Goal: Transaction & Acquisition: Purchase product/service

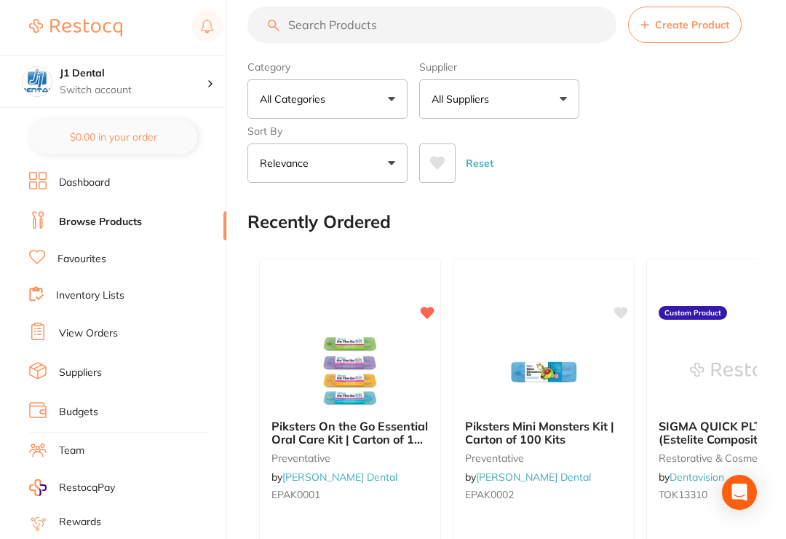
click at [166, 82] on div "J1 Dental Switch account" at bounding box center [133, 81] width 147 height 31
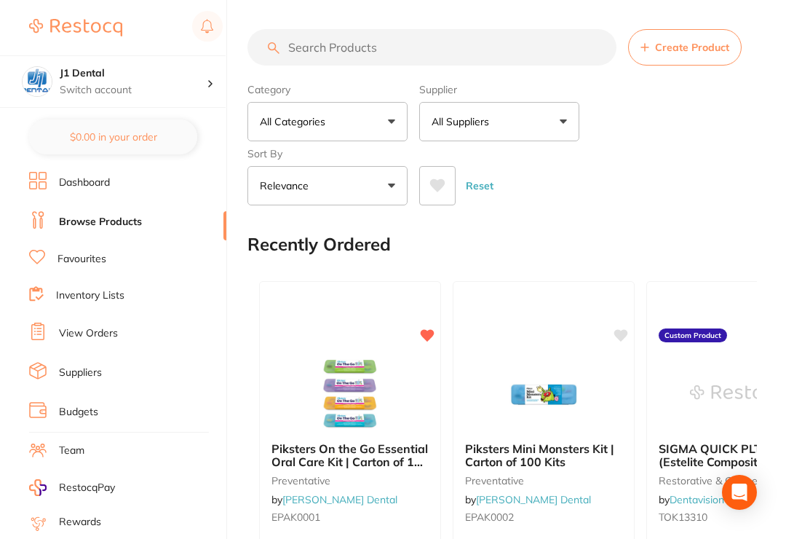
click at [84, 220] on link "Browse Products" at bounding box center [100, 222] width 83 height 15
click at [109, 331] on link "View Orders" at bounding box center [88, 333] width 59 height 15
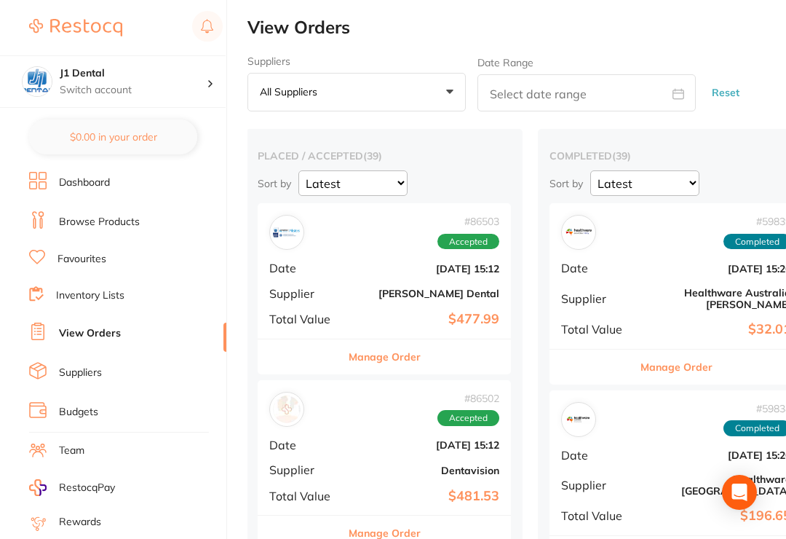
click at [446, 96] on button "All suppliers +0" at bounding box center [357, 92] width 218 height 39
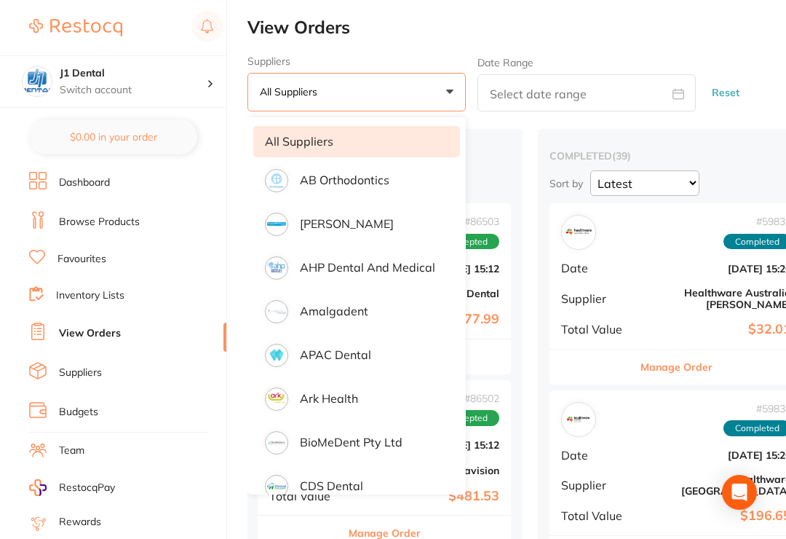
click at [95, 253] on link "Favourites" at bounding box center [82, 259] width 49 height 15
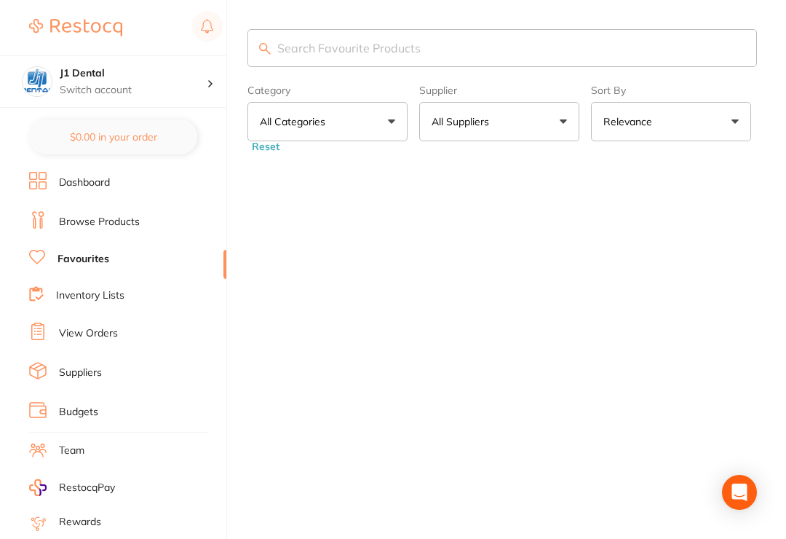
click at [375, 127] on button "All Categories" at bounding box center [328, 121] width 160 height 39
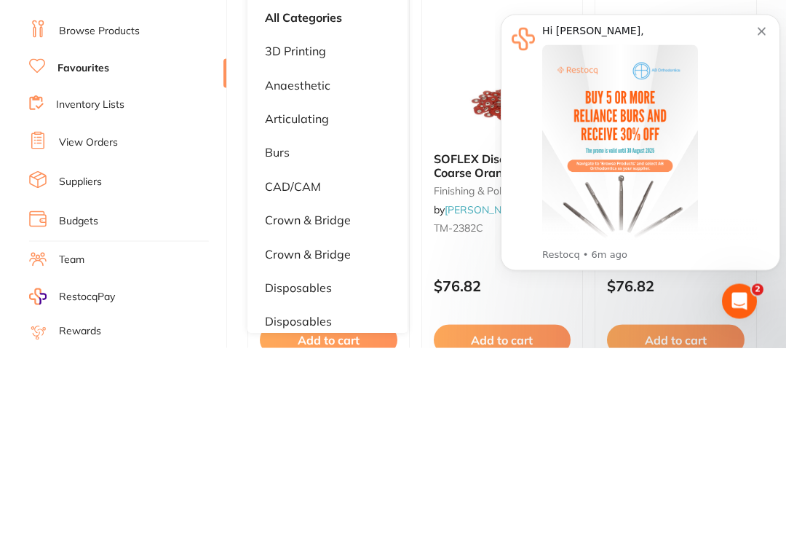
click at [751, 210] on div "Message content" at bounding box center [651, 142] width 216 height 195
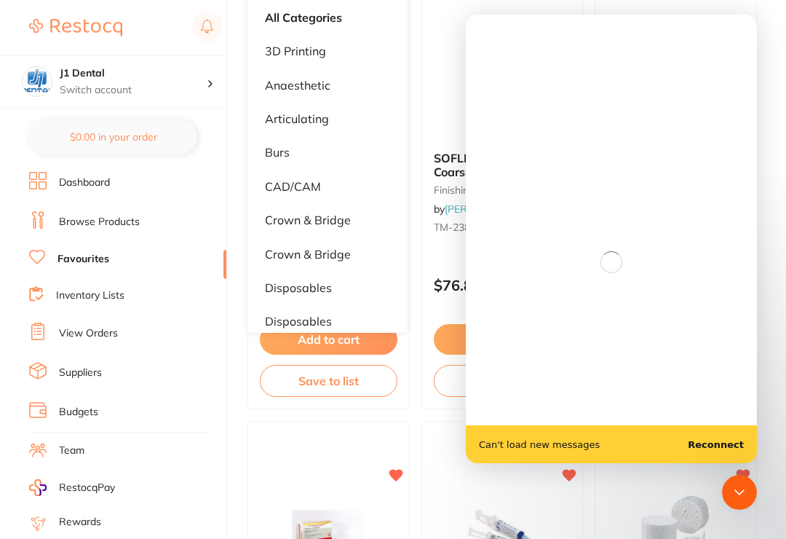
click at [742, 492] on icon "Close Intercom Messenger" at bounding box center [740, 492] width 10 height 6
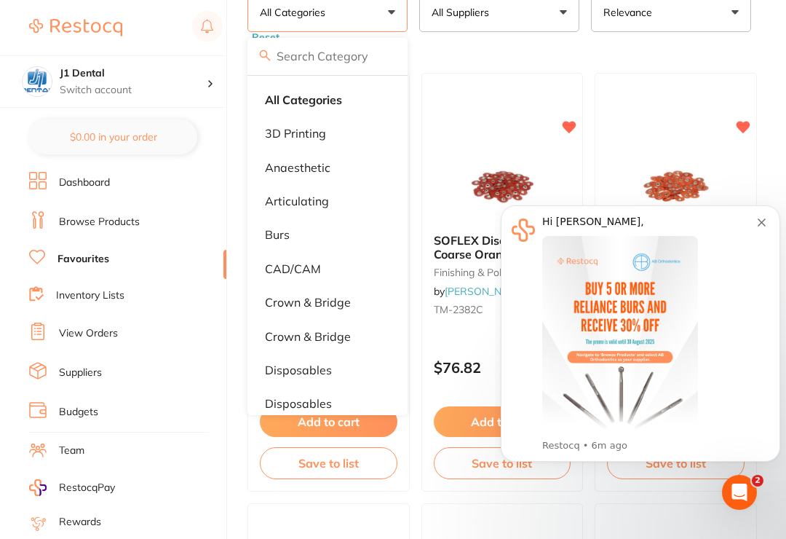
click at [762, 221] on icon "Dismiss notification" at bounding box center [762, 222] width 8 height 8
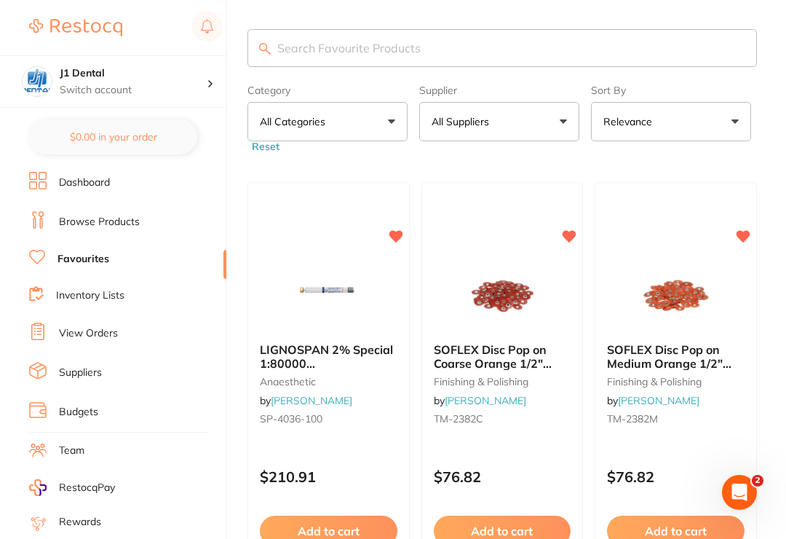
click at [391, 124] on button "All Categories" at bounding box center [328, 121] width 160 height 39
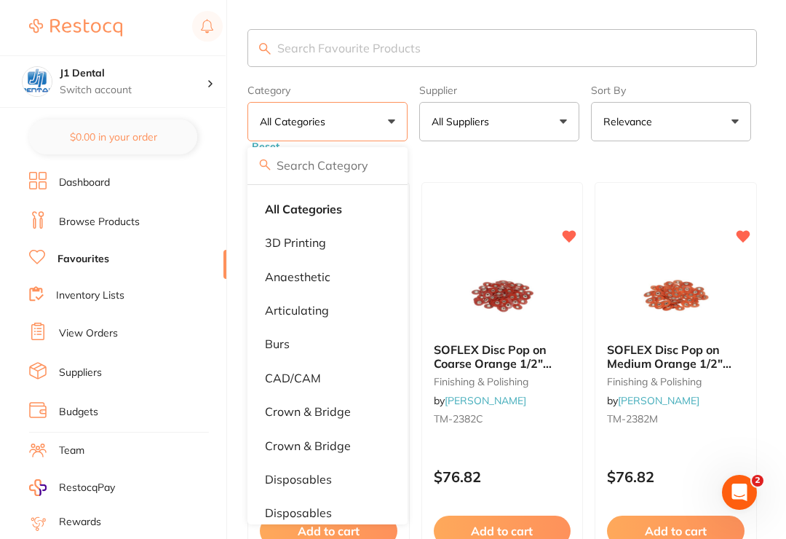
click at [324, 283] on p "anaesthetic" at bounding box center [298, 276] width 66 height 13
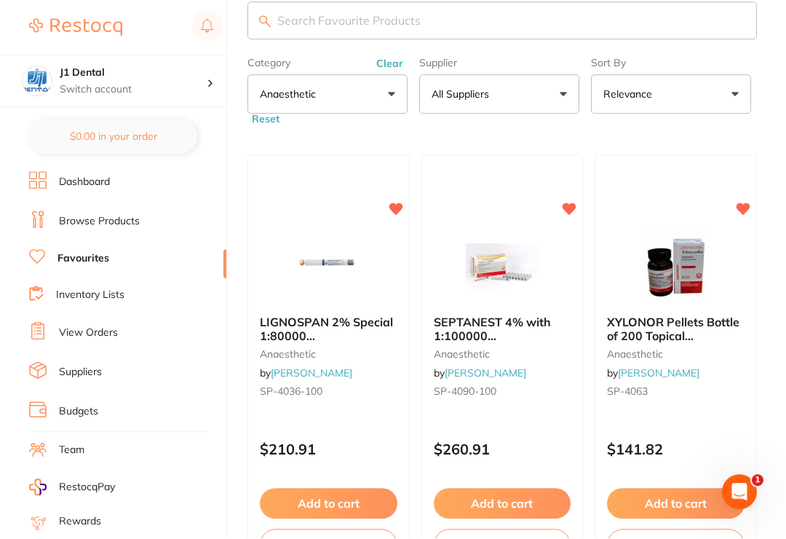
scroll to position [66, 0]
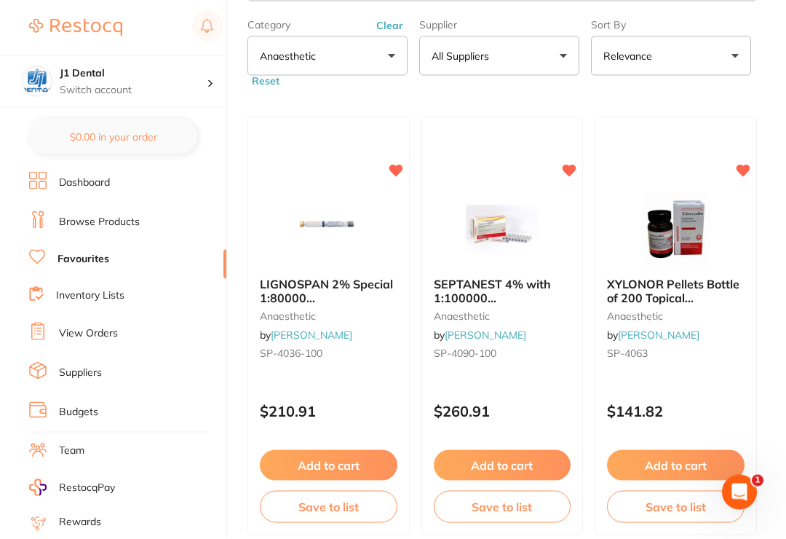
click at [359, 462] on button "Add to cart" at bounding box center [329, 465] width 138 height 31
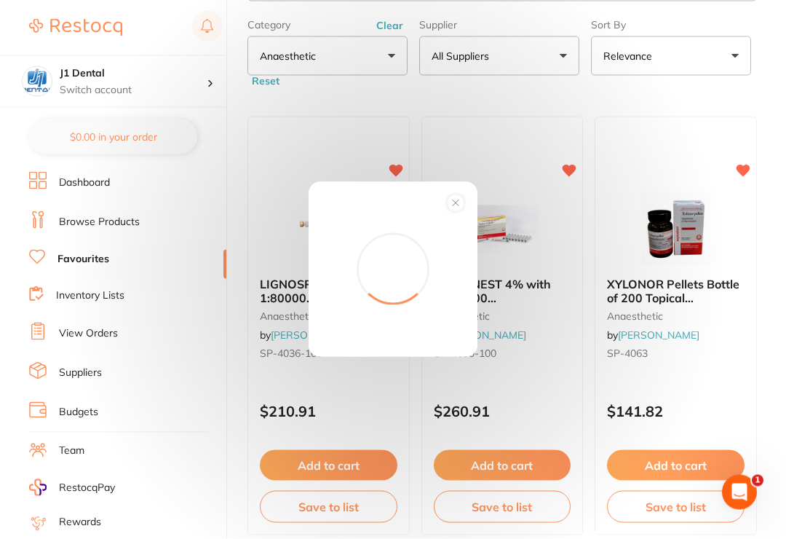
scroll to position [66, 0]
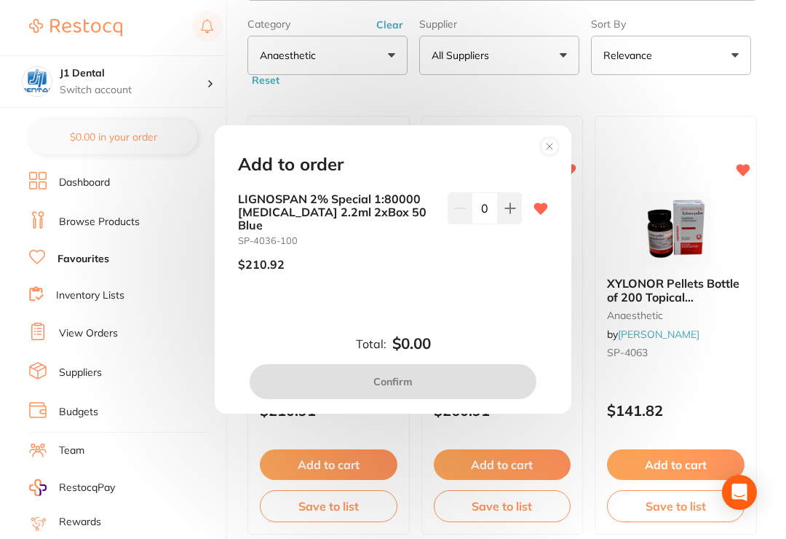
click at [507, 214] on icon at bounding box center [511, 208] width 12 height 12
type input "1"
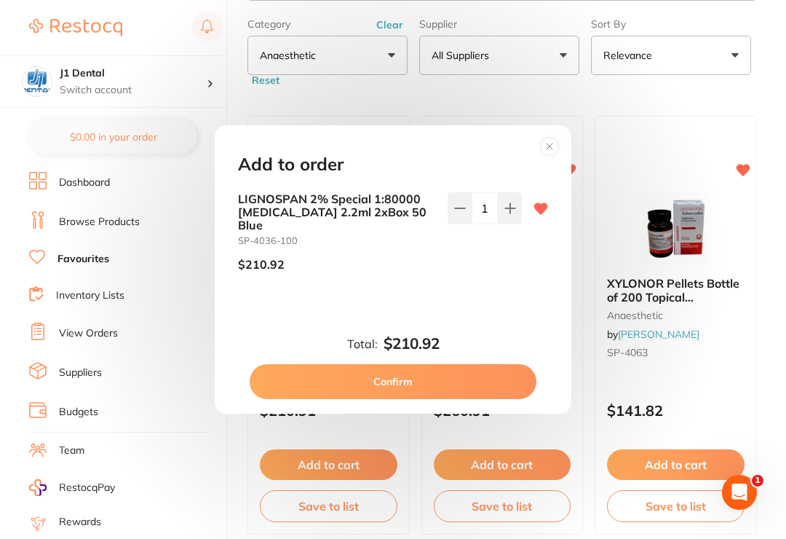
scroll to position [0, 0]
click at [471, 382] on button "Confirm" at bounding box center [393, 381] width 287 height 35
checkbox input "false"
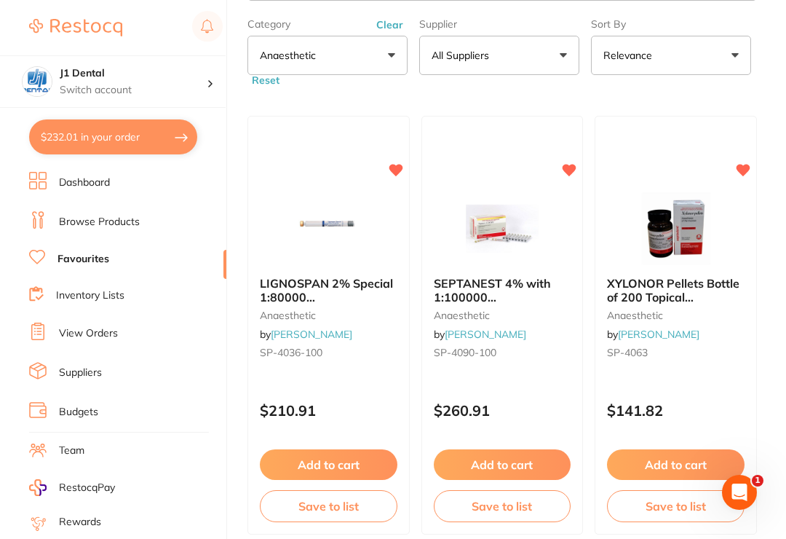
click at [524, 465] on button "Add to cart" at bounding box center [503, 464] width 138 height 31
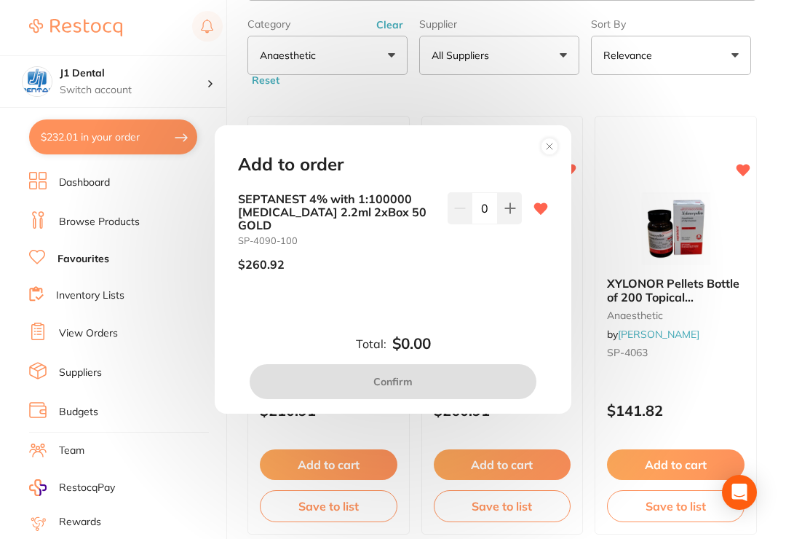
click at [514, 214] on icon at bounding box center [511, 208] width 12 height 12
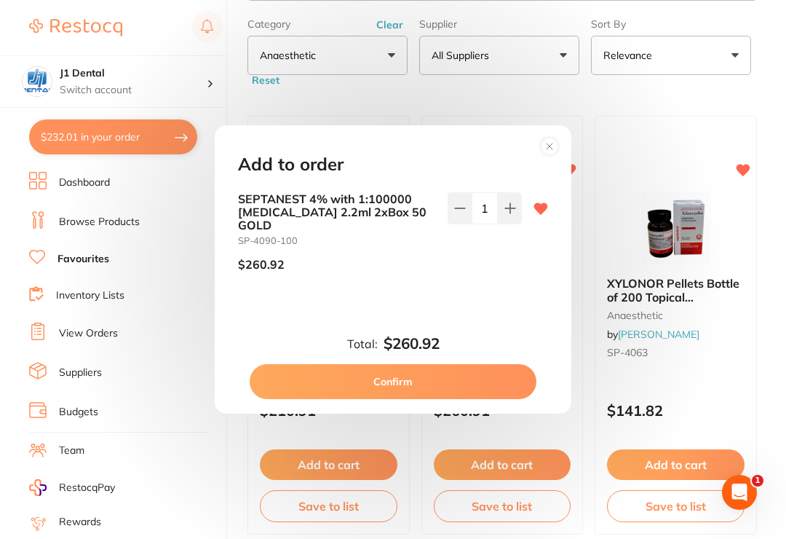
click at [516, 214] on icon at bounding box center [511, 208] width 12 height 12
type input "2"
click at [484, 395] on button "Confirm" at bounding box center [393, 381] width 287 height 35
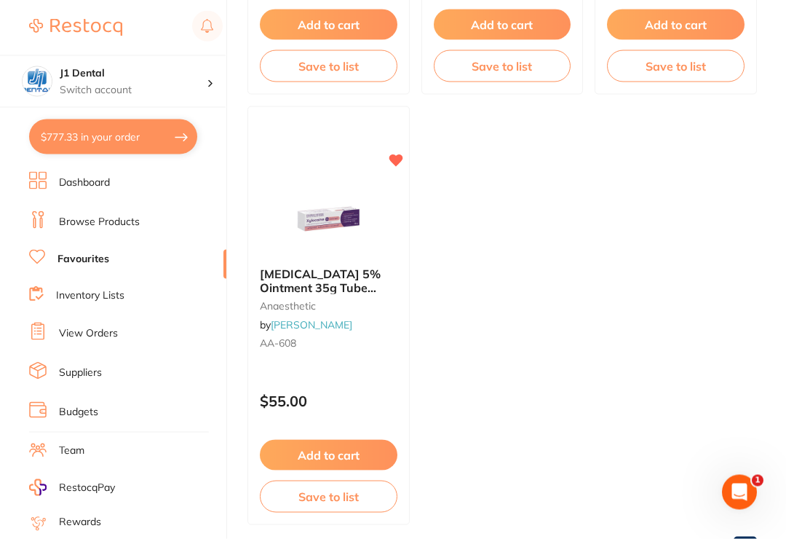
scroll to position [505, 0]
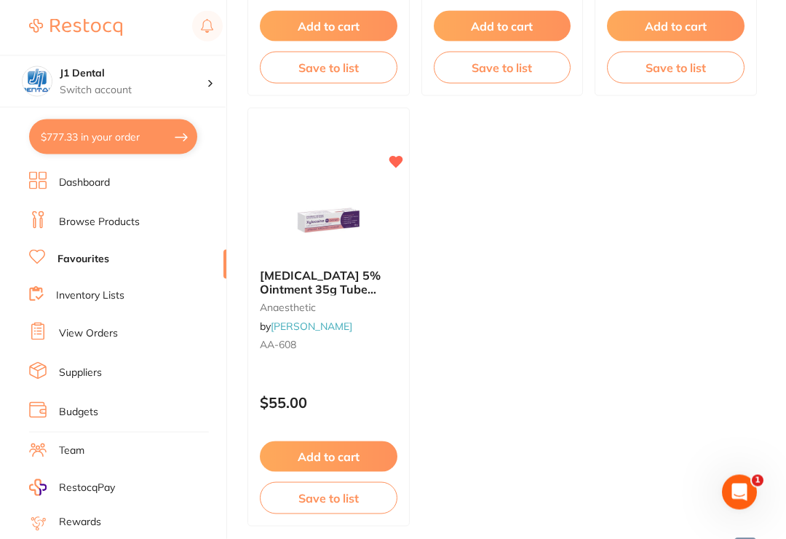
click at [346, 457] on button "Add to cart" at bounding box center [329, 456] width 138 height 31
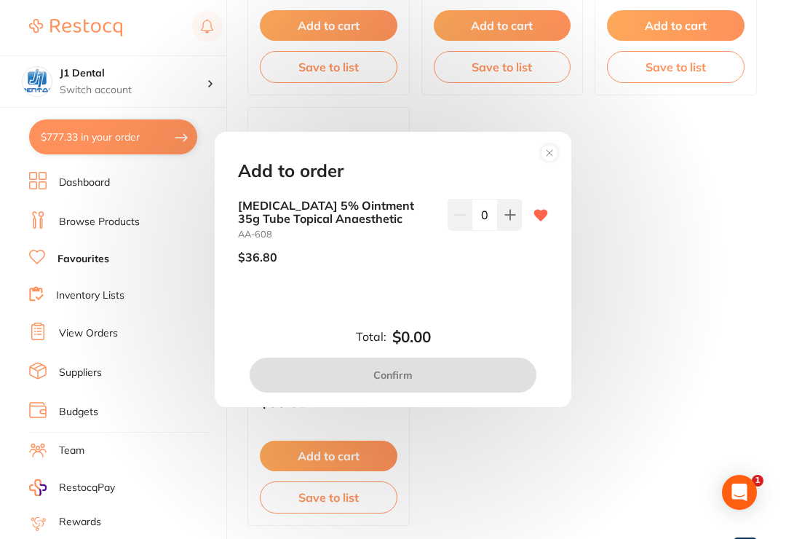
click at [500, 231] on button at bounding box center [510, 215] width 24 height 32
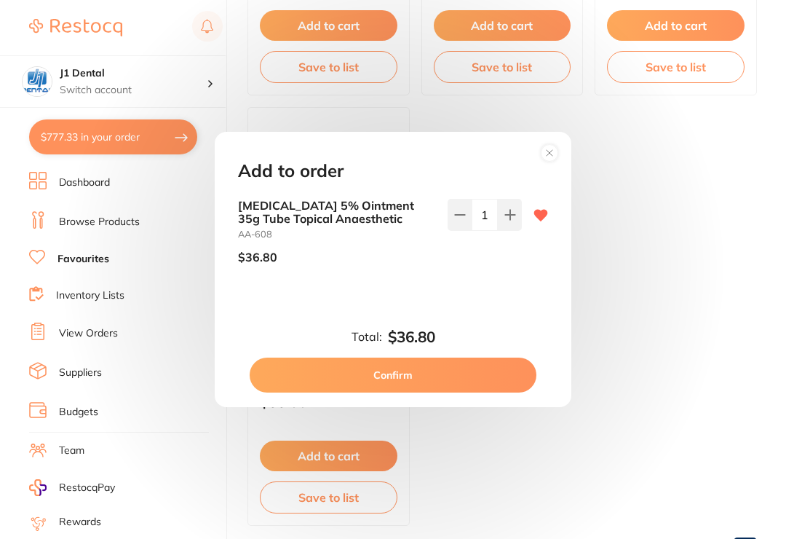
click at [500, 231] on button at bounding box center [510, 215] width 24 height 32
click at [502, 226] on button at bounding box center [510, 215] width 24 height 32
type input "3"
click at [457, 381] on button "Confirm" at bounding box center [393, 375] width 287 height 35
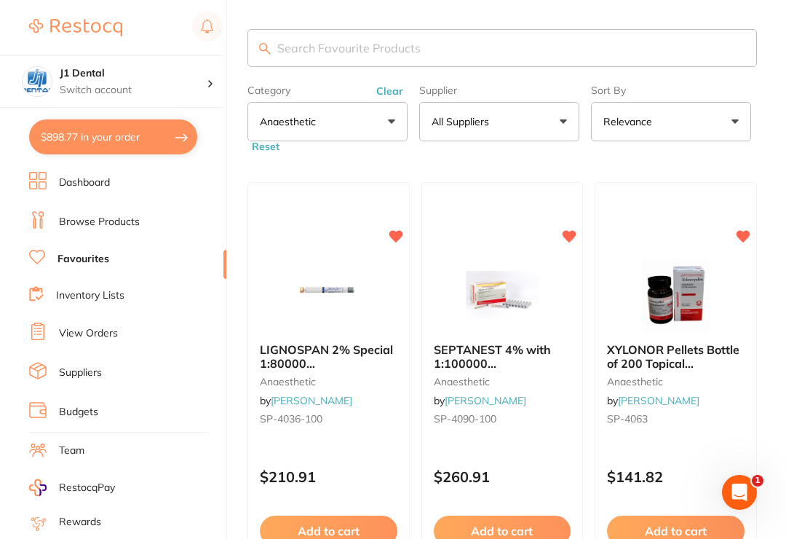
click at [390, 94] on button "Clear" at bounding box center [390, 90] width 36 height 13
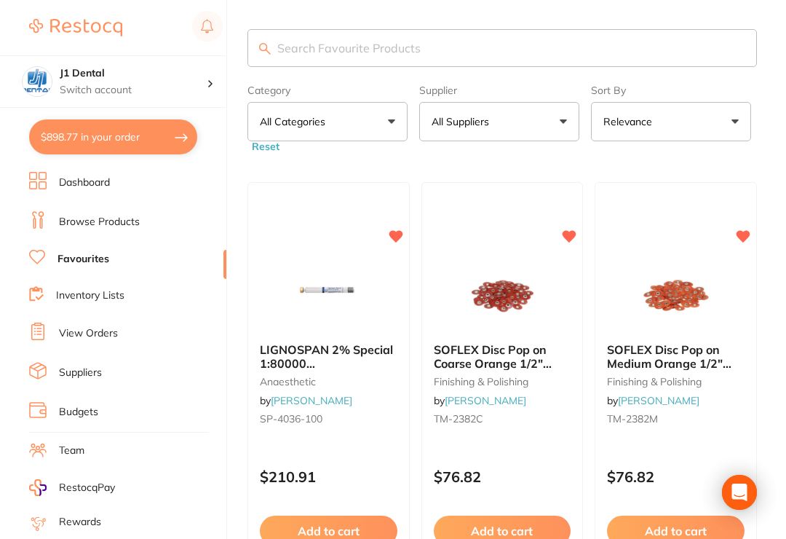
click at [391, 127] on button "All Categories" at bounding box center [328, 121] width 160 height 39
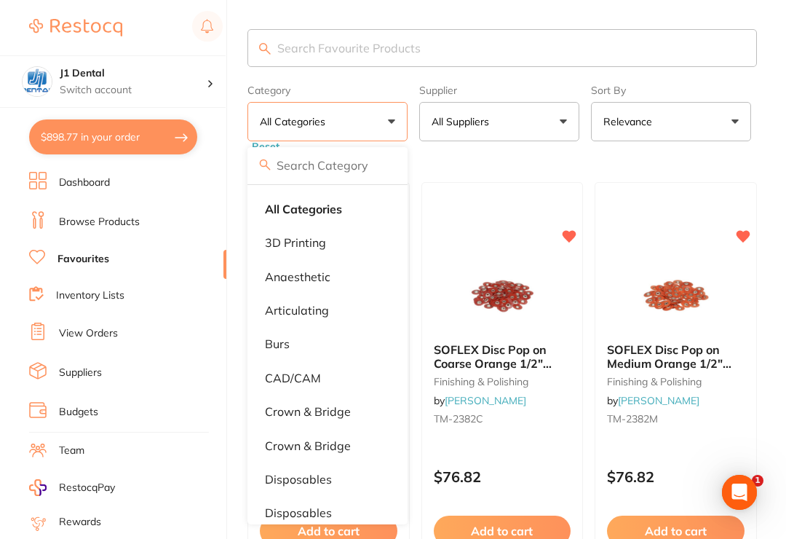
click at [312, 313] on p "articulating" at bounding box center [297, 310] width 64 height 13
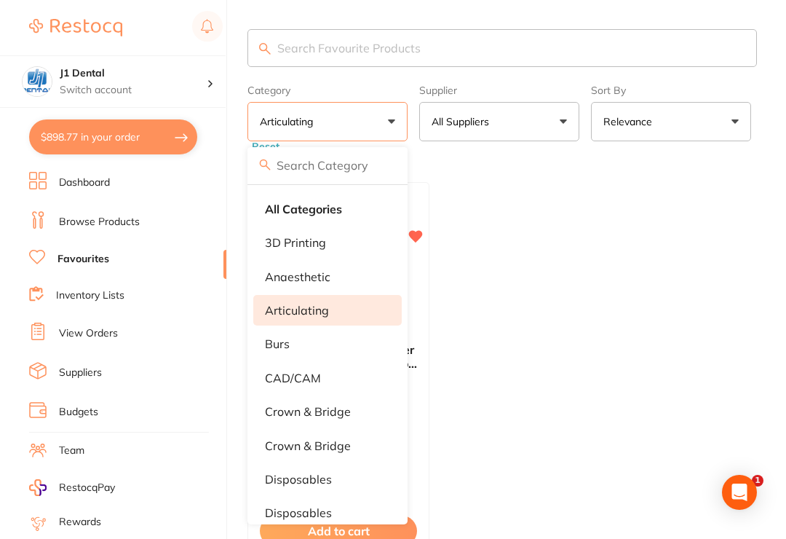
click at [774, 90] on main "Category articulating All Categories 3D Printing anaesthetic articulating burs …" at bounding box center [517, 338] width 539 height 676
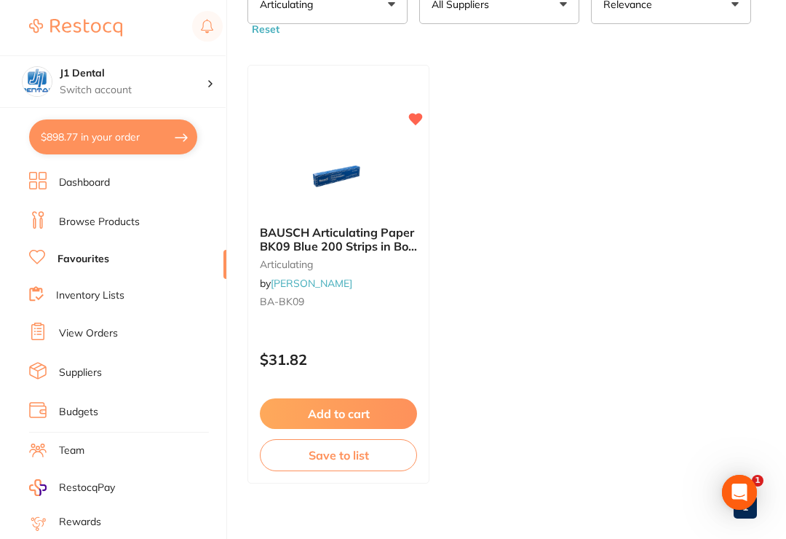
click at [373, 412] on button "Add to cart" at bounding box center [338, 413] width 157 height 31
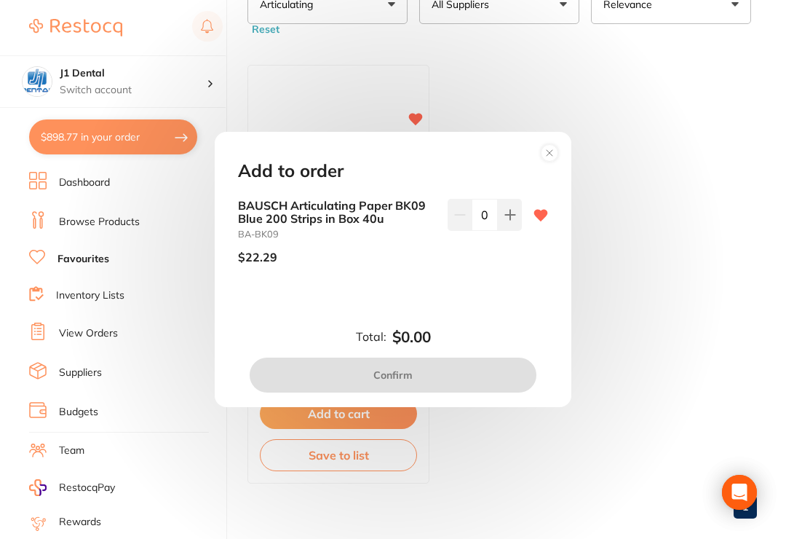
click at [503, 230] on button at bounding box center [510, 215] width 24 height 32
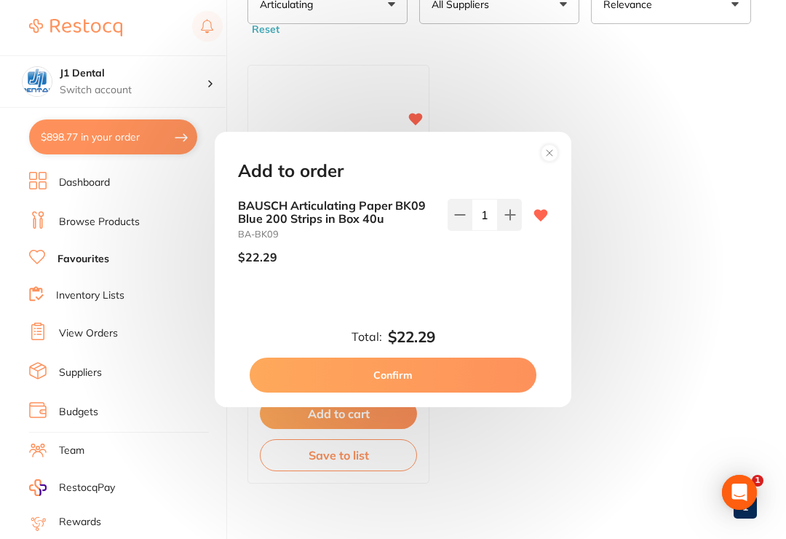
click at [511, 219] on icon at bounding box center [509, 214] width 9 height 9
type input "2"
click at [482, 388] on button "Confirm" at bounding box center [393, 375] width 287 height 35
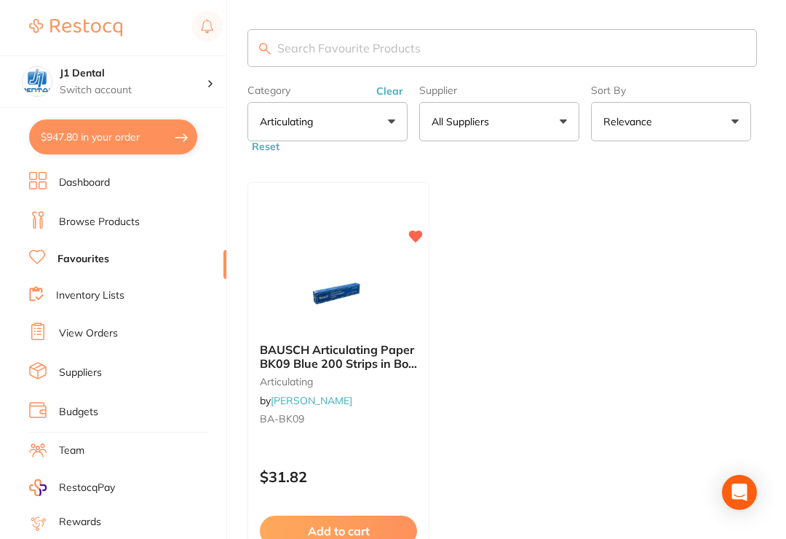
click at [387, 92] on button "Clear" at bounding box center [390, 90] width 36 height 13
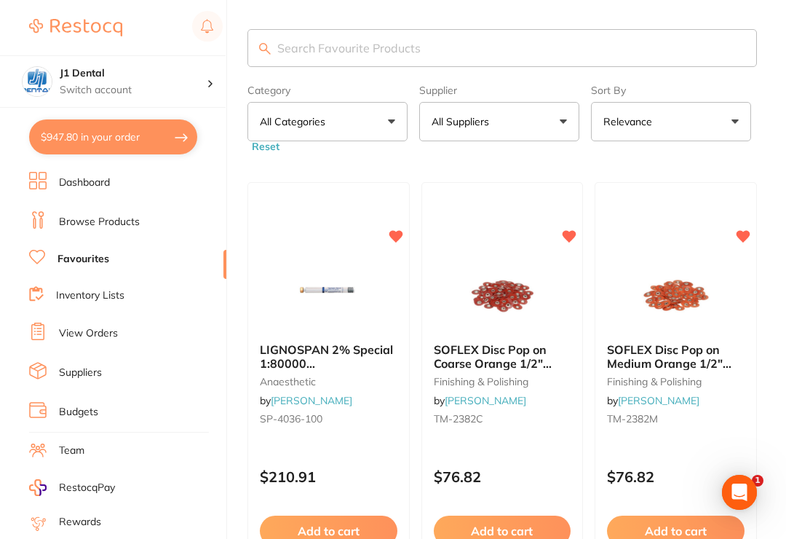
click at [386, 125] on button "All Categories" at bounding box center [328, 121] width 160 height 39
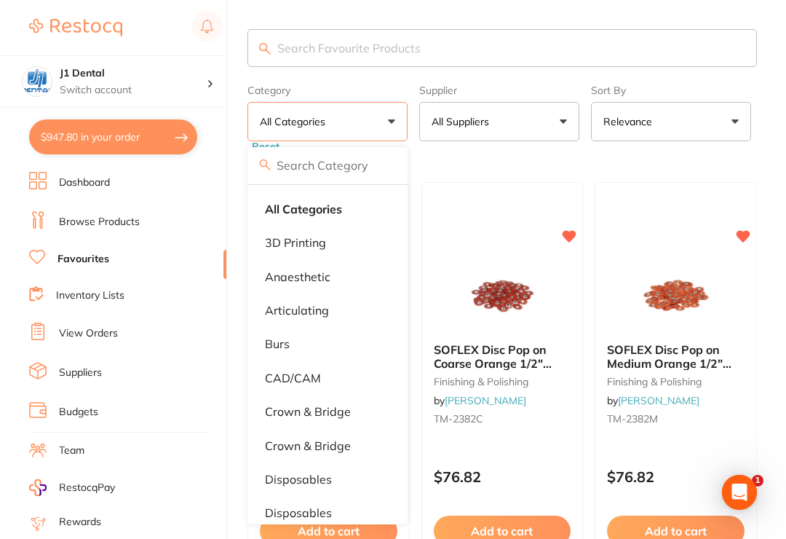
click at [283, 345] on p "burs" at bounding box center [277, 343] width 25 height 13
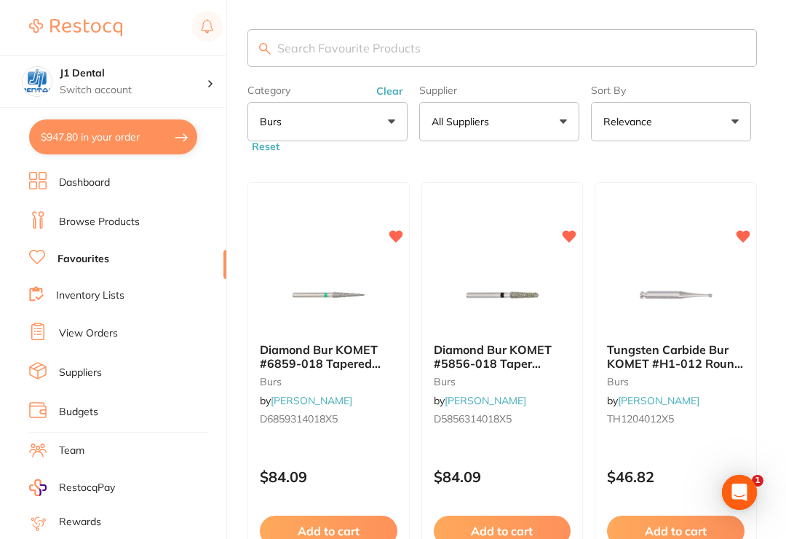
click at [379, 95] on button "Clear" at bounding box center [390, 90] width 36 height 13
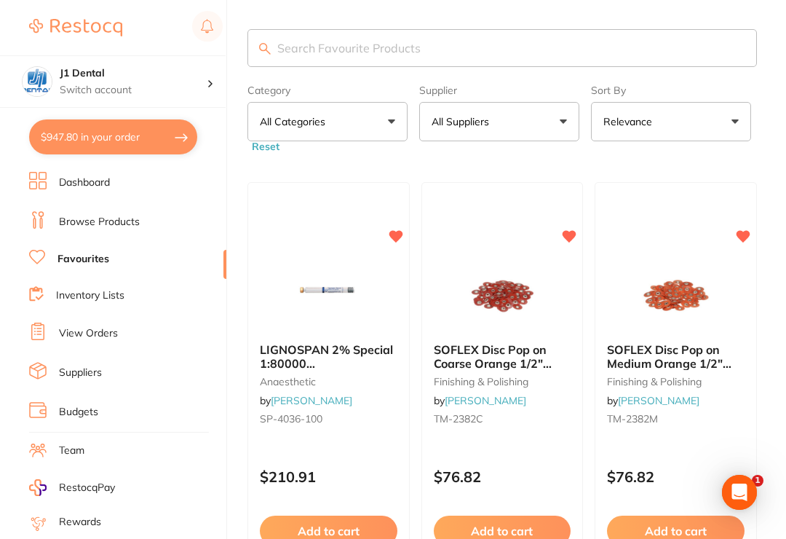
click at [395, 125] on button "All Categories" at bounding box center [328, 121] width 160 height 39
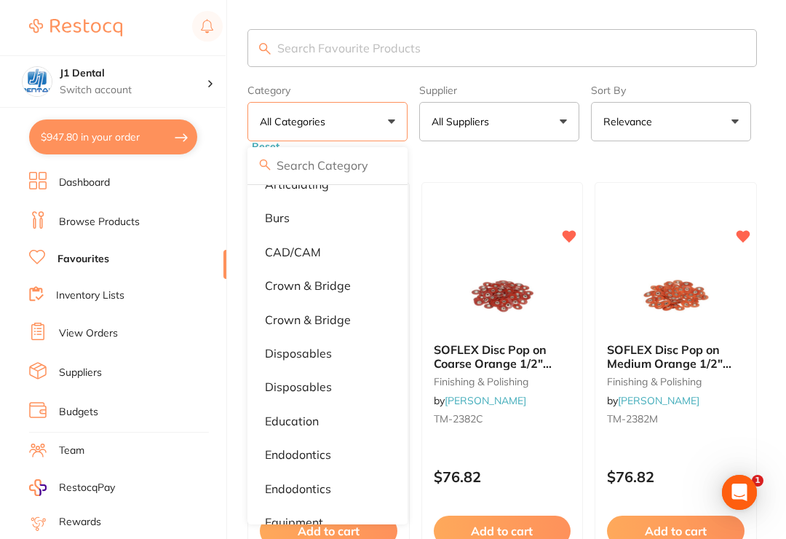
click at [335, 289] on p "crown & bridge" at bounding box center [308, 285] width 86 height 13
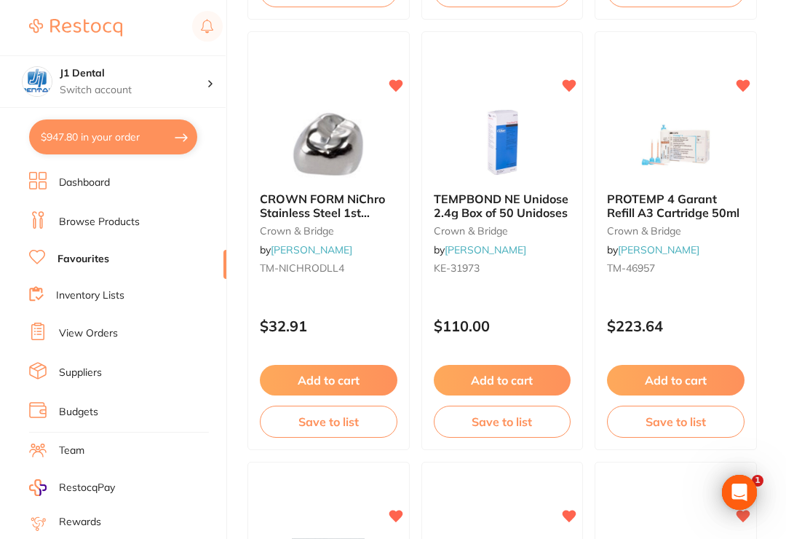
click at [709, 375] on button "Add to cart" at bounding box center [676, 380] width 138 height 31
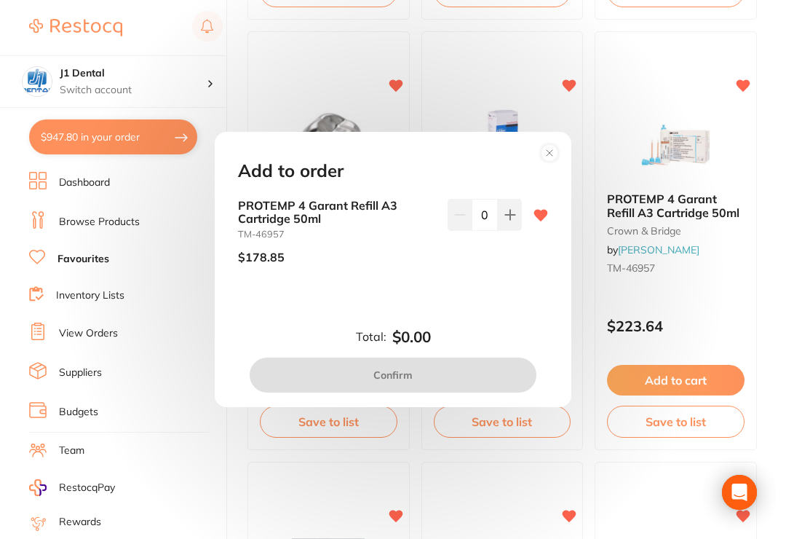
click at [514, 231] on button at bounding box center [510, 215] width 24 height 32
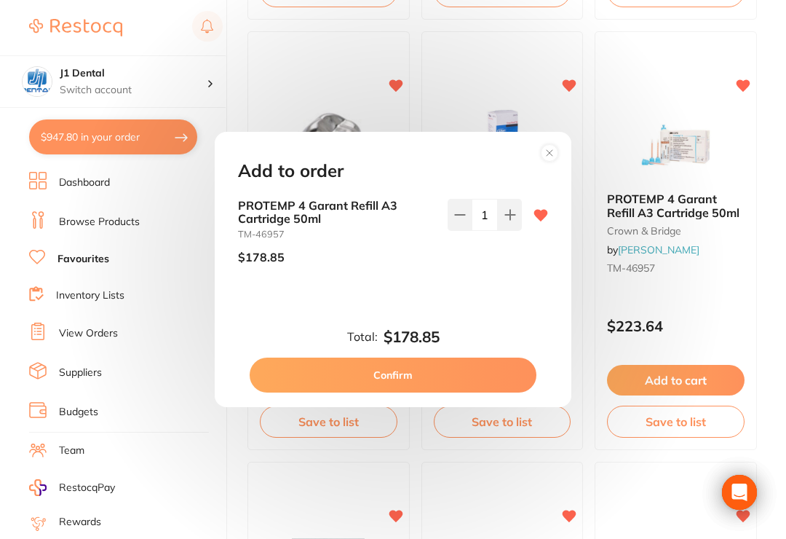
type input "1"
click at [489, 382] on button "Confirm" at bounding box center [393, 375] width 287 height 35
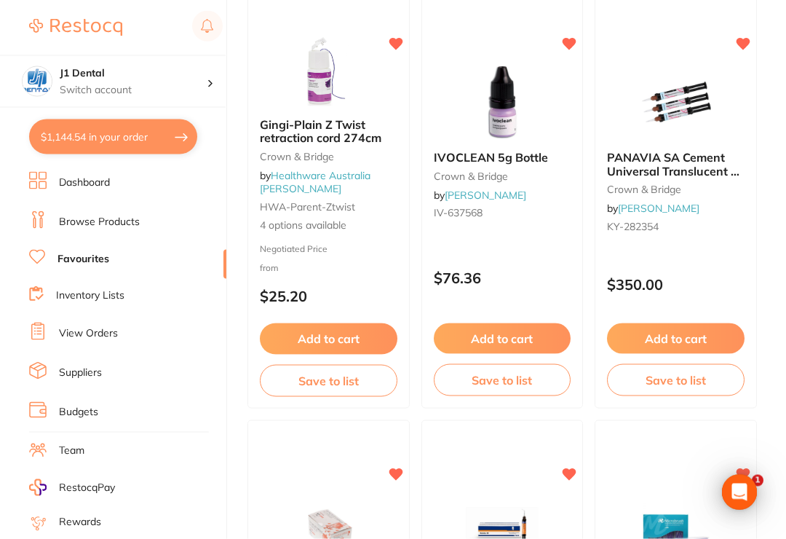
scroll to position [4498, 0]
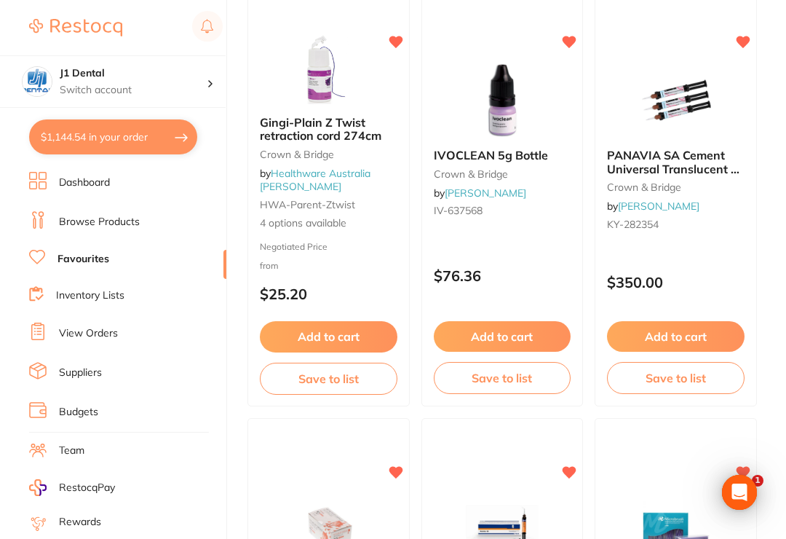
click at [696, 336] on button "Add to cart" at bounding box center [676, 336] width 138 height 31
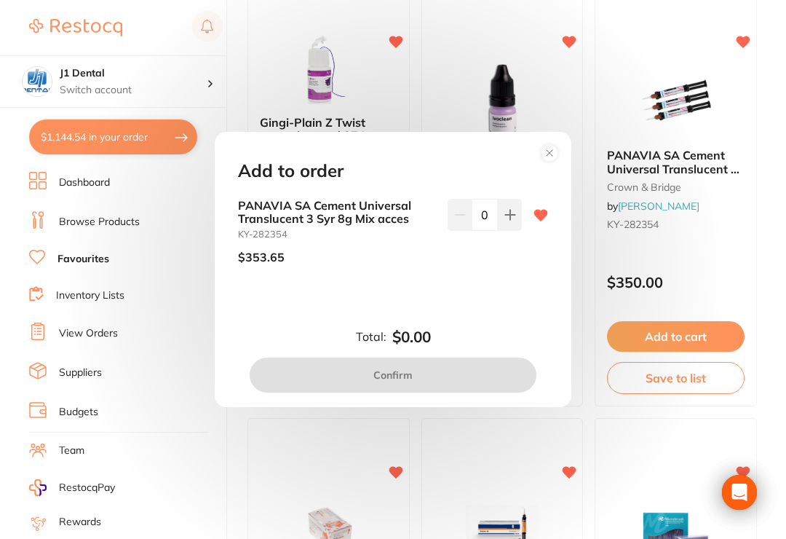
click at [506, 221] on icon at bounding box center [511, 215] width 12 height 12
type input "1"
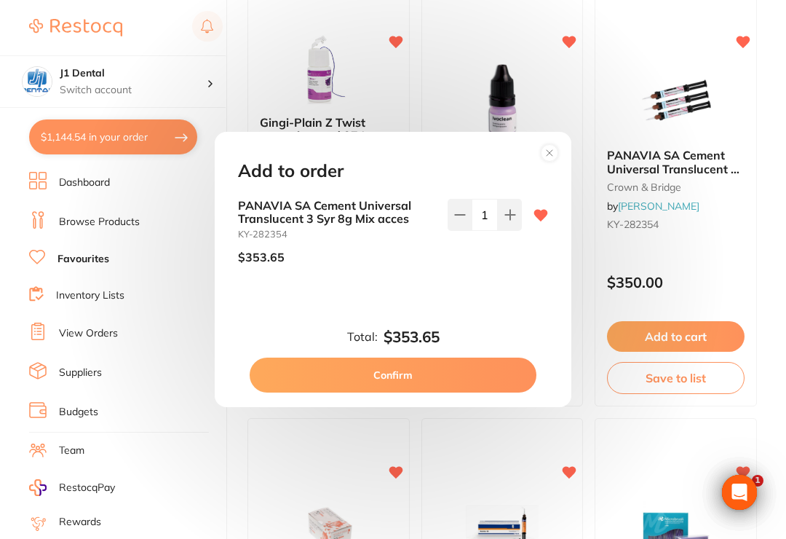
scroll to position [0, 0]
click at [468, 376] on button "Confirm" at bounding box center [393, 375] width 287 height 35
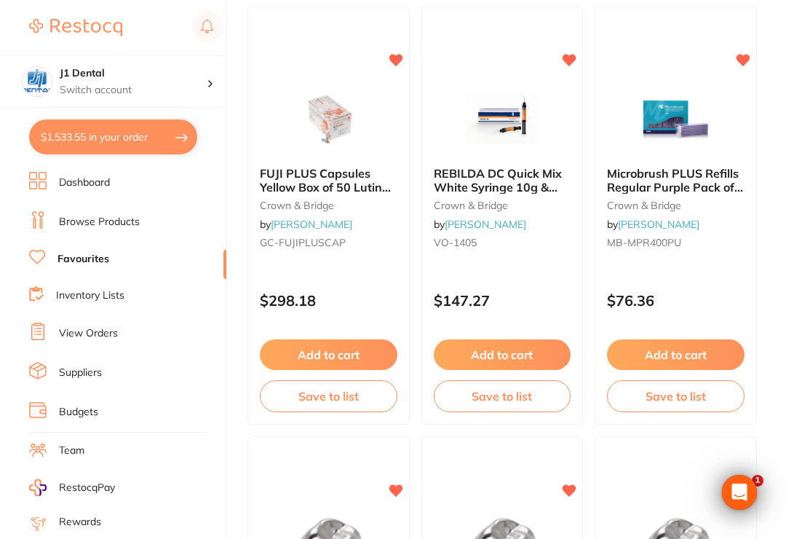
scroll to position [4908, 0]
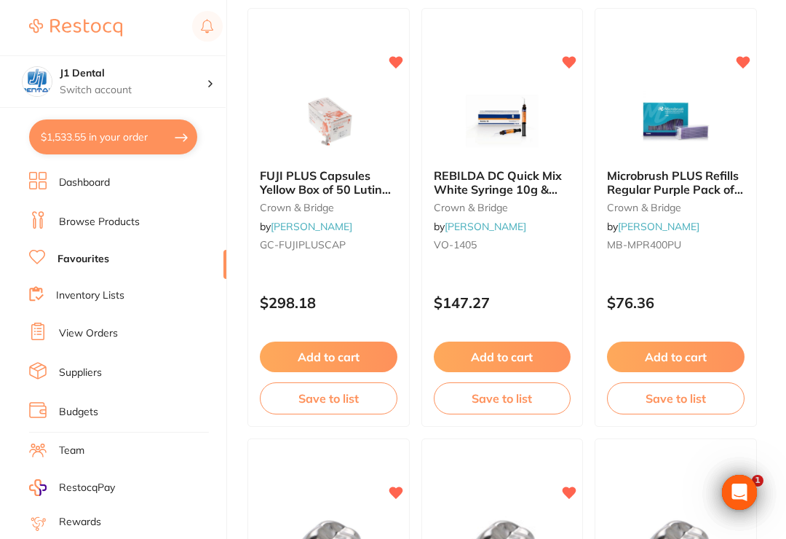
click at [749, 63] on icon at bounding box center [744, 63] width 14 height 12
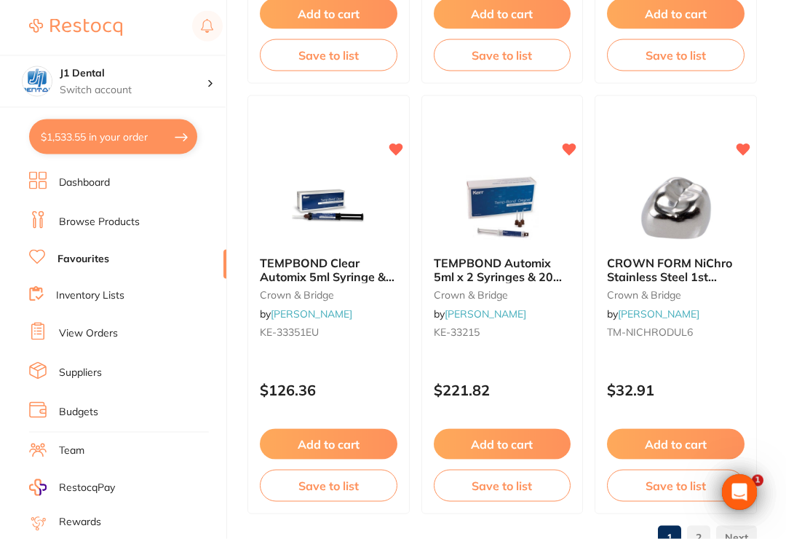
scroll to position [7433, 0]
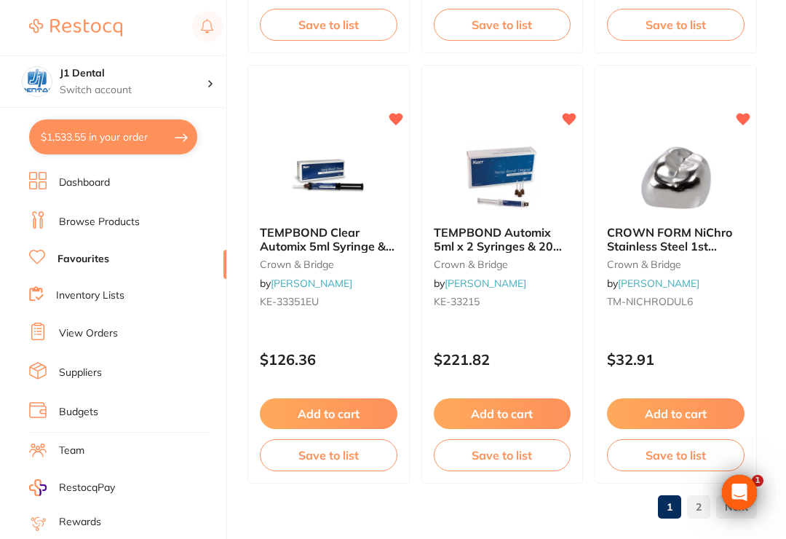
click at [698, 507] on link "2" at bounding box center [698, 506] width 23 height 29
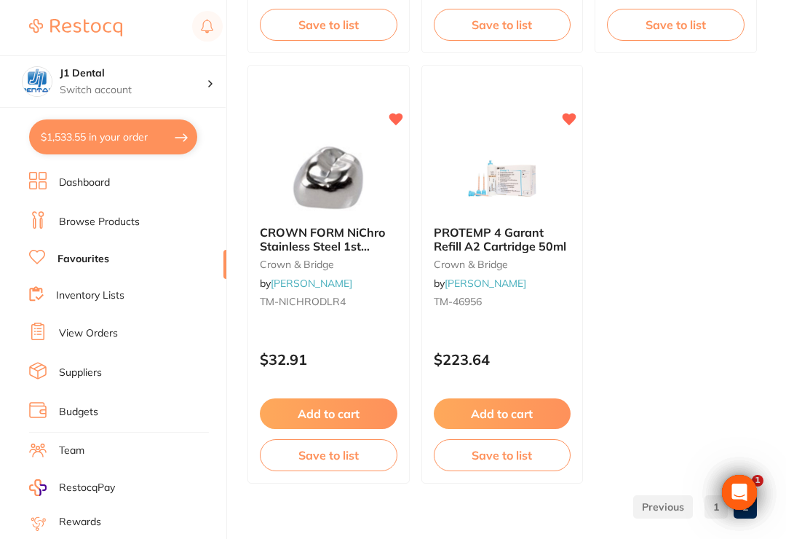
scroll to position [0, 0]
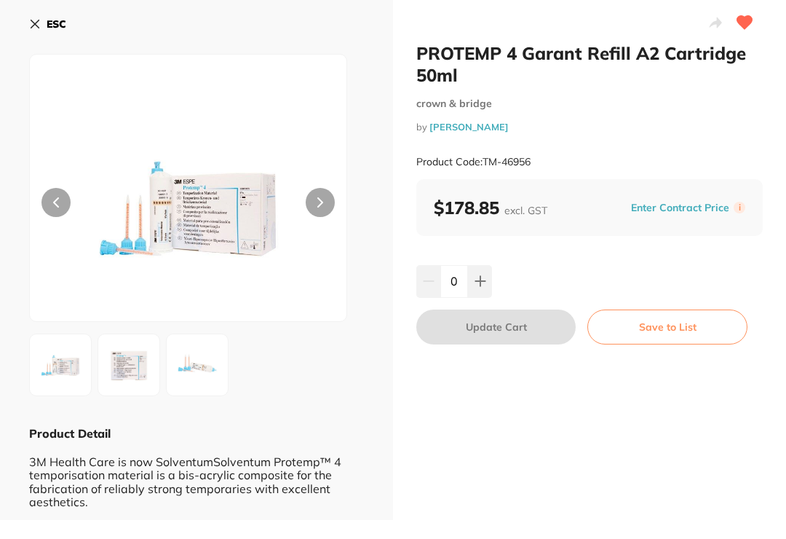
click at [481, 281] on icon at bounding box center [480, 281] width 9 height 9
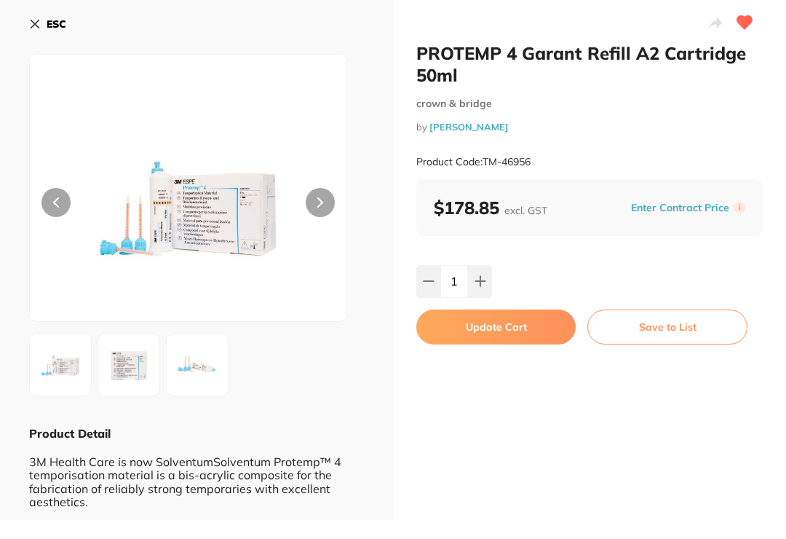
click at [484, 280] on icon at bounding box center [480, 281] width 9 height 9
type input "2"
click at [520, 328] on button "Update Cart" at bounding box center [496, 326] width 159 height 35
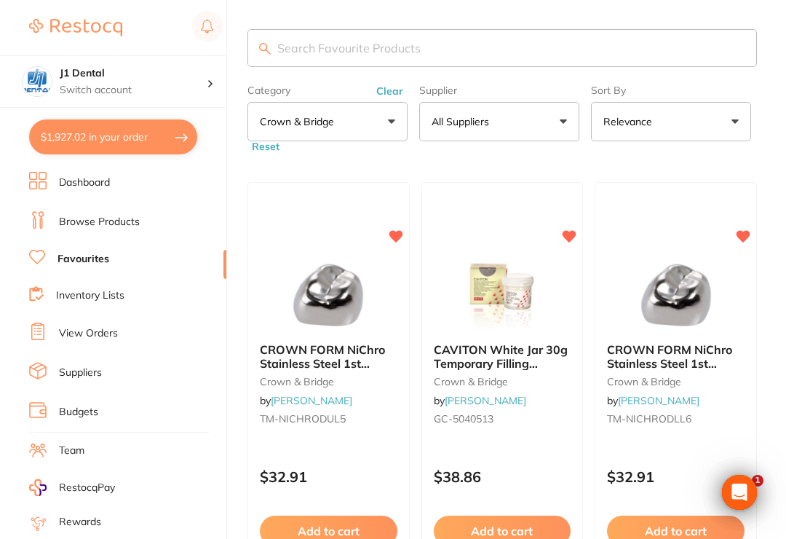
click at [388, 93] on button "Clear" at bounding box center [390, 90] width 36 height 13
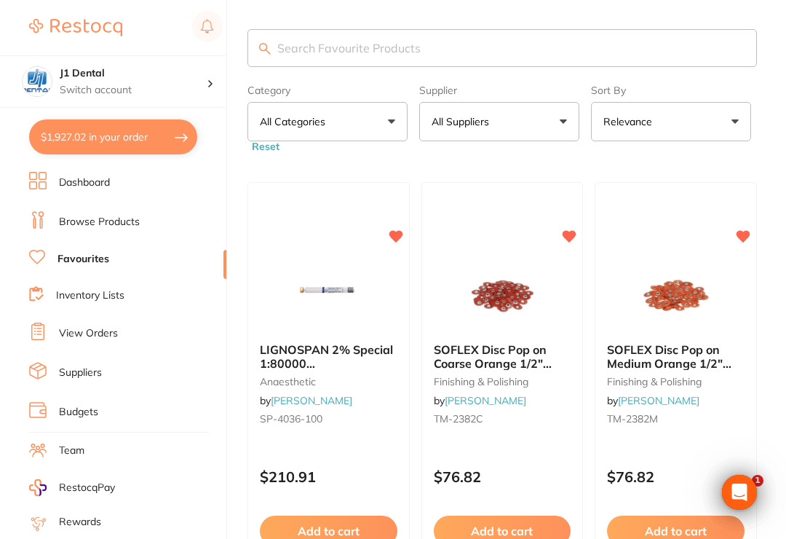
click at [384, 124] on button "All Categories" at bounding box center [328, 121] width 160 height 39
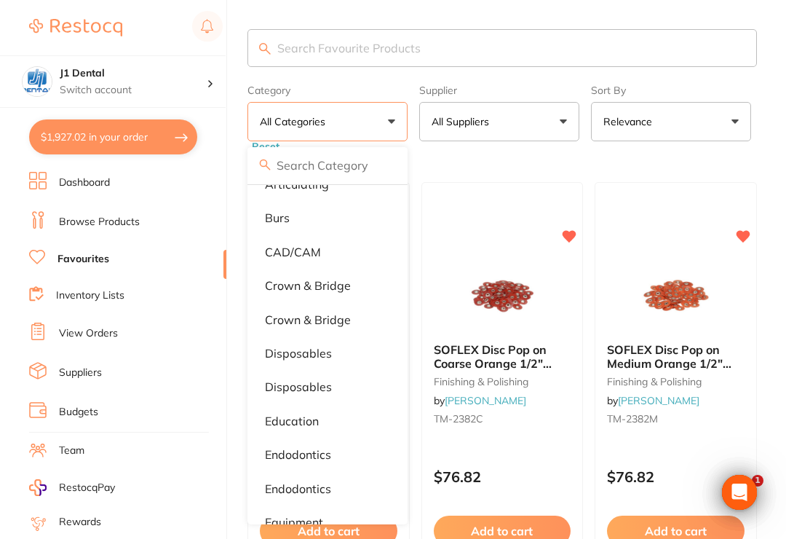
click at [314, 355] on p "disposables" at bounding box center [298, 353] width 67 height 13
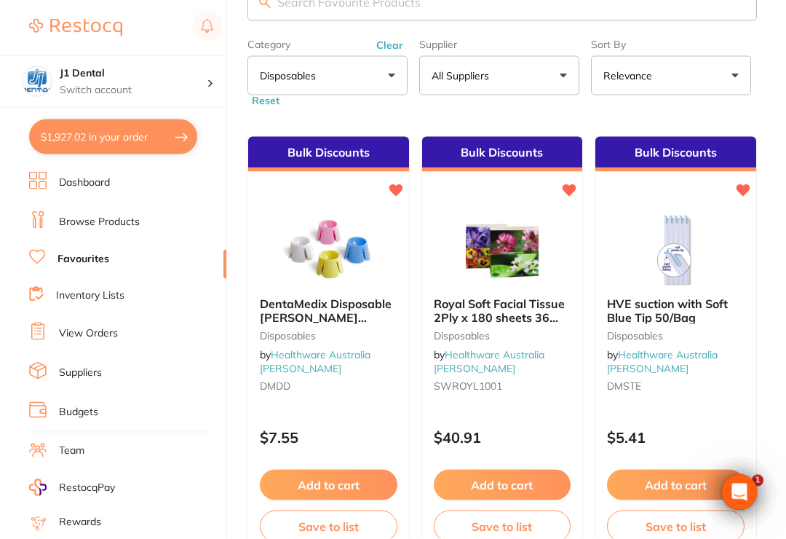
click at [348, 490] on button "Add to cart" at bounding box center [329, 485] width 138 height 31
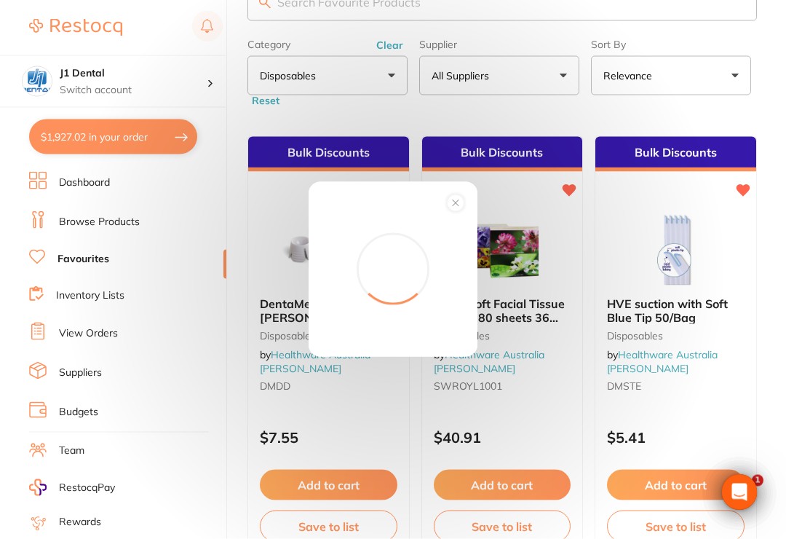
scroll to position [47, 0]
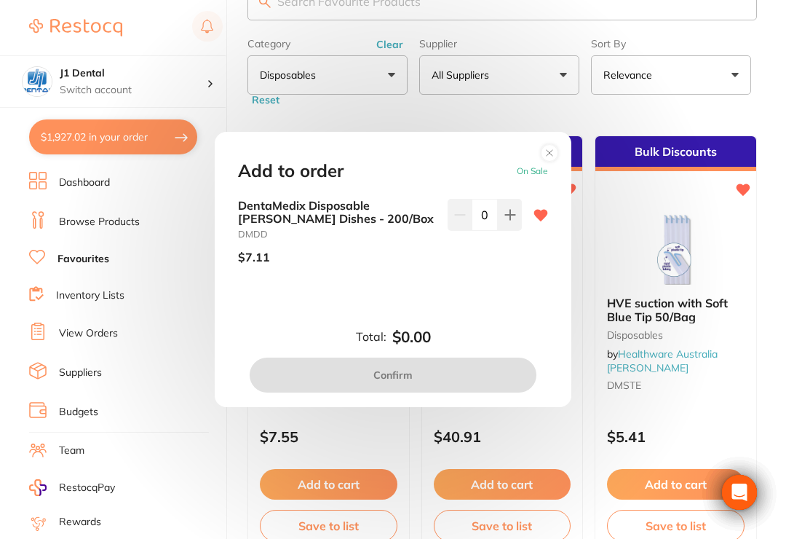
click at [511, 219] on icon at bounding box center [509, 214] width 9 height 9
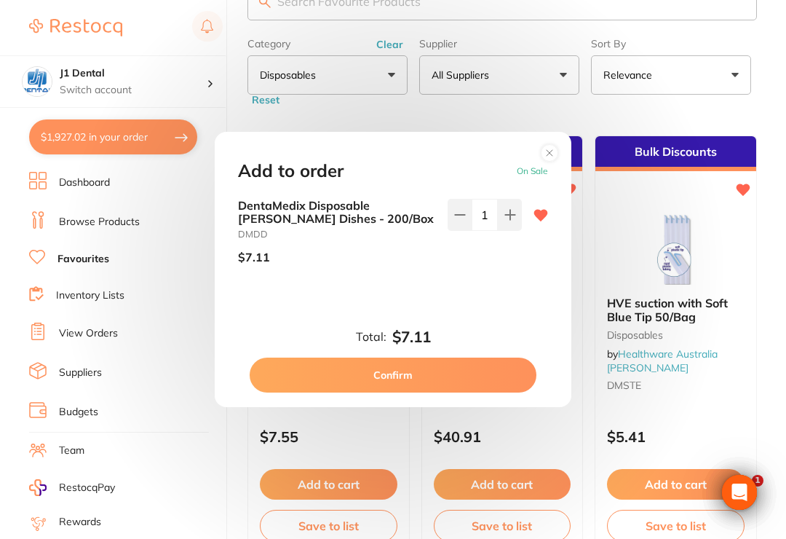
scroll to position [0, 0]
click at [510, 219] on icon at bounding box center [509, 214] width 9 height 9
click at [508, 221] on icon at bounding box center [511, 215] width 12 height 12
type input "4"
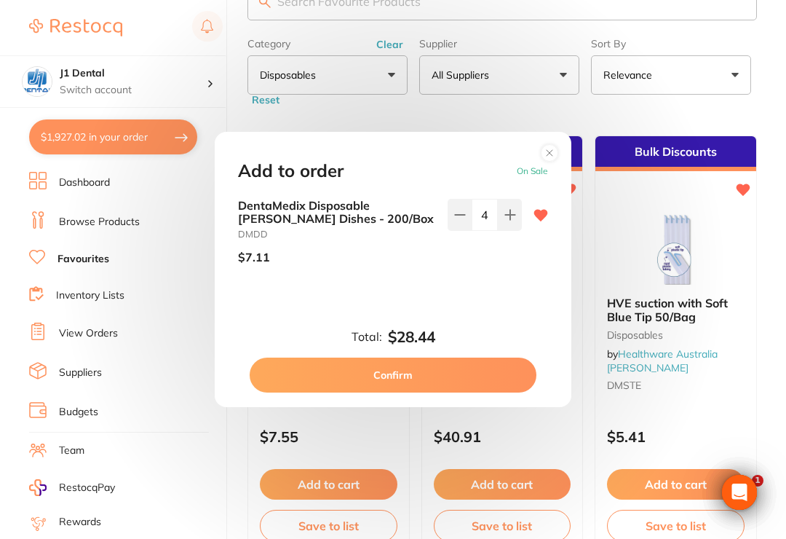
click at [473, 386] on button "Confirm" at bounding box center [393, 375] width 287 height 35
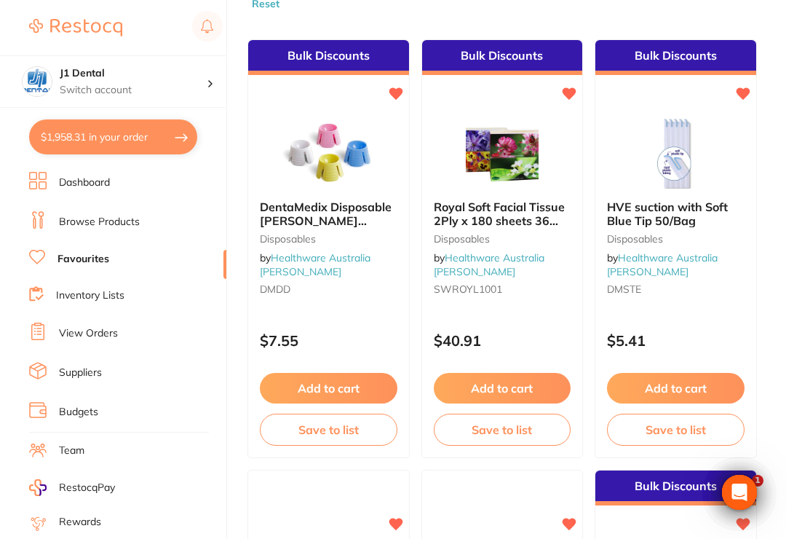
scroll to position [141, 0]
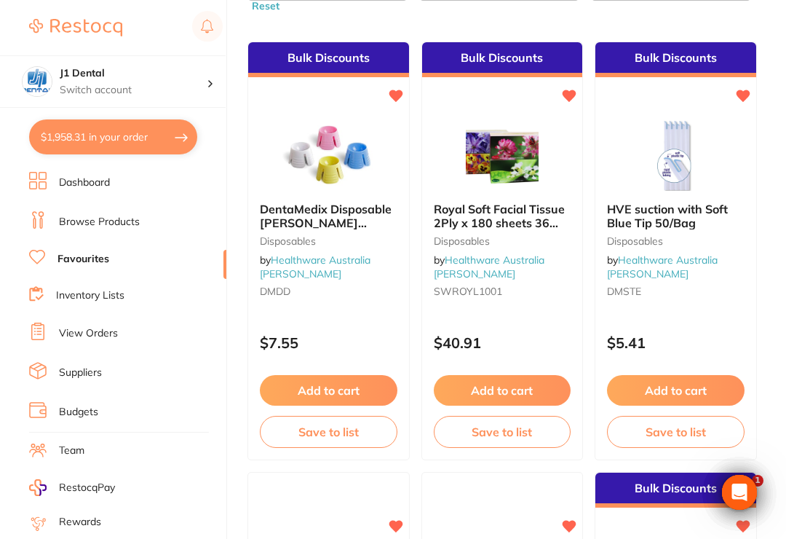
click at [746, 97] on icon at bounding box center [744, 96] width 14 height 12
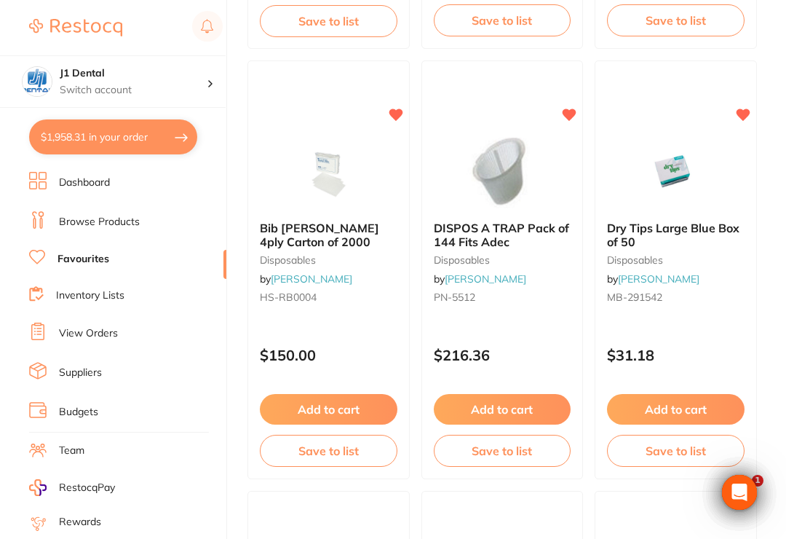
scroll to position [1416, 0]
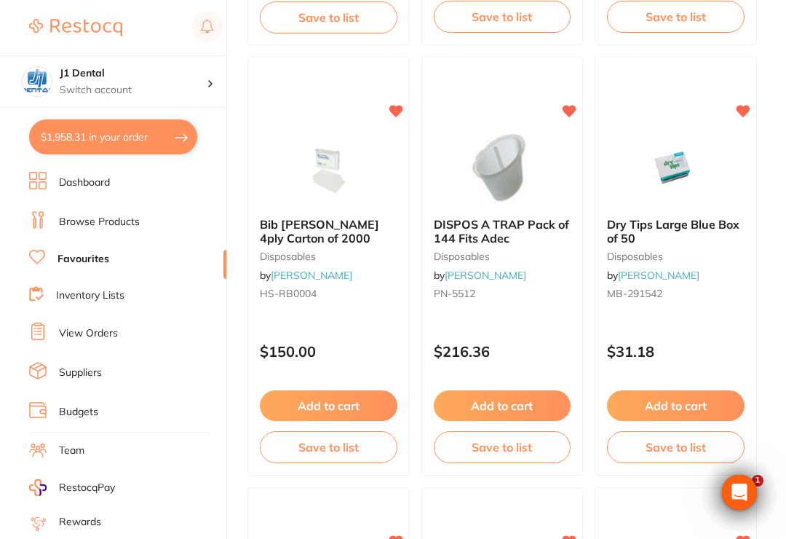
click at [699, 411] on button "Add to cart" at bounding box center [676, 405] width 138 height 31
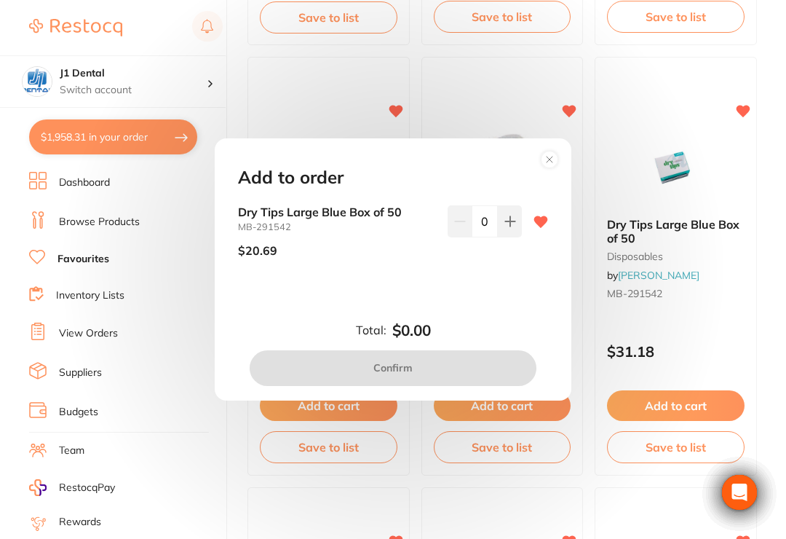
click at [502, 232] on button at bounding box center [510, 221] width 24 height 32
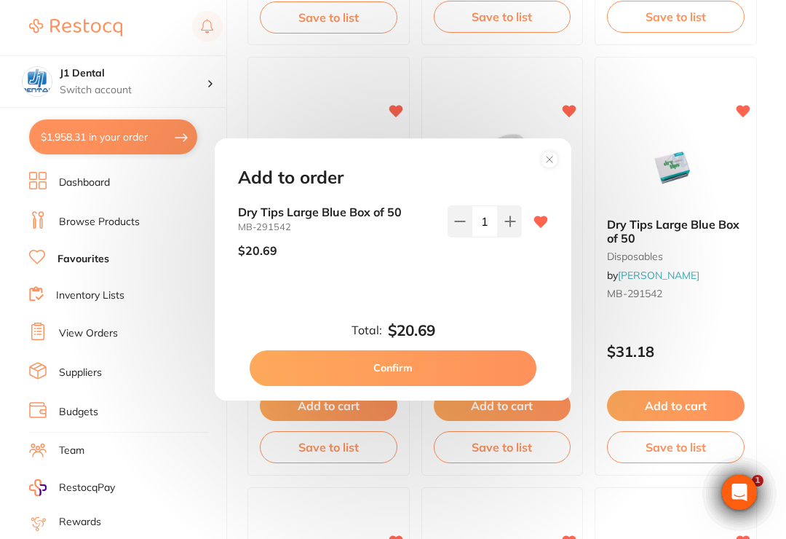
scroll to position [0, 0]
click at [505, 227] on icon at bounding box center [511, 222] width 12 height 12
click at [503, 235] on button at bounding box center [510, 221] width 24 height 32
click at [505, 227] on icon at bounding box center [511, 222] width 12 height 12
click at [503, 236] on button at bounding box center [510, 221] width 24 height 32
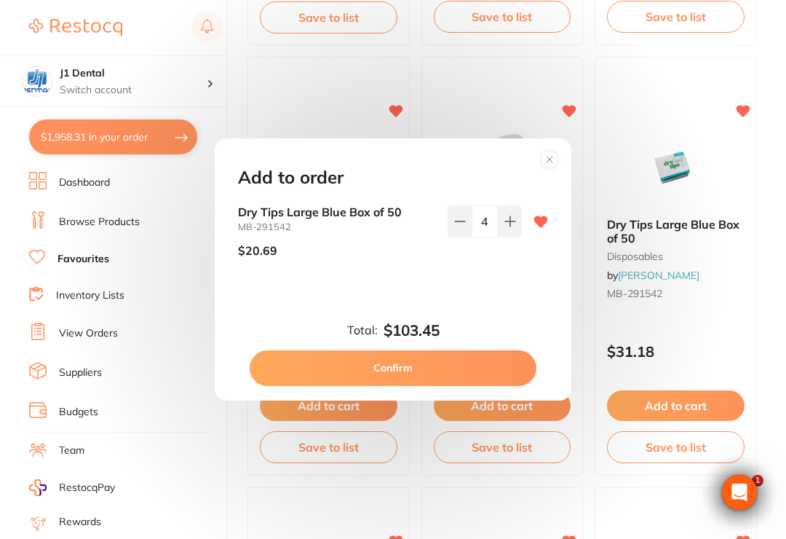
type input "5"
click at [476, 371] on button "Confirm" at bounding box center [393, 367] width 287 height 35
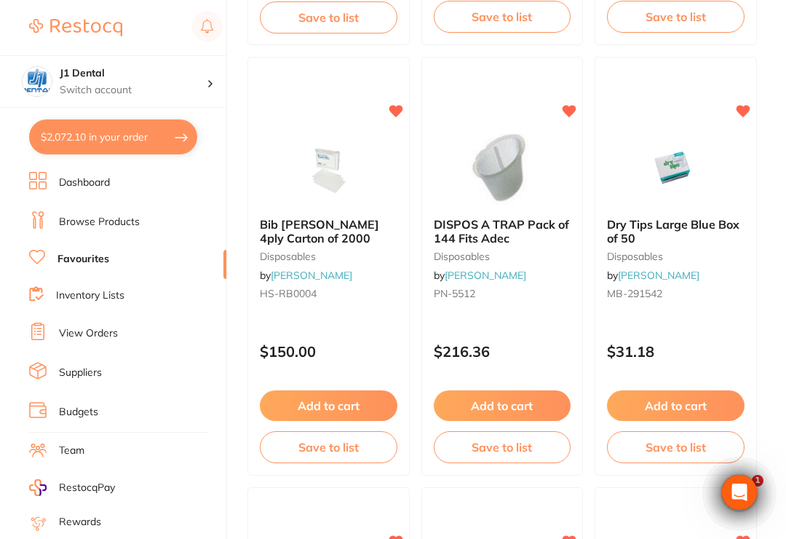
click at [359, 403] on button "Add to cart" at bounding box center [329, 405] width 138 height 31
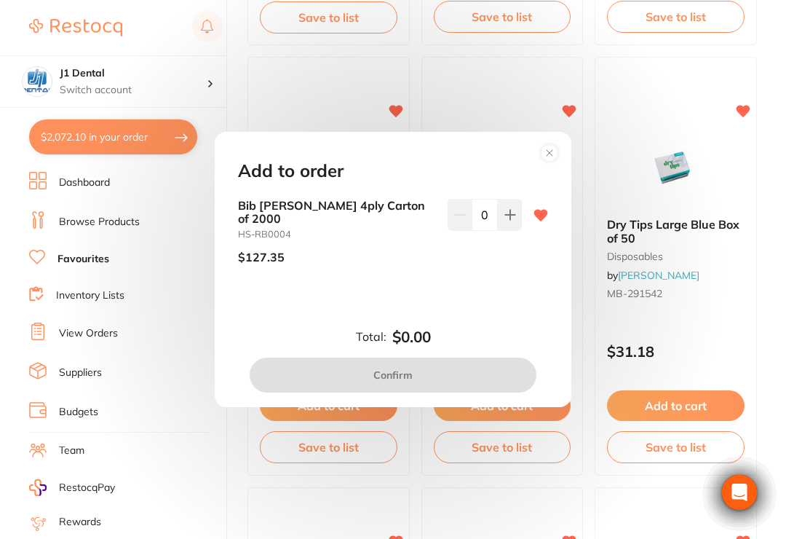
click at [508, 221] on icon at bounding box center [511, 215] width 12 height 12
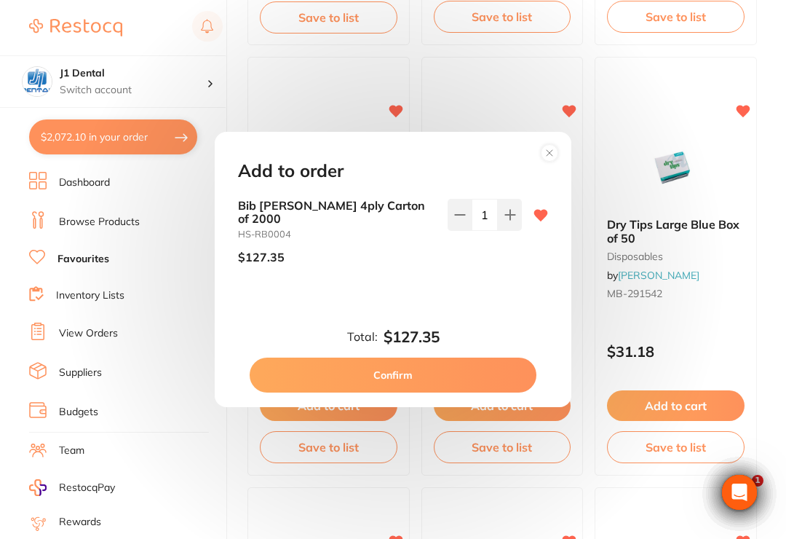
click at [505, 221] on icon at bounding box center [511, 215] width 12 height 12
type input "2"
click at [487, 379] on button "Confirm" at bounding box center [393, 375] width 287 height 35
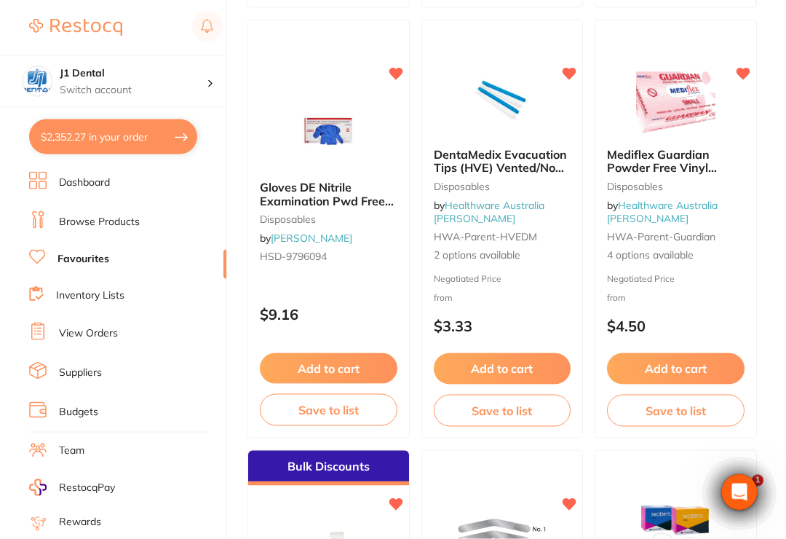
scroll to position [1885, 0]
click at [525, 152] on span "DentaMedix Evacuation Tips (HVE) Vented/Non Vented 100/Bag" at bounding box center [500, 167] width 133 height 42
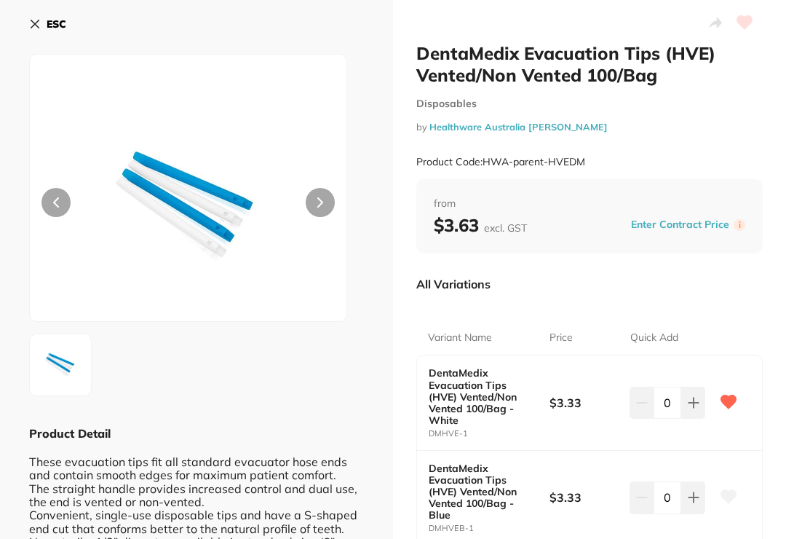
click at [693, 397] on icon at bounding box center [694, 403] width 12 height 12
click at [692, 397] on icon at bounding box center [694, 403] width 12 height 12
type input "2"
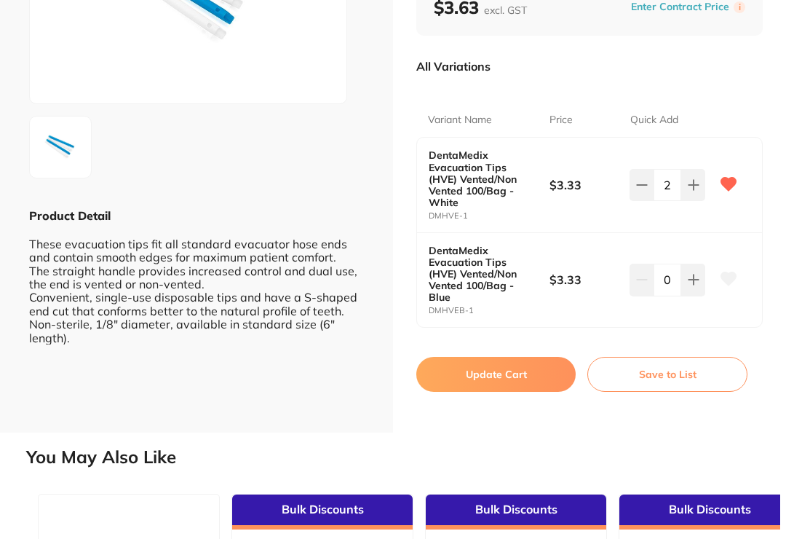
click at [516, 357] on button "Update Cart" at bounding box center [496, 374] width 159 height 35
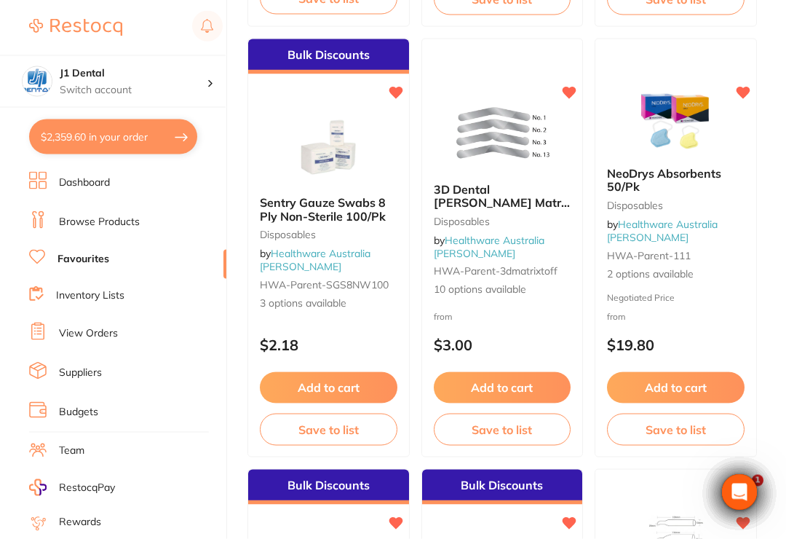
scroll to position [2296, 0]
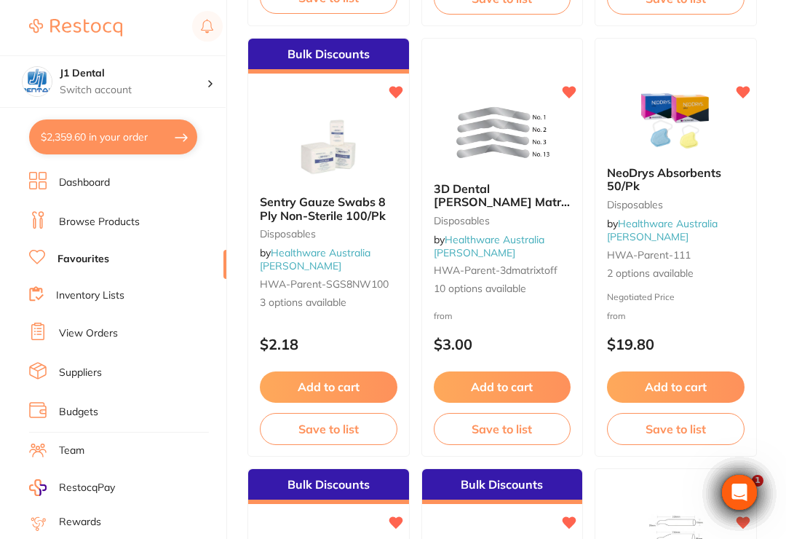
click at [347, 383] on button "Add to cart" at bounding box center [329, 386] width 138 height 31
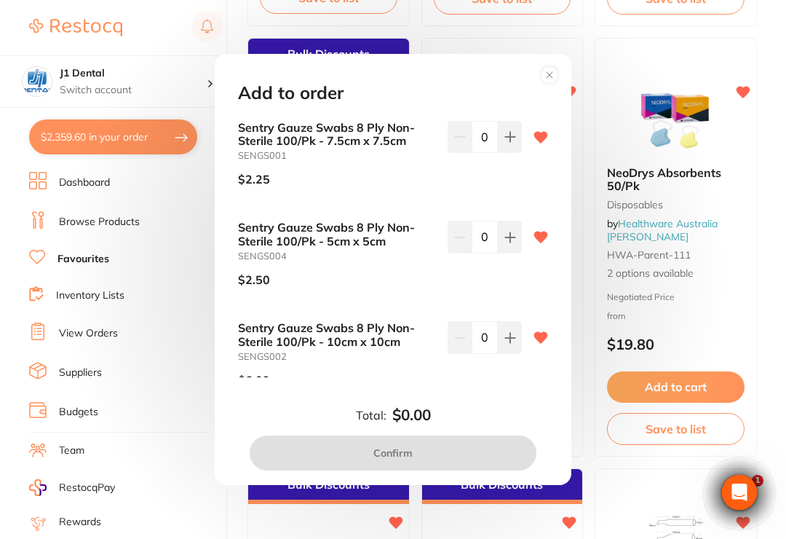
scroll to position [0, 0]
click at [498, 135] on button at bounding box center [510, 137] width 24 height 32
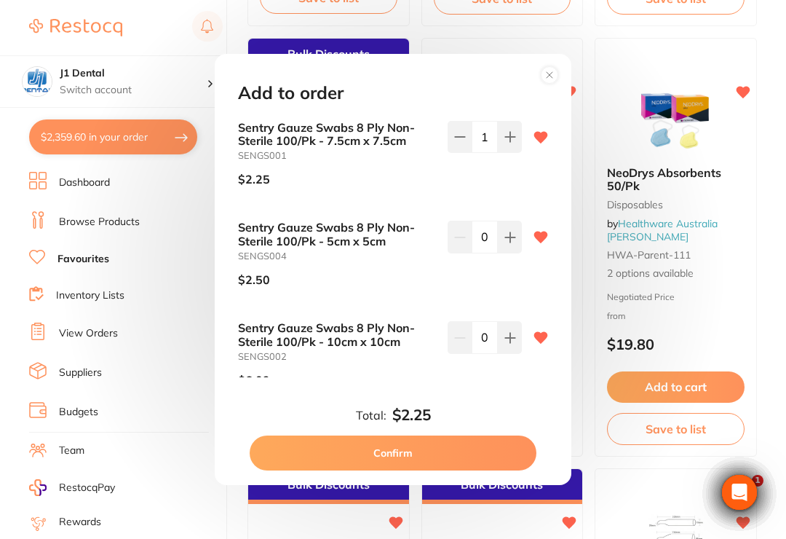
click at [505, 135] on icon at bounding box center [511, 137] width 12 height 12
click at [505, 141] on icon at bounding box center [511, 137] width 12 height 12
click at [505, 138] on icon at bounding box center [511, 137] width 12 height 12
type input "5"
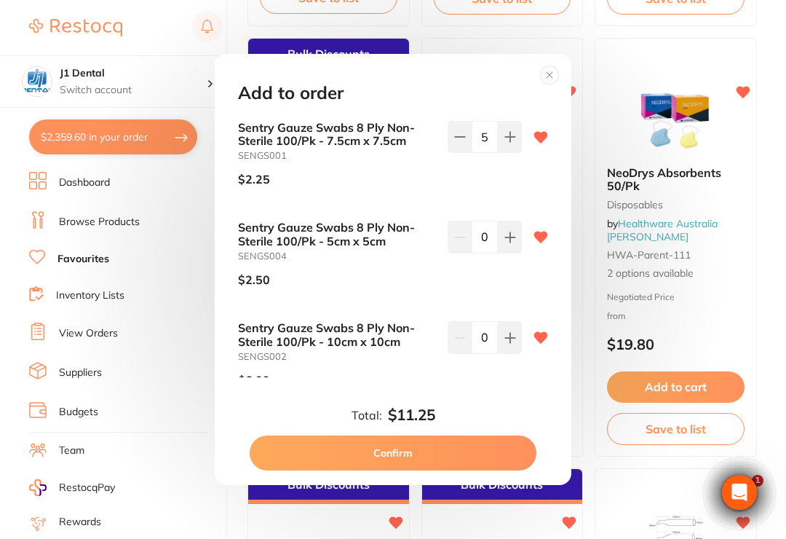
click at [442, 467] on button "Confirm" at bounding box center [393, 452] width 287 height 35
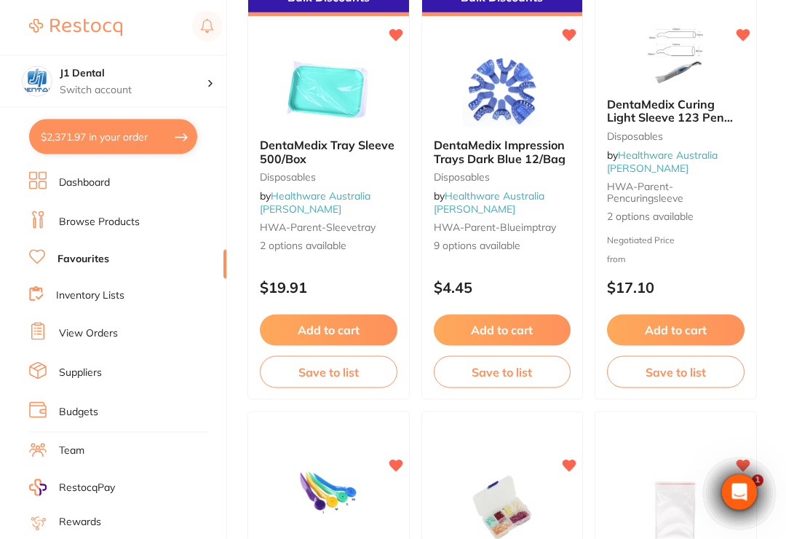
scroll to position [2775, 0]
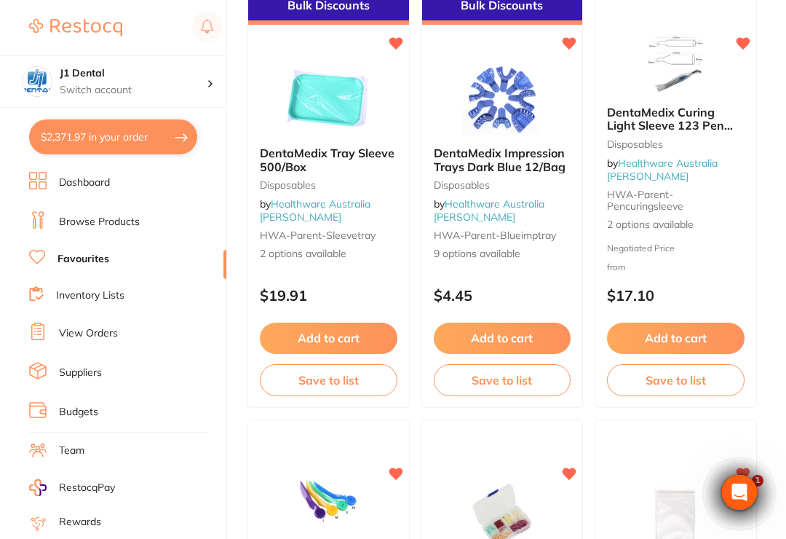
click at [350, 336] on button "Add to cart" at bounding box center [329, 338] width 138 height 31
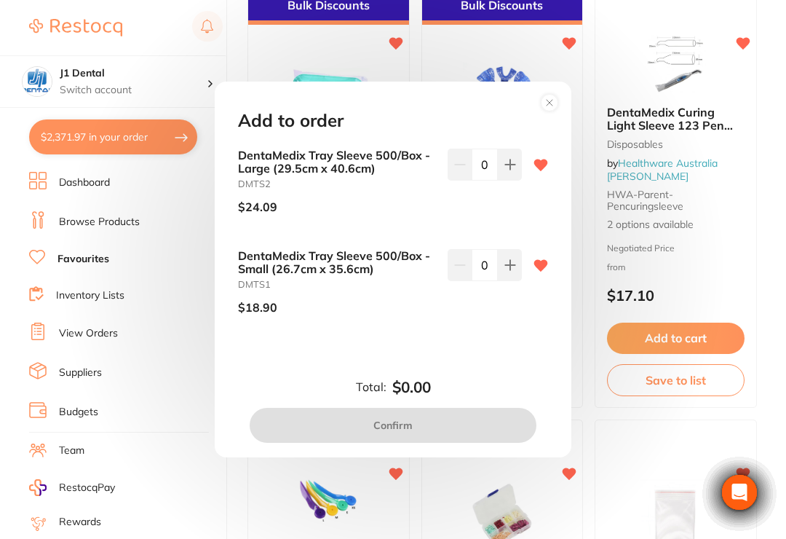
click at [506, 181] on button at bounding box center [510, 165] width 24 height 32
type input "1"
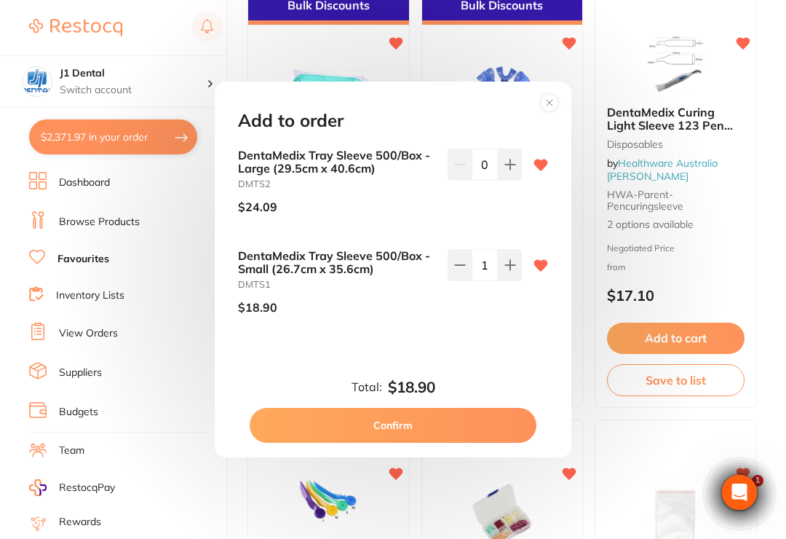
scroll to position [0, 0]
click at [461, 437] on button "Confirm" at bounding box center [393, 425] width 287 height 35
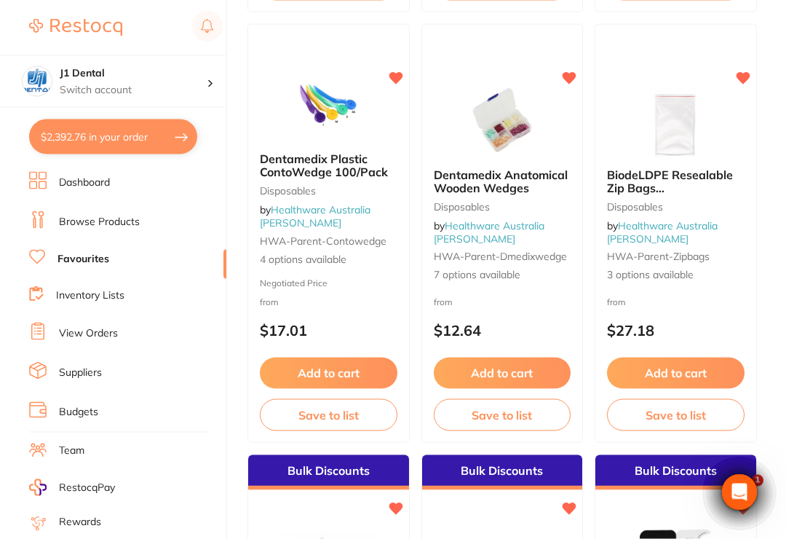
scroll to position [3171, 0]
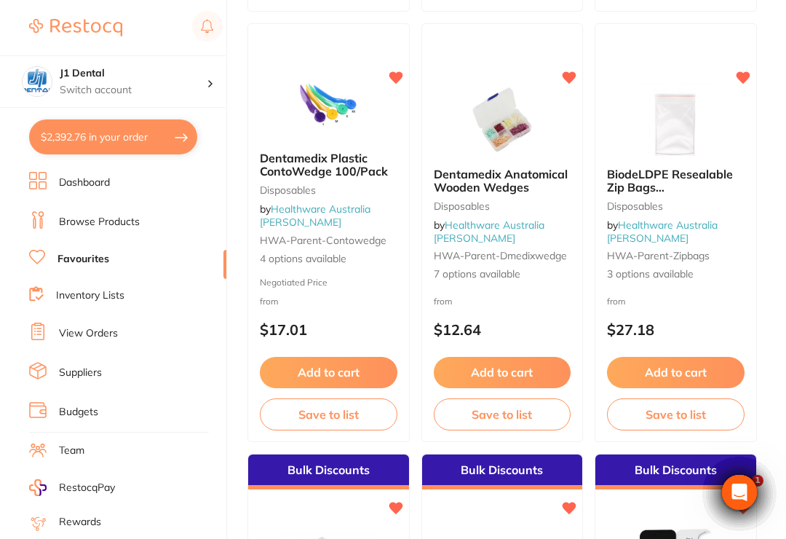
click at [337, 213] on link "Healthware Australia [PERSON_NAME]" at bounding box center [315, 215] width 111 height 26
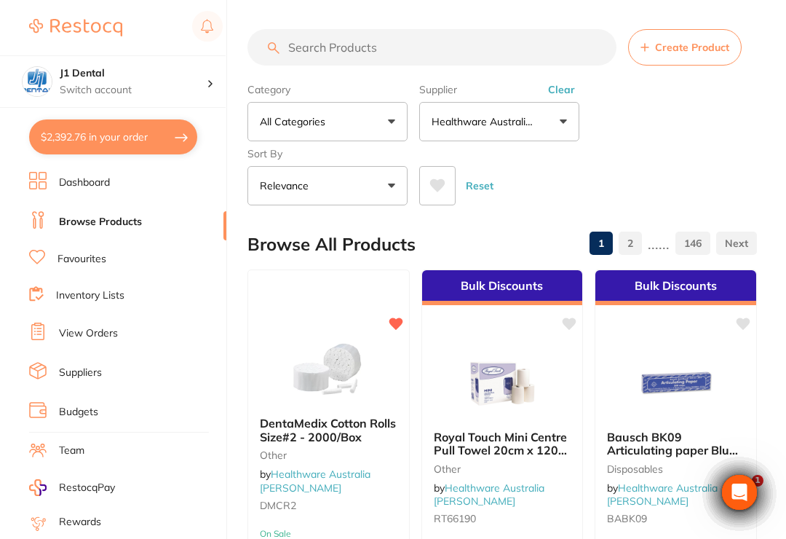
click at [95, 253] on link "Favourites" at bounding box center [82, 259] width 49 height 15
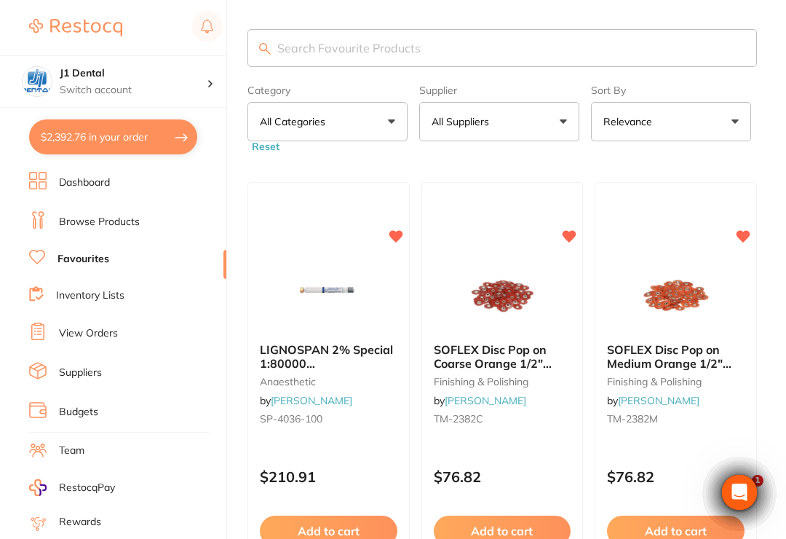
click at [391, 128] on button "All Categories" at bounding box center [328, 121] width 160 height 39
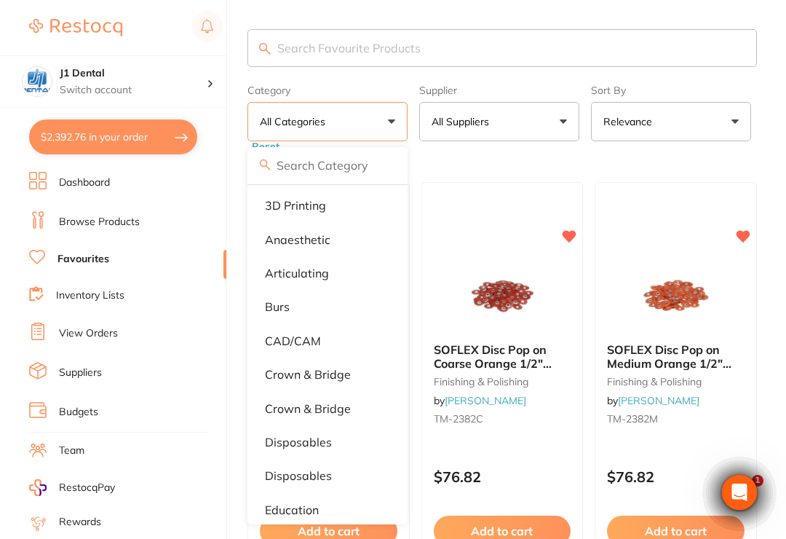
scroll to position [97, 0]
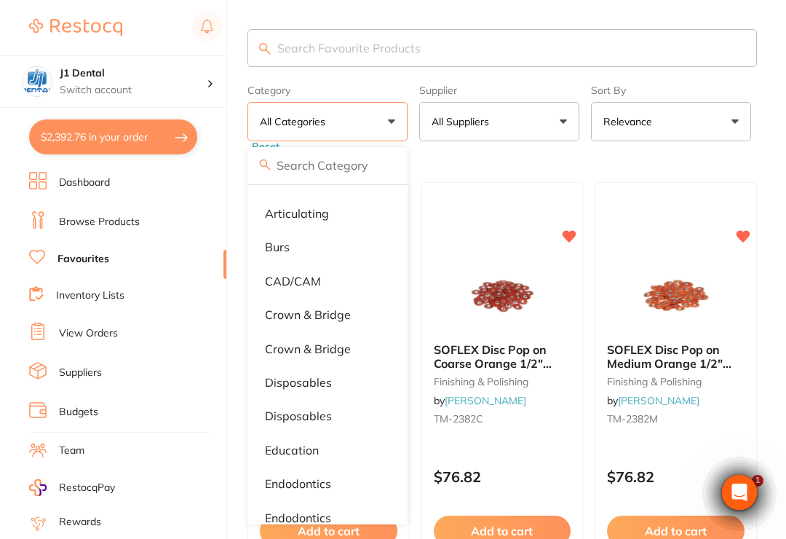
click at [307, 384] on p "disposables" at bounding box center [298, 382] width 67 height 13
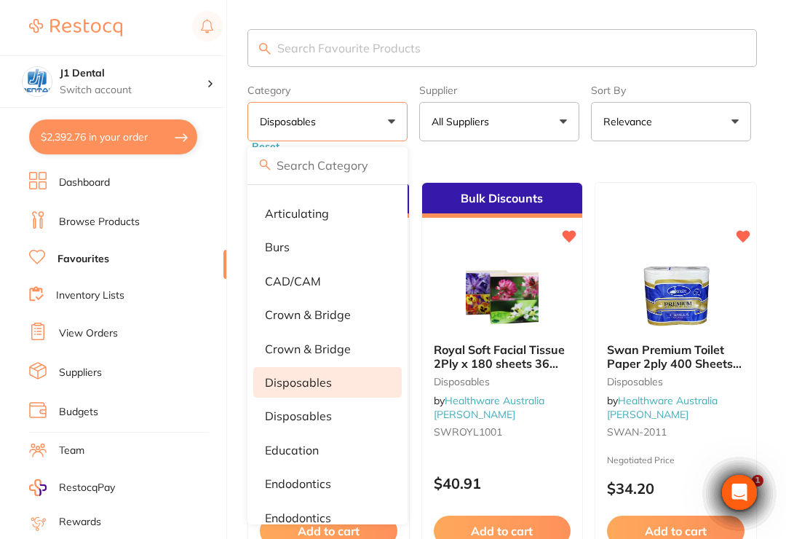
scroll to position [0, 0]
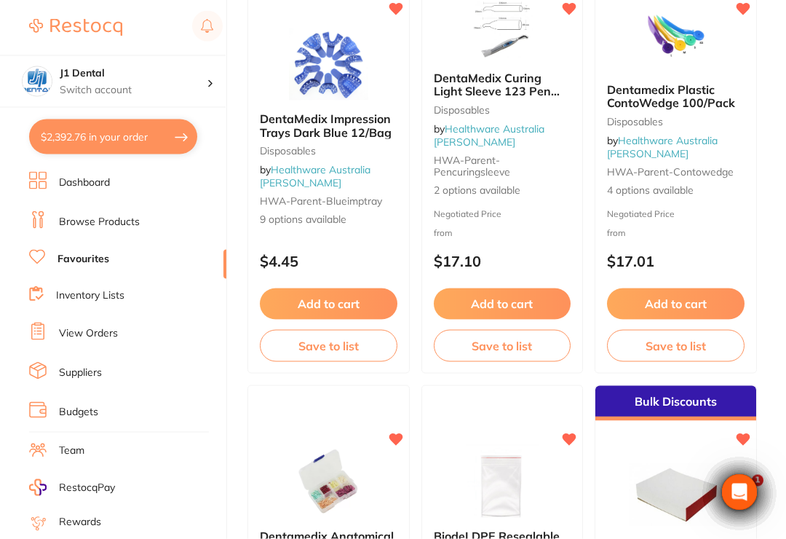
scroll to position [2810, 0]
click at [678, 99] on span "Dentamedix Plastic ContoWedge 100/Pack" at bounding box center [671, 96] width 128 height 28
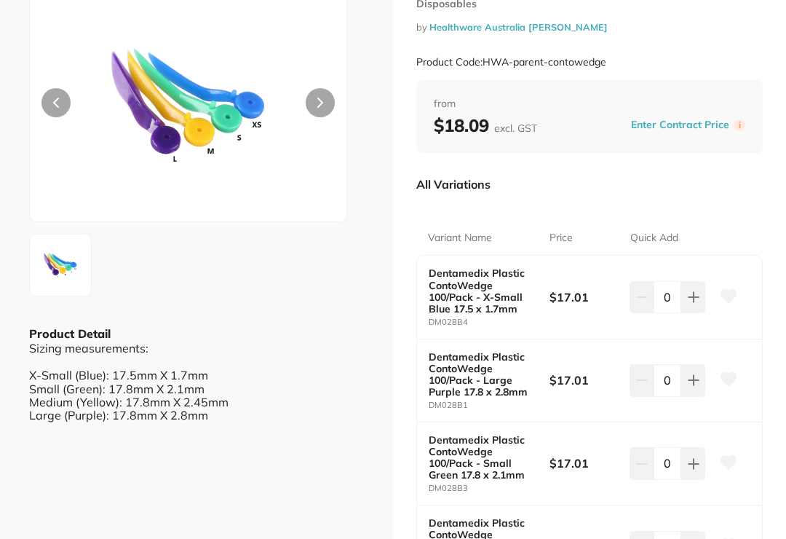
scroll to position [99, 0]
click at [696, 304] on icon at bounding box center [694, 298] width 12 height 12
type input "1"
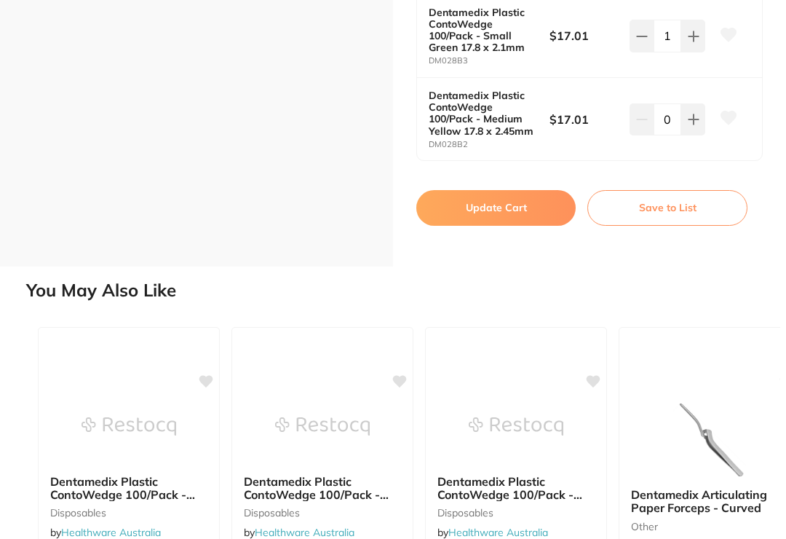
scroll to position [524, 0]
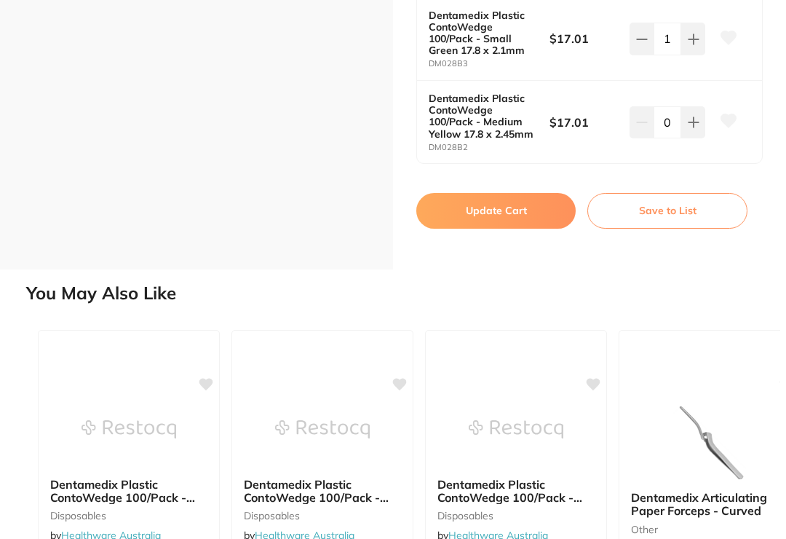
click at [508, 200] on button "Update Cart" at bounding box center [496, 210] width 159 height 35
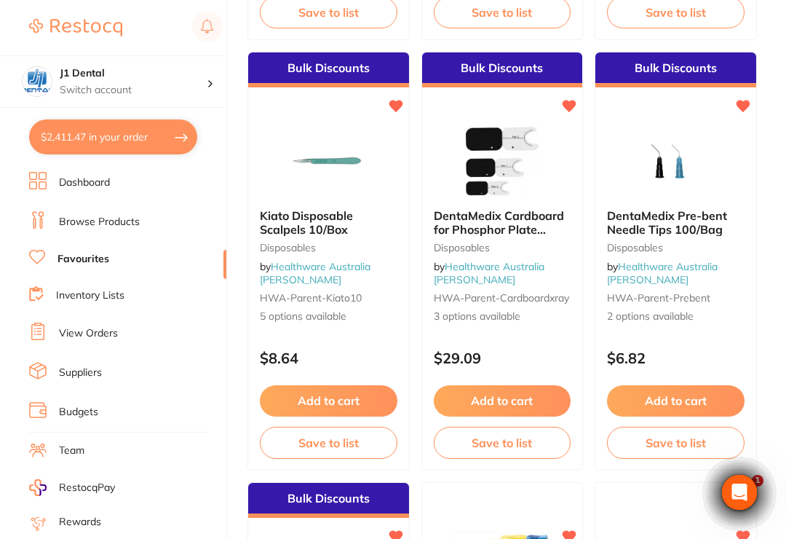
scroll to position [3585, 0]
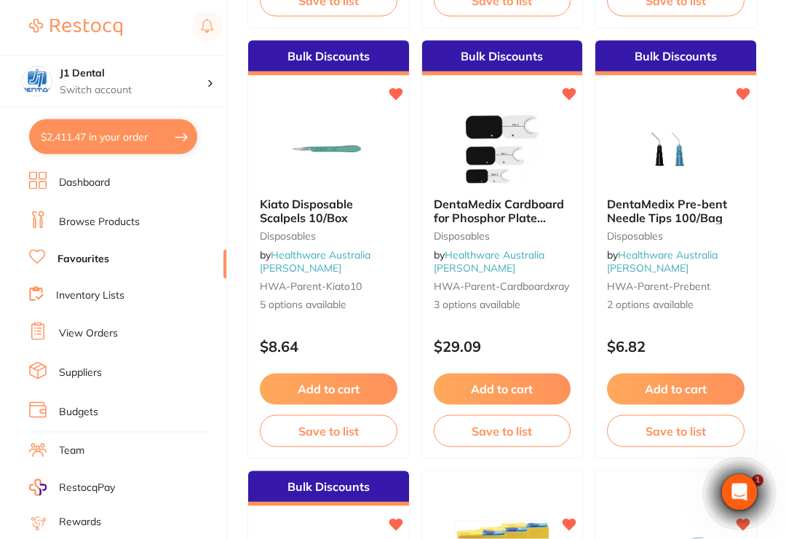
click at [687, 205] on span "DentaMedix Pre-bent Needle Tips 100/Bag" at bounding box center [667, 211] width 120 height 28
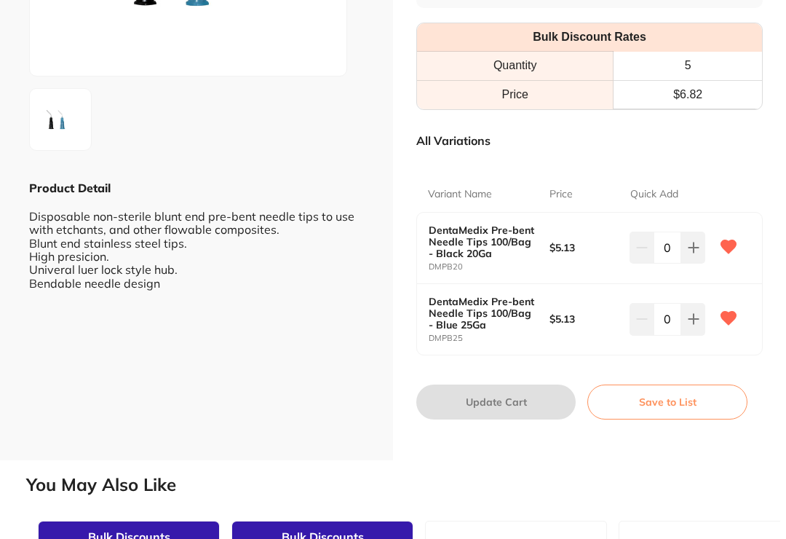
scroll to position [231, 0]
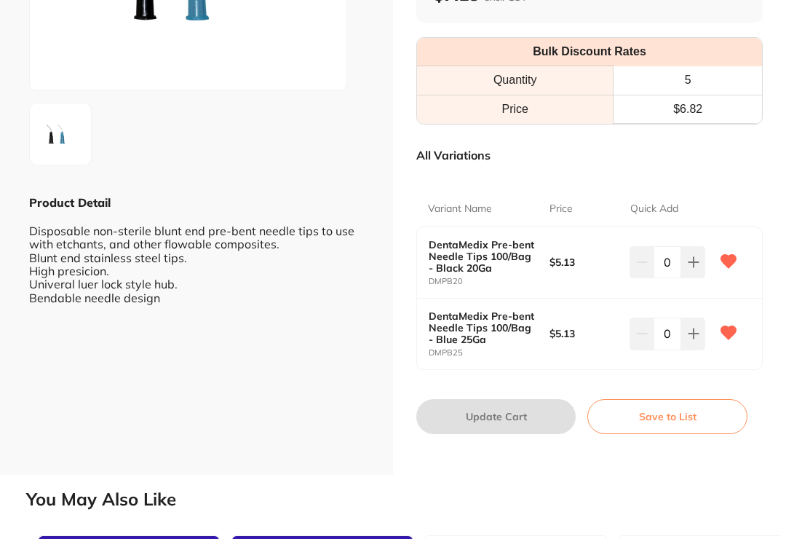
click at [692, 268] on icon at bounding box center [694, 262] width 12 height 12
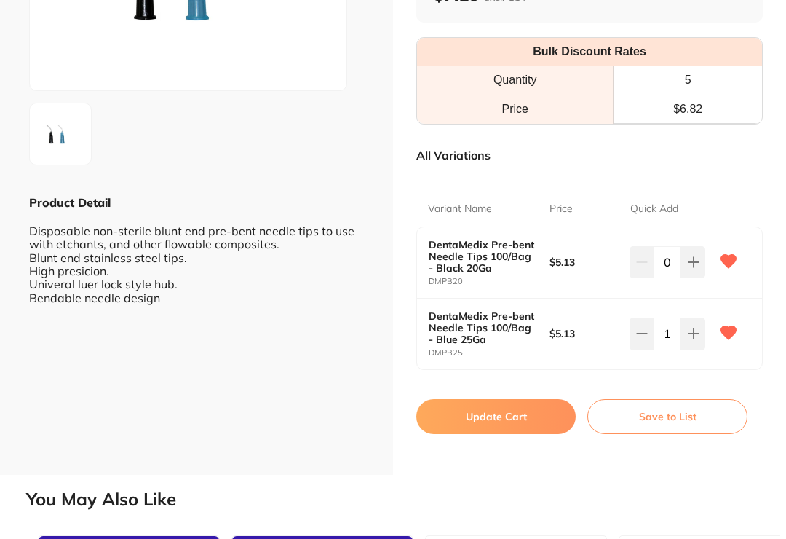
click at [693, 268] on icon at bounding box center [694, 262] width 12 height 12
type input "2"
click at [652, 476] on div "DentaMedix Pre-bent Needle Tips 100/Bag Disposables by Healthware Australia Rid…" at bounding box center [393, 269] width 786 height 539
click at [532, 411] on button "Update Cart" at bounding box center [496, 416] width 159 height 35
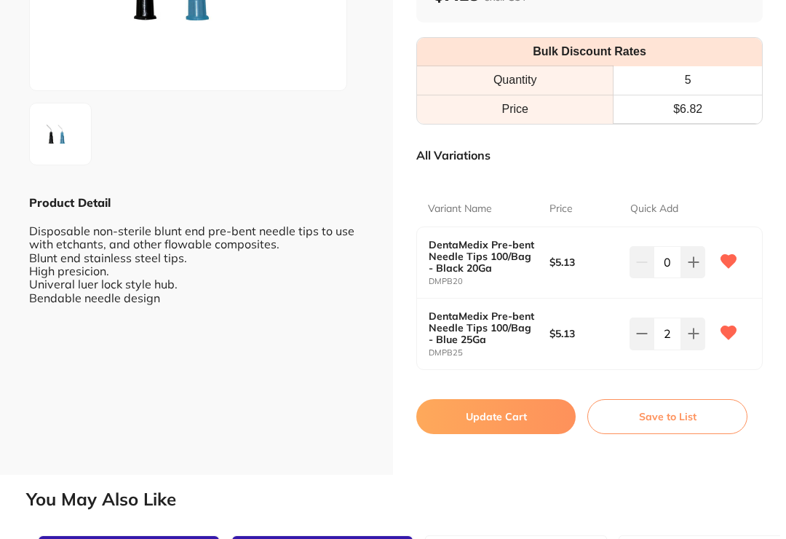
scroll to position [3586, 0]
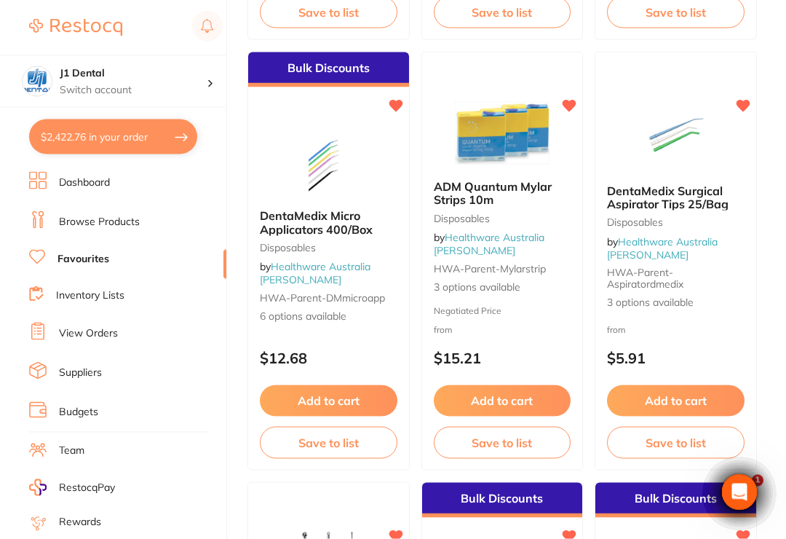
scroll to position [4006, 0]
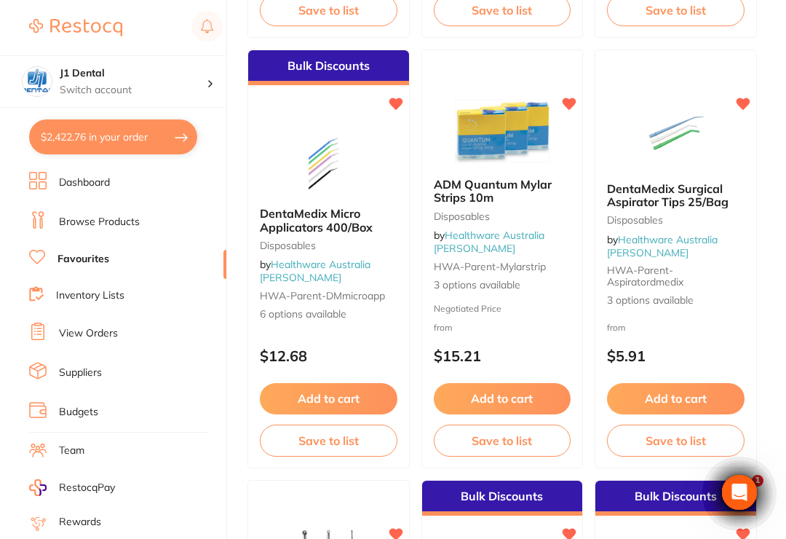
click at [326, 220] on span "DentaMedix Micro Applicators 400/Box" at bounding box center [316, 220] width 113 height 28
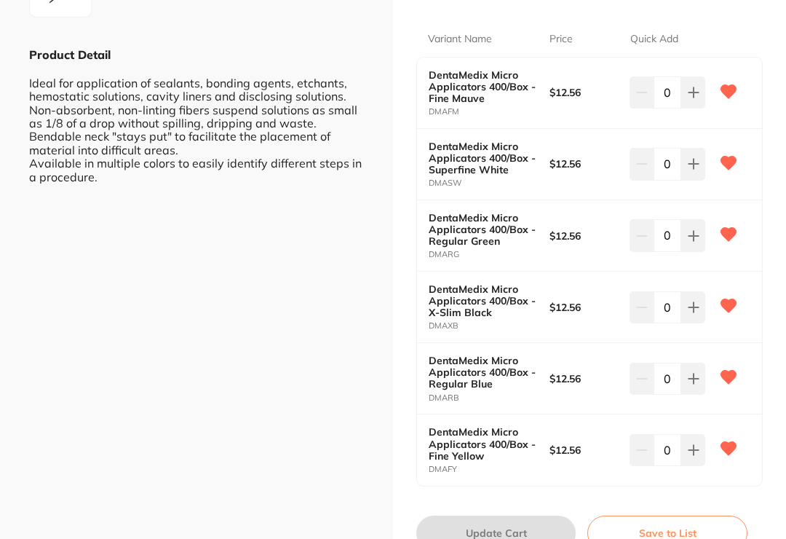
scroll to position [380, 0]
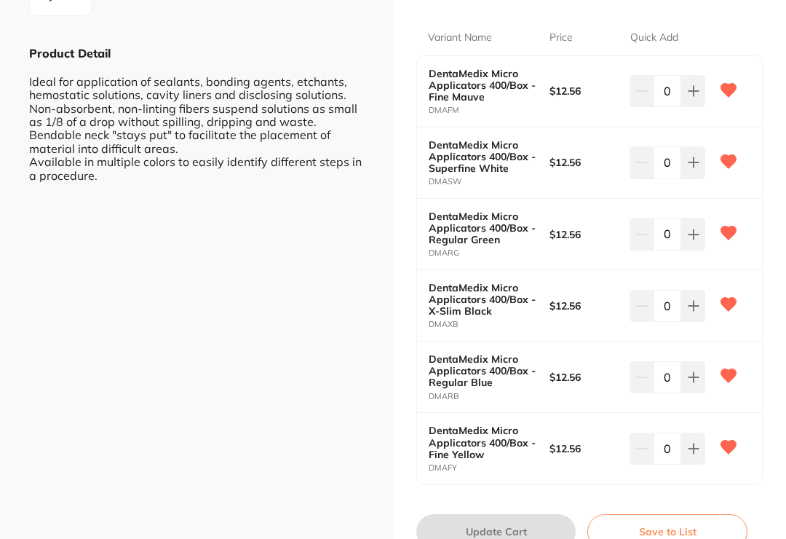
click at [698, 97] on icon at bounding box center [694, 91] width 12 height 12
click at [690, 97] on icon at bounding box center [694, 91] width 12 height 12
click at [694, 96] on icon at bounding box center [693, 91] width 9 height 9
click at [690, 97] on icon at bounding box center [694, 91] width 12 height 12
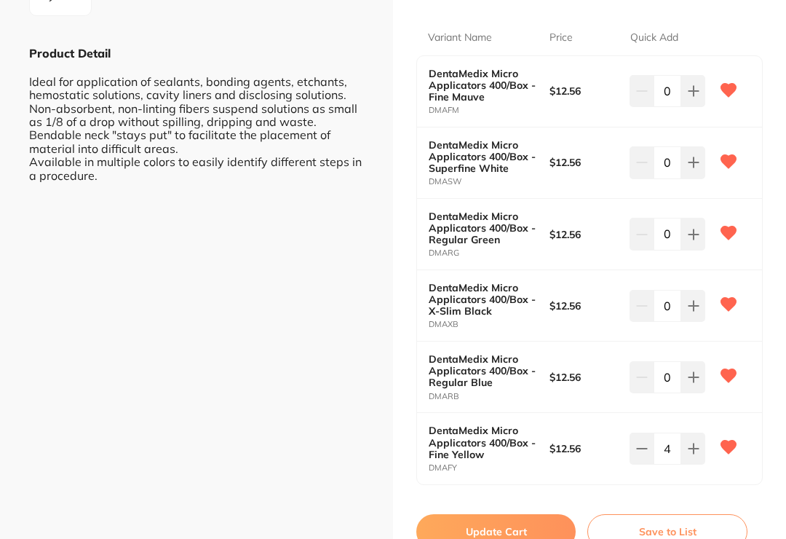
click at [688, 97] on icon at bounding box center [694, 91] width 12 height 12
type input "5"
click at [537, 521] on button "Update Cart" at bounding box center [496, 531] width 159 height 35
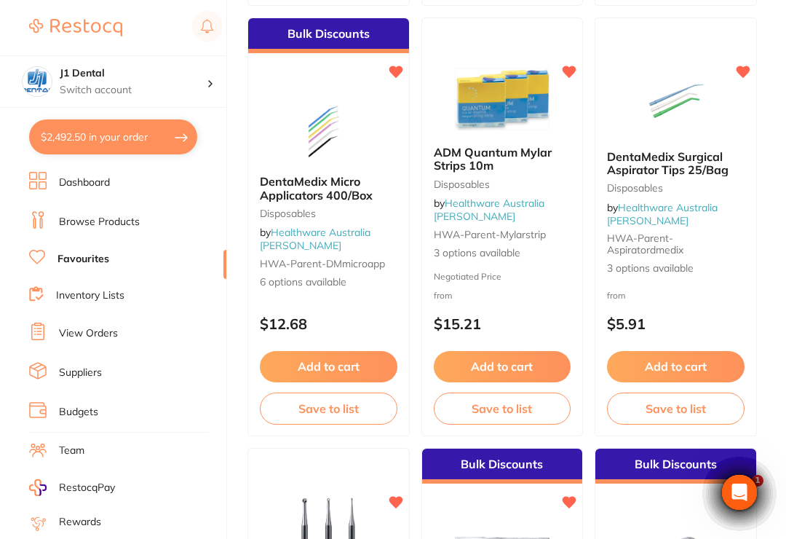
scroll to position [4039, 0]
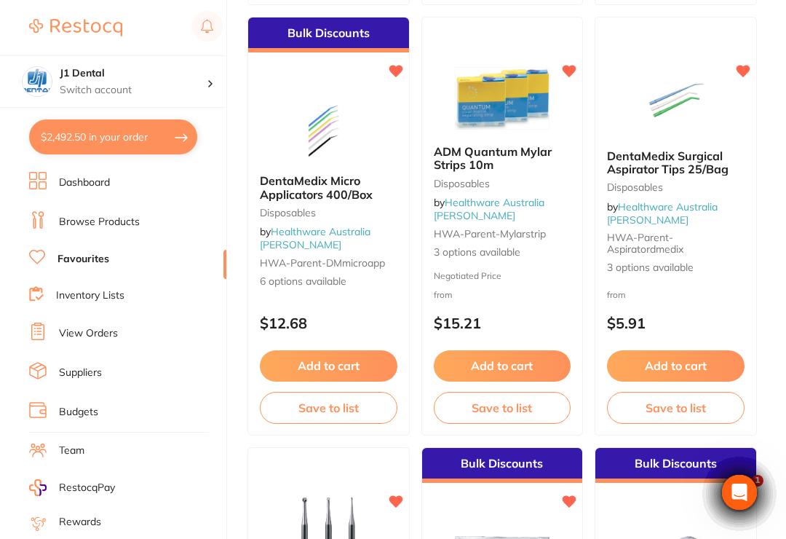
click at [690, 166] on span "DentaMedix Surgical Aspirator Tips 25/Bag" at bounding box center [668, 163] width 122 height 28
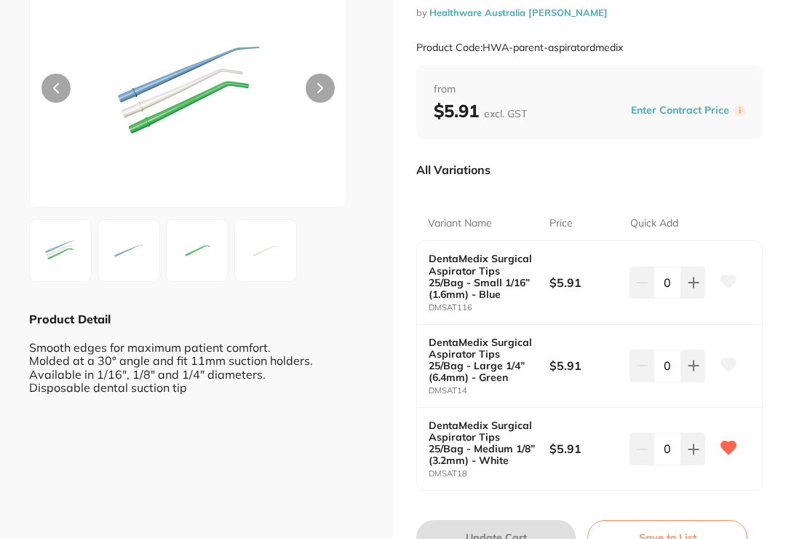
click at [684, 299] on button at bounding box center [694, 283] width 24 height 32
click at [691, 288] on icon at bounding box center [694, 283] width 12 height 12
type input "3"
click at [518, 531] on button "Update Cart" at bounding box center [496, 537] width 159 height 35
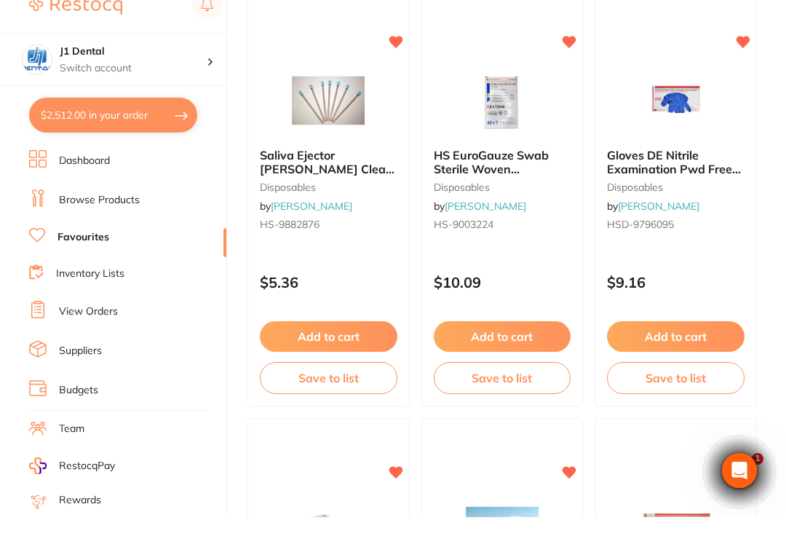
scroll to position [5359, 0]
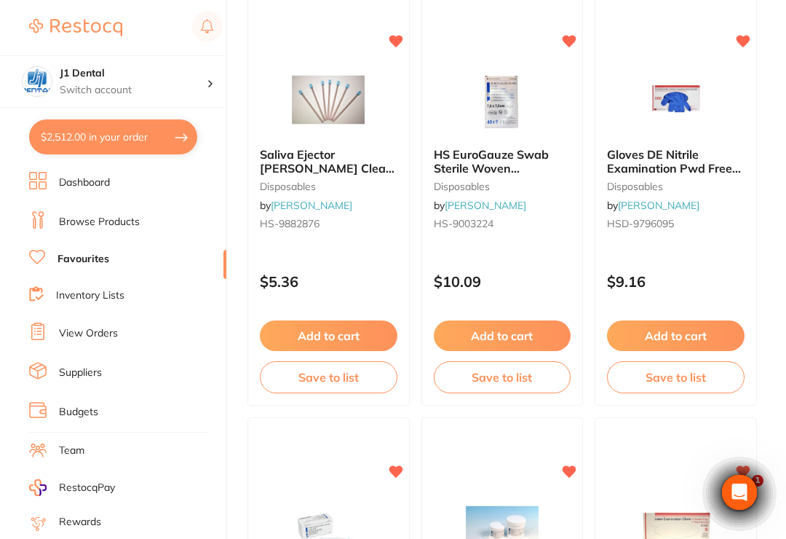
click at [357, 167] on span "Saliva Ejector [PERSON_NAME] Clear with Blue Tip 15cm Pk100" at bounding box center [327, 174] width 135 height 55
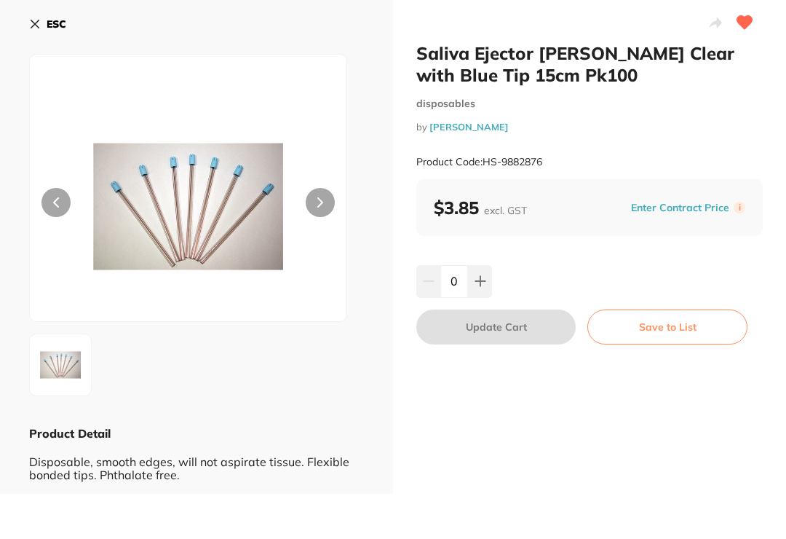
click at [477, 280] on icon at bounding box center [481, 281] width 12 height 12
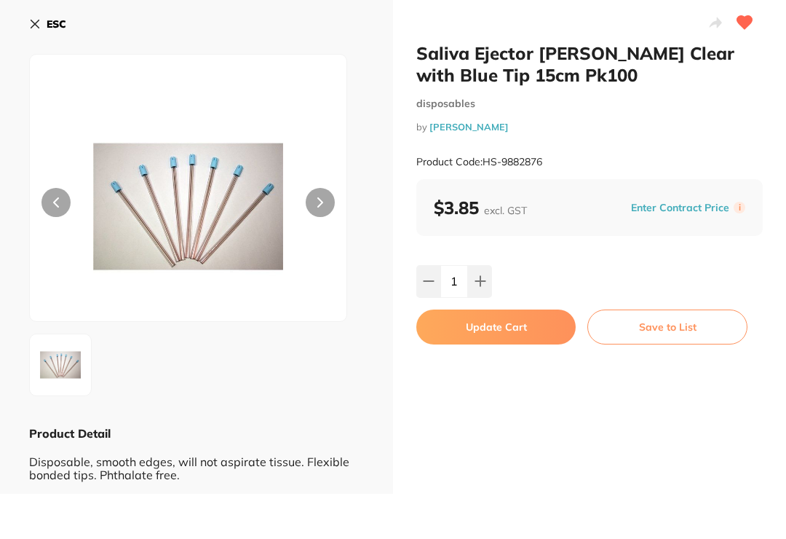
click at [476, 277] on icon at bounding box center [481, 281] width 12 height 12
type input "2"
click at [510, 328] on button "Update Cart" at bounding box center [496, 326] width 159 height 35
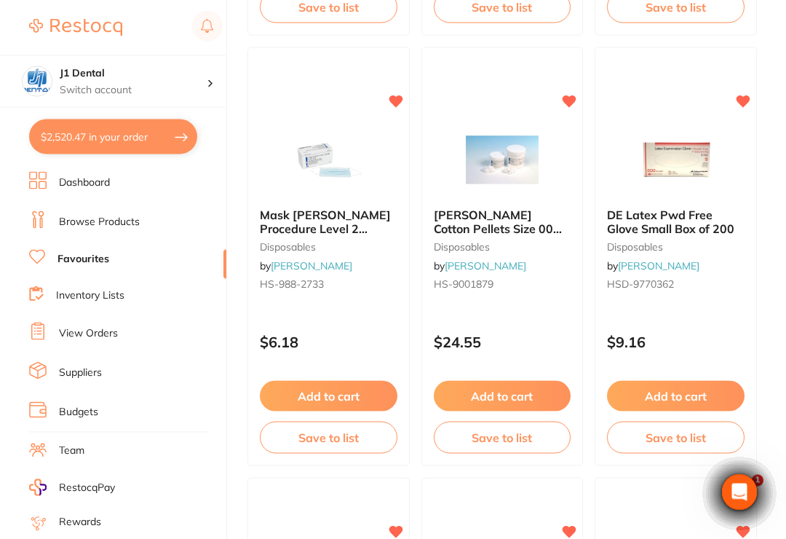
scroll to position [5730, 0]
click at [326, 164] on img at bounding box center [328, 159] width 95 height 73
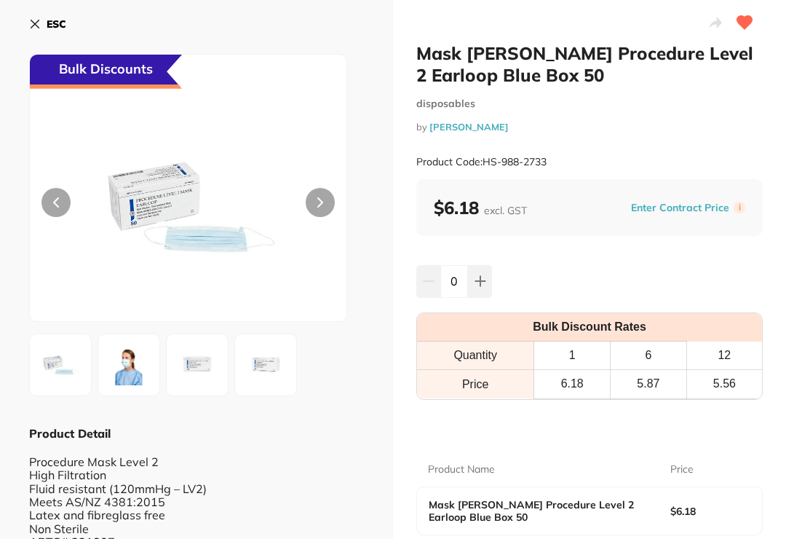
click at [458, 280] on input "0" at bounding box center [455, 281] width 28 height 32
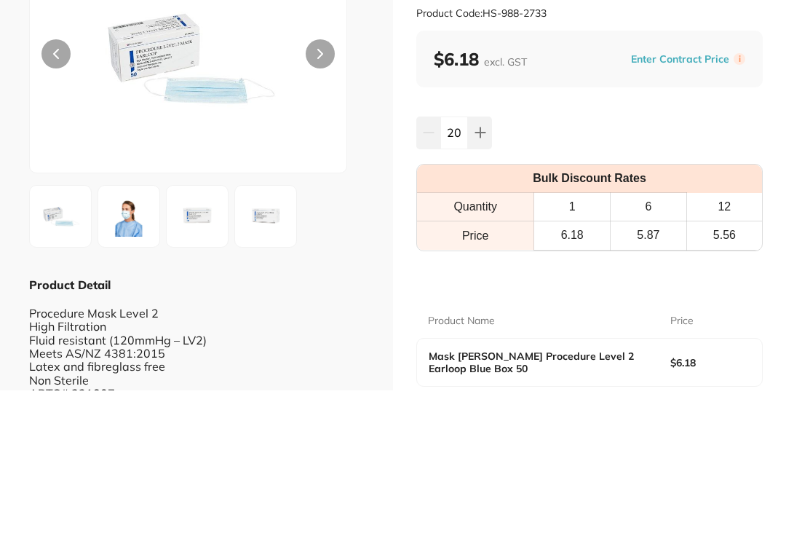
type input "20"
click at [714, 265] on div "20" at bounding box center [590, 281] width 347 height 32
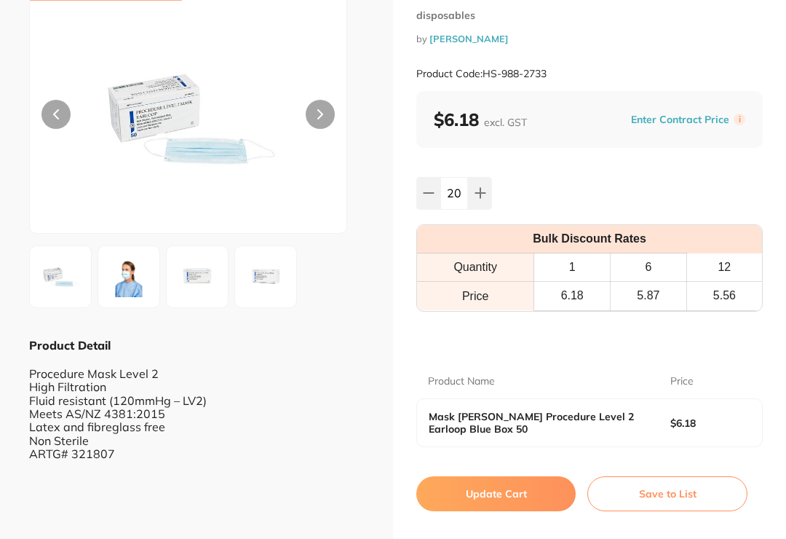
scroll to position [88, 0]
click at [502, 494] on button "Update Cart" at bounding box center [496, 493] width 159 height 35
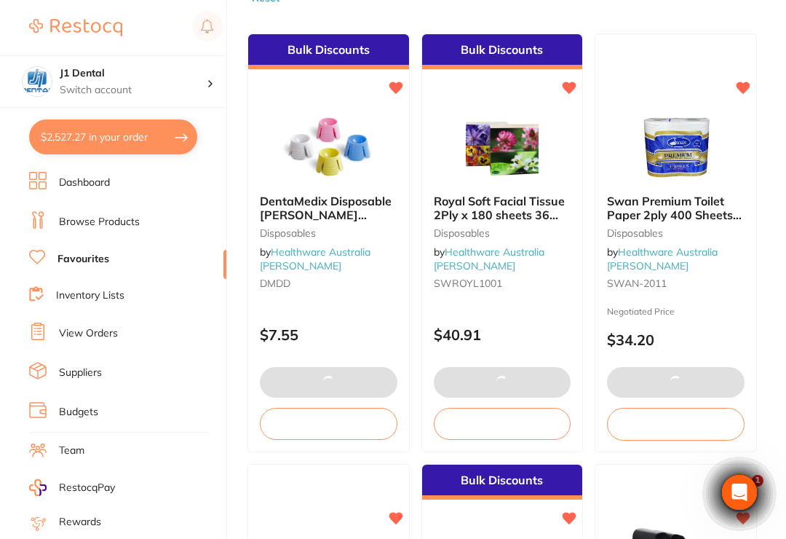
type input "20"
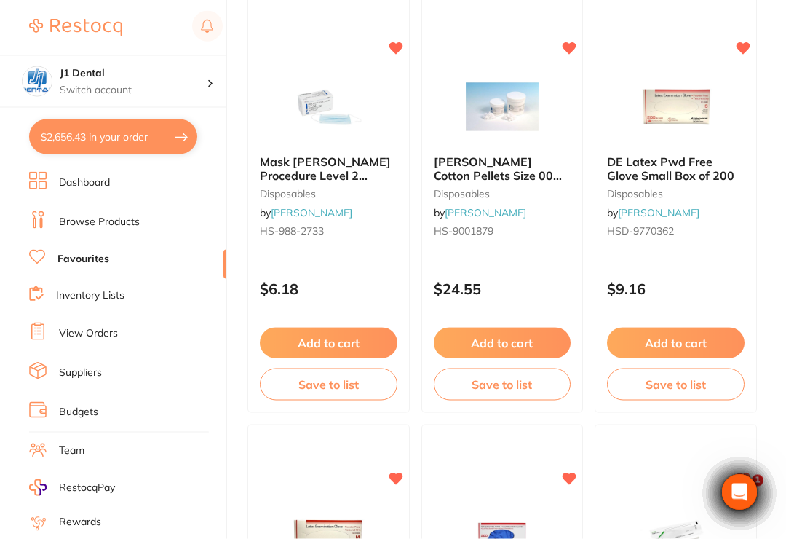
scroll to position [5783, 0]
click at [681, 160] on span "DE Latex Pwd Free Glove Small Box of 200" at bounding box center [670, 168] width 127 height 28
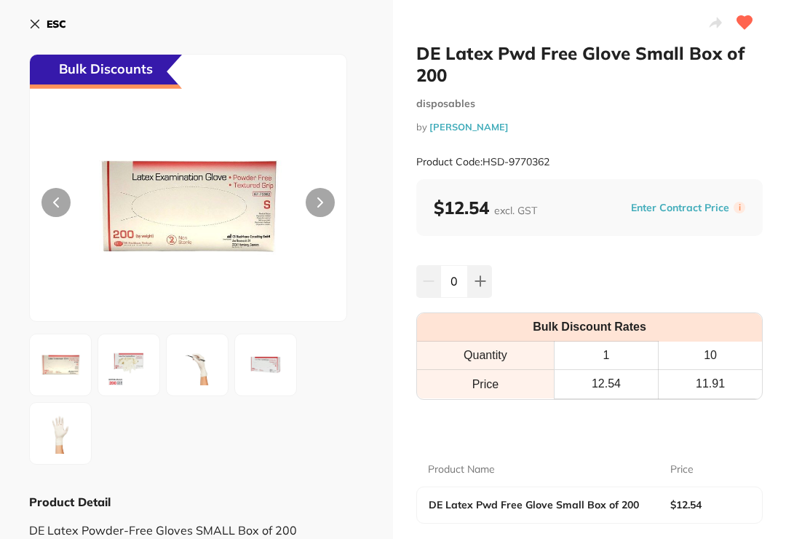
click at [459, 278] on input "0" at bounding box center [455, 281] width 28 height 32
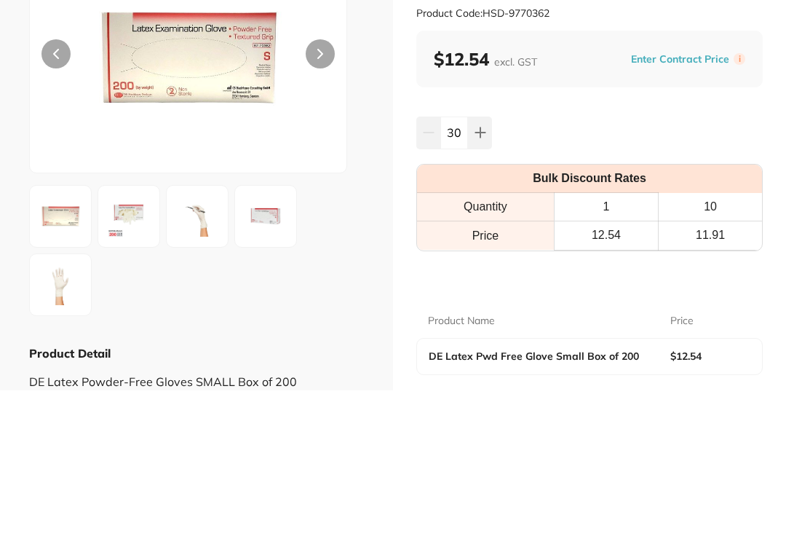
type input "30"
click at [702, 265] on div "30" at bounding box center [590, 281] width 347 height 32
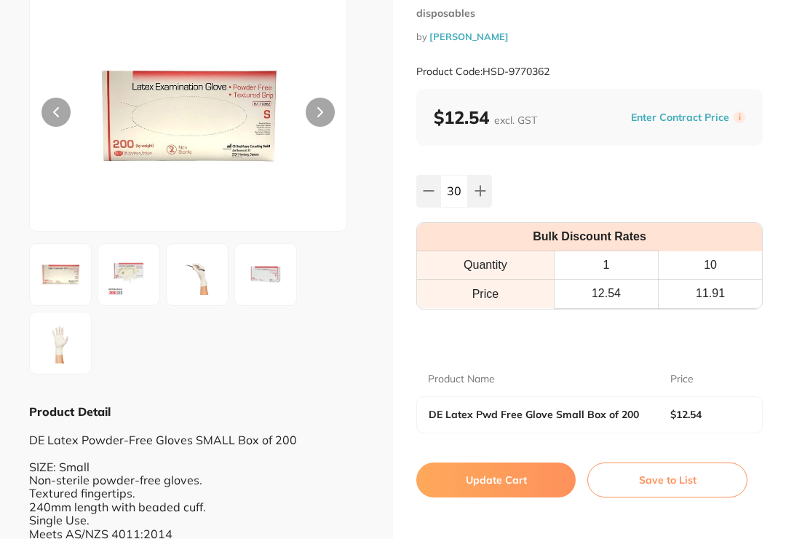
scroll to position [89, 0]
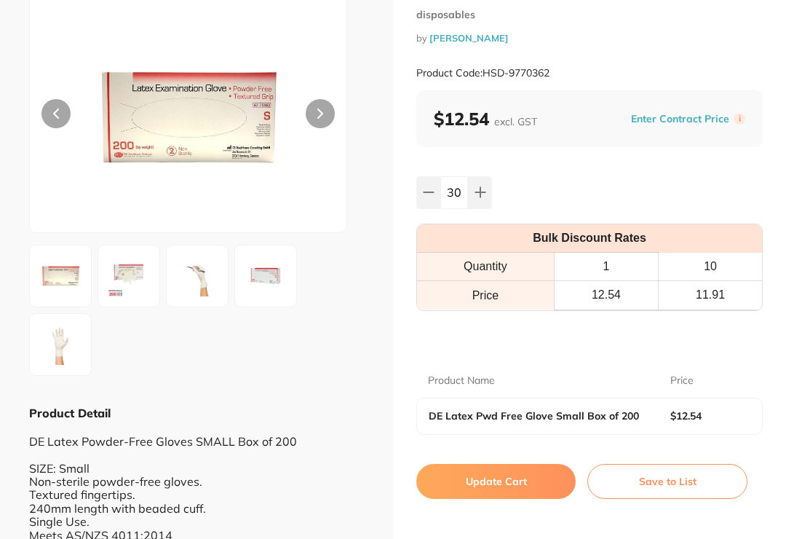
click at [480, 472] on button "Update Cart" at bounding box center [496, 481] width 159 height 35
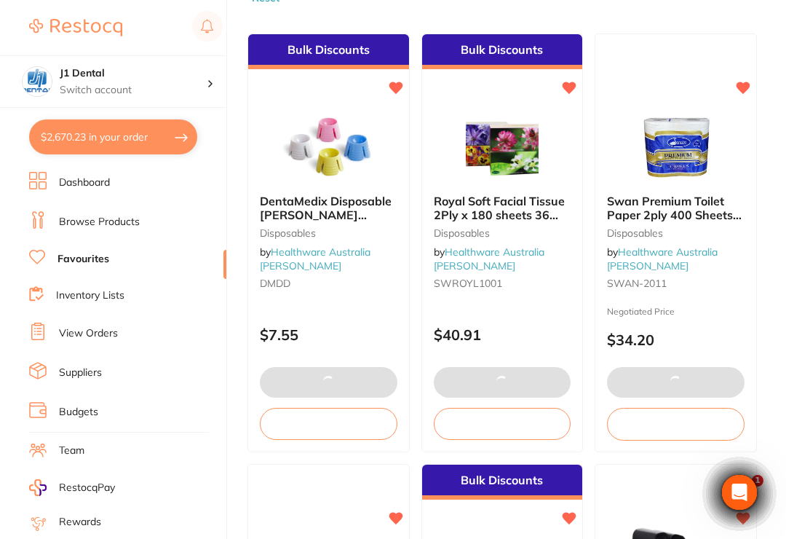
type input "30"
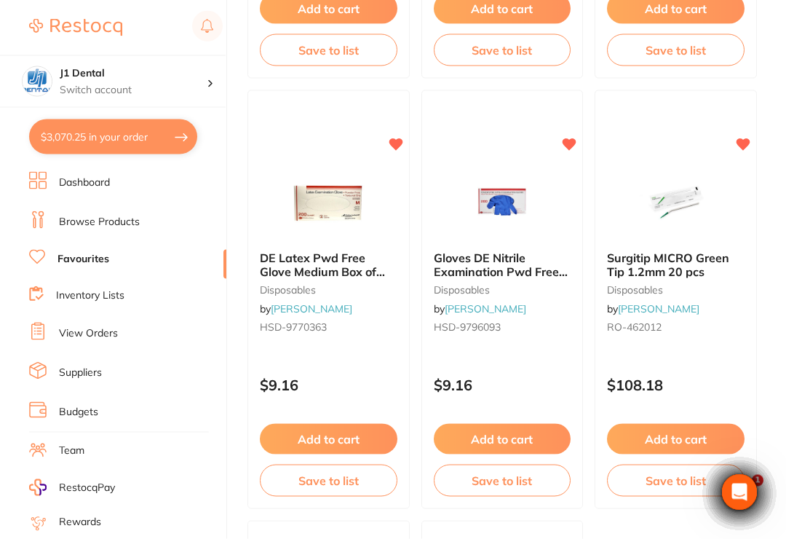
scroll to position [6118, 0]
click at [328, 199] on img at bounding box center [328, 202] width 95 height 73
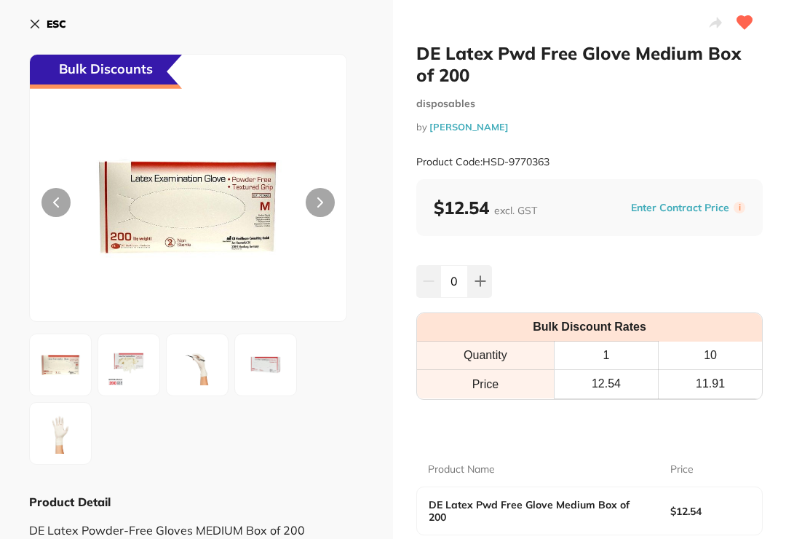
click at [457, 280] on input "0" at bounding box center [455, 281] width 28 height 32
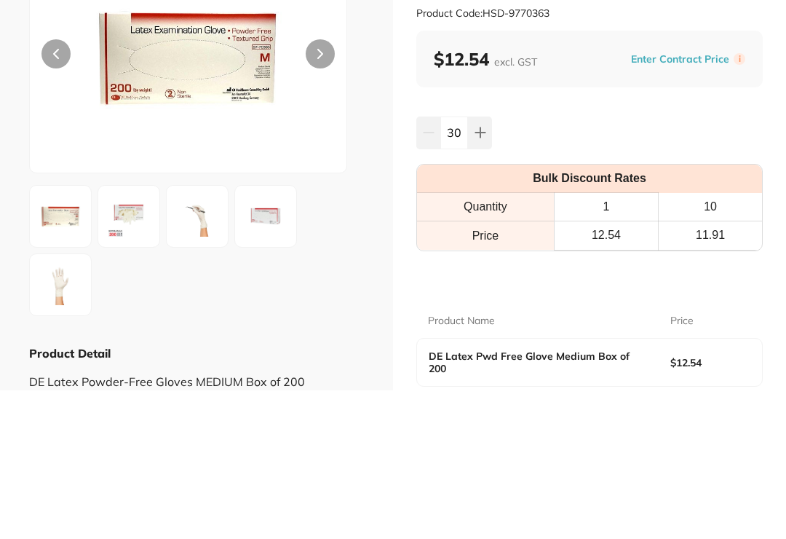
type input "30"
click at [703, 265] on div "30" at bounding box center [590, 281] width 347 height 32
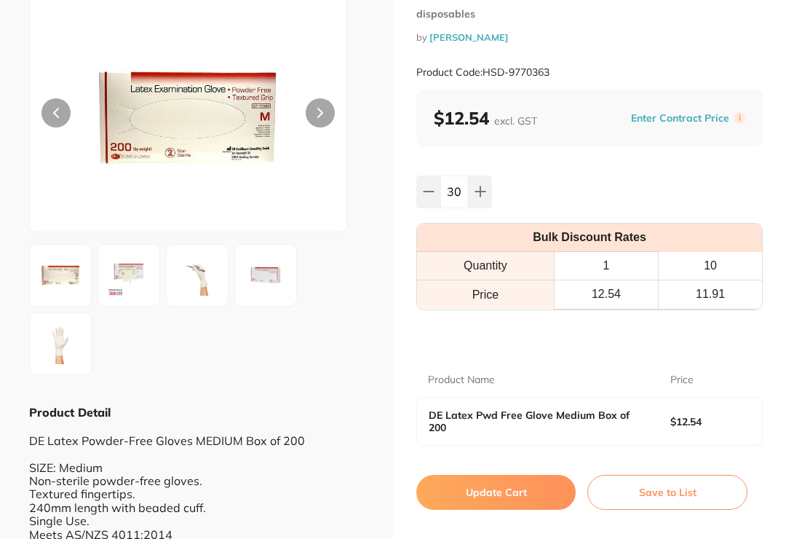
scroll to position [89, 0]
click at [498, 492] on button "Update Cart" at bounding box center [496, 493] width 159 height 35
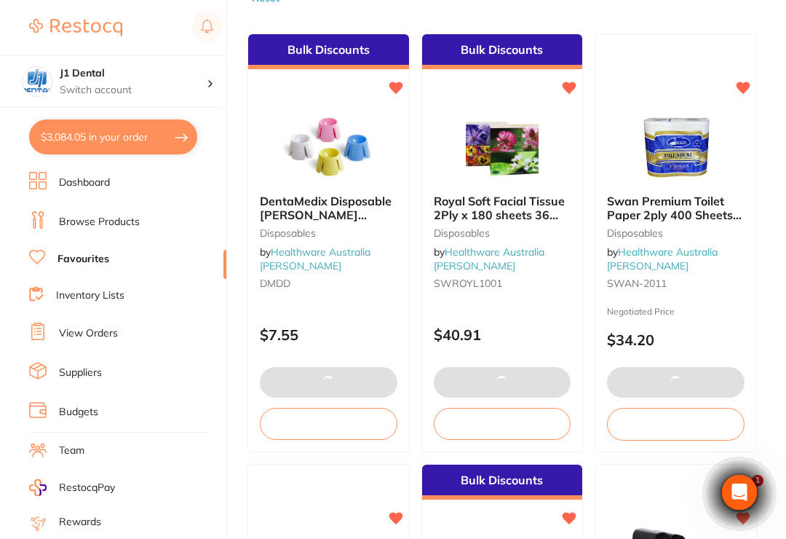
type input "30"
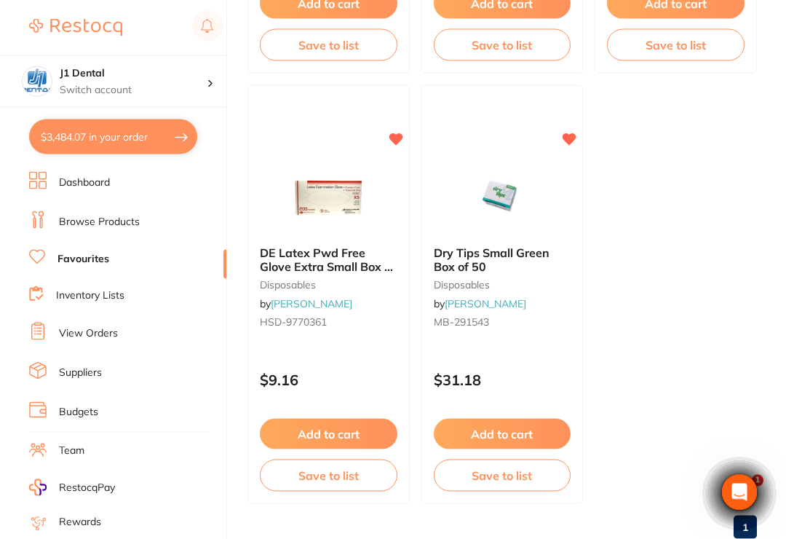
scroll to position [6573, 0]
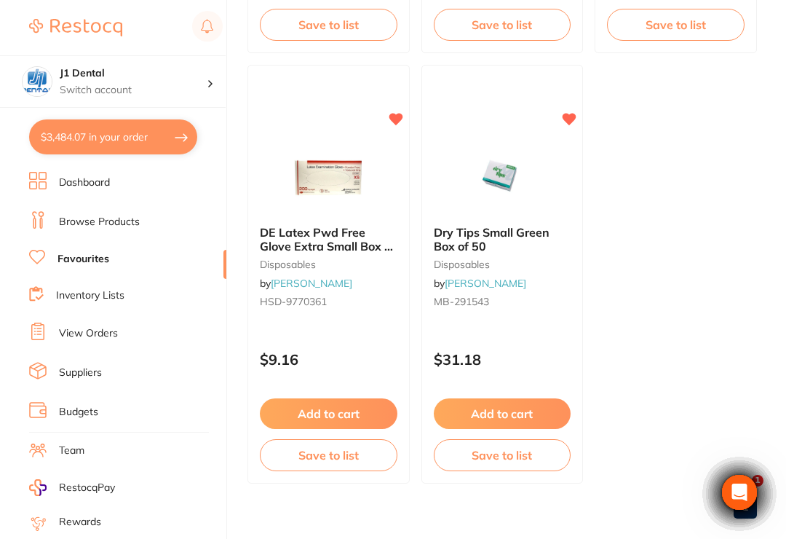
click at [344, 241] on span "DE Latex Pwd Free Glove Extra Small Box of 200" at bounding box center [327, 246] width 135 height 42
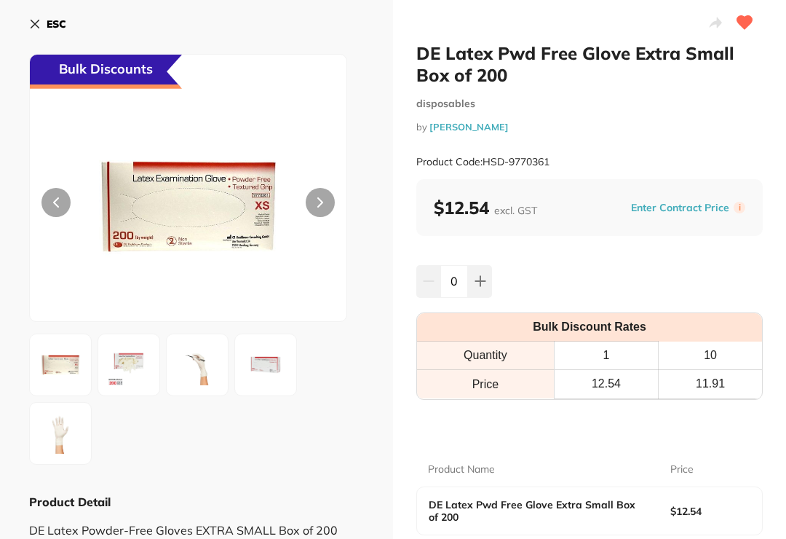
click at [461, 281] on input "0" at bounding box center [455, 281] width 28 height 32
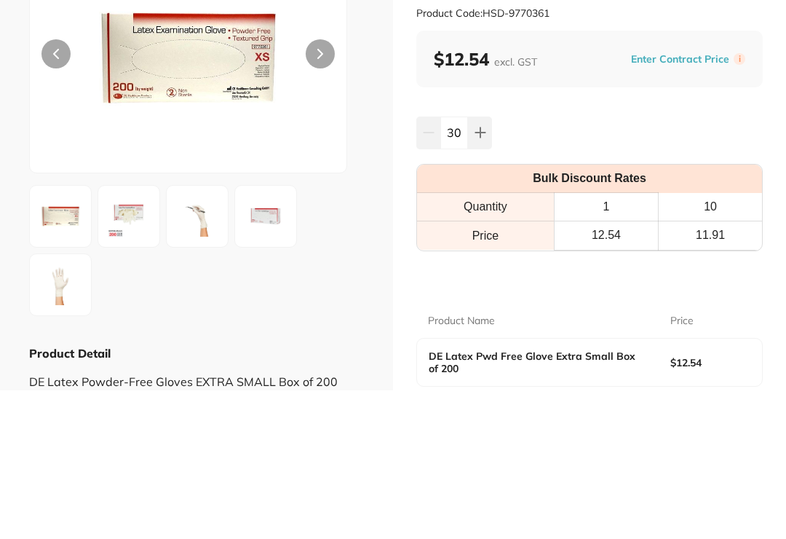
type input "30"
click at [685, 265] on div "30" at bounding box center [590, 281] width 347 height 32
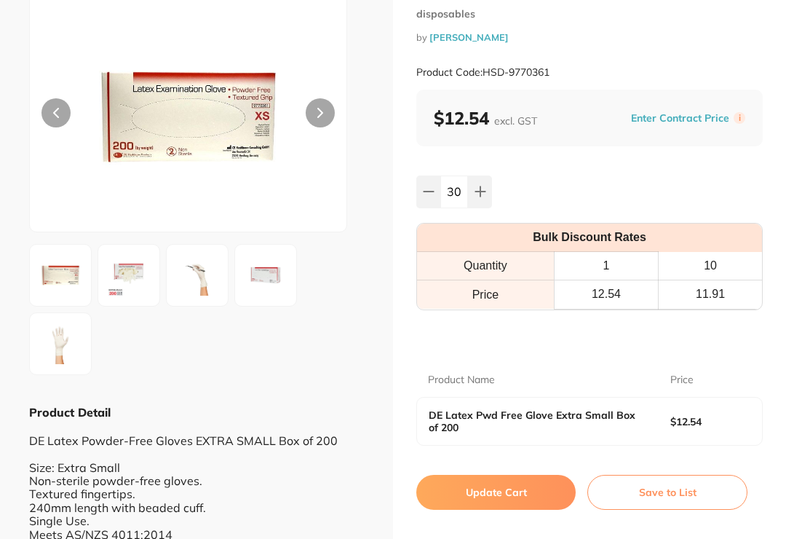
scroll to position [89, 0]
click at [515, 492] on button "Update Cart" at bounding box center [496, 493] width 159 height 35
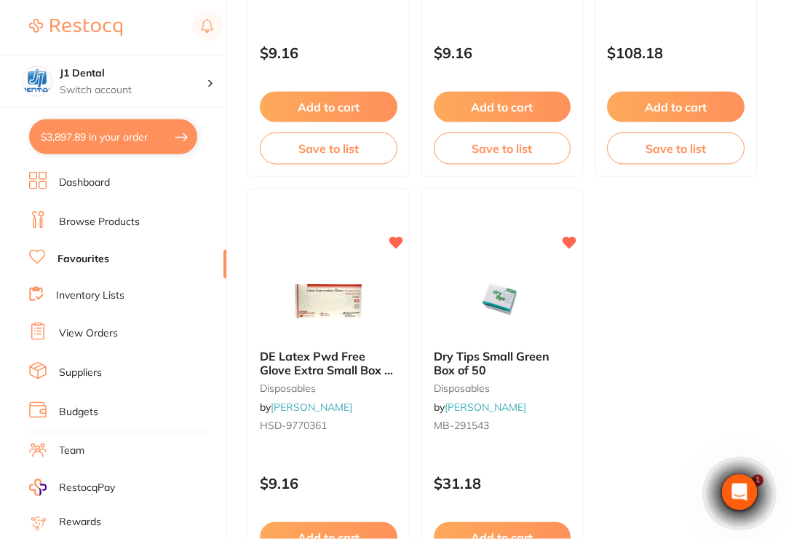
scroll to position [6573, 0]
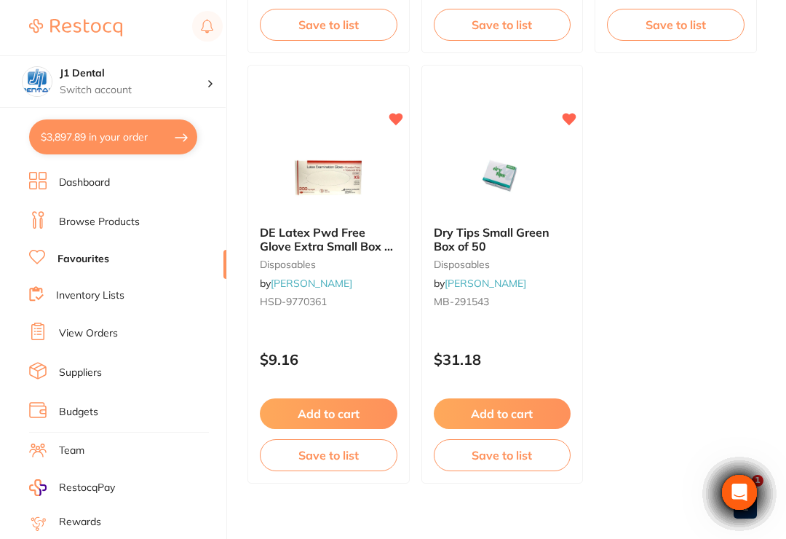
click at [519, 409] on button "Add to cart" at bounding box center [503, 413] width 138 height 31
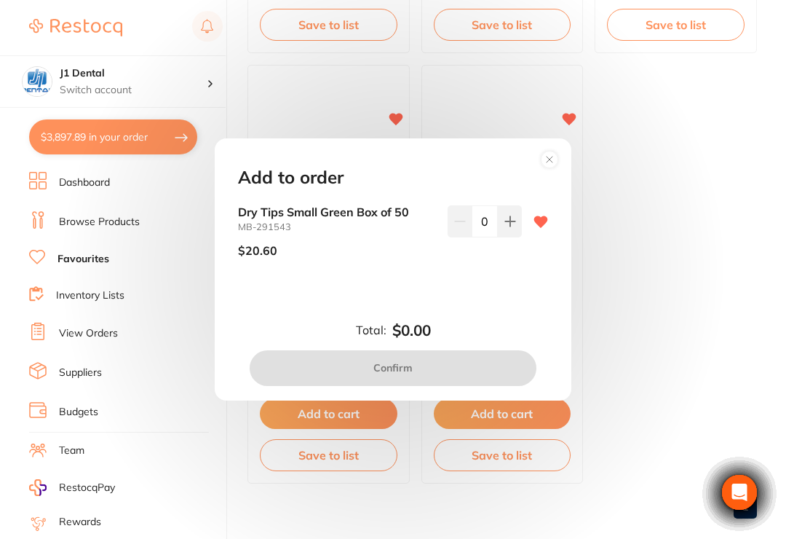
click at [506, 227] on icon at bounding box center [511, 222] width 12 height 12
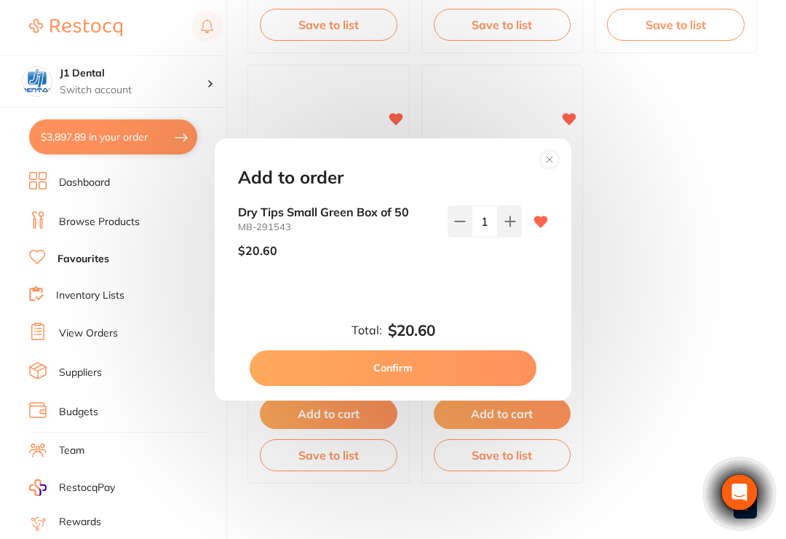
type input "1"
click at [449, 377] on button "Confirm" at bounding box center [393, 367] width 287 height 35
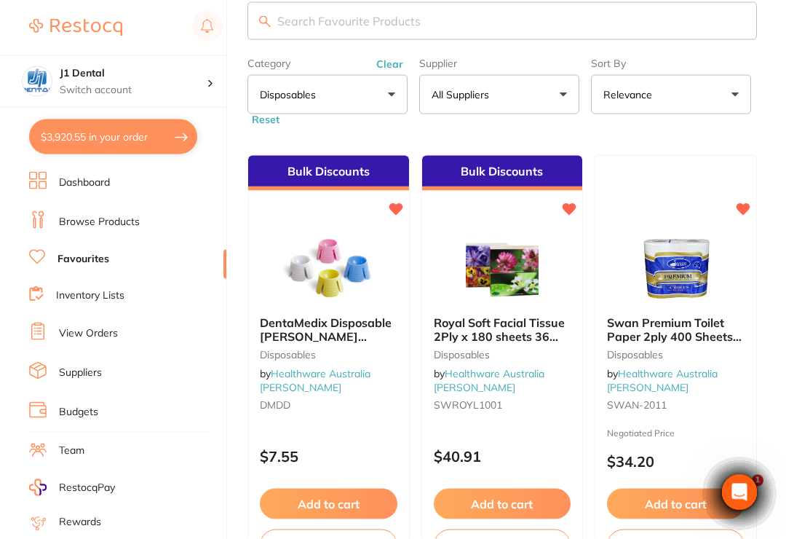
scroll to position [0, 0]
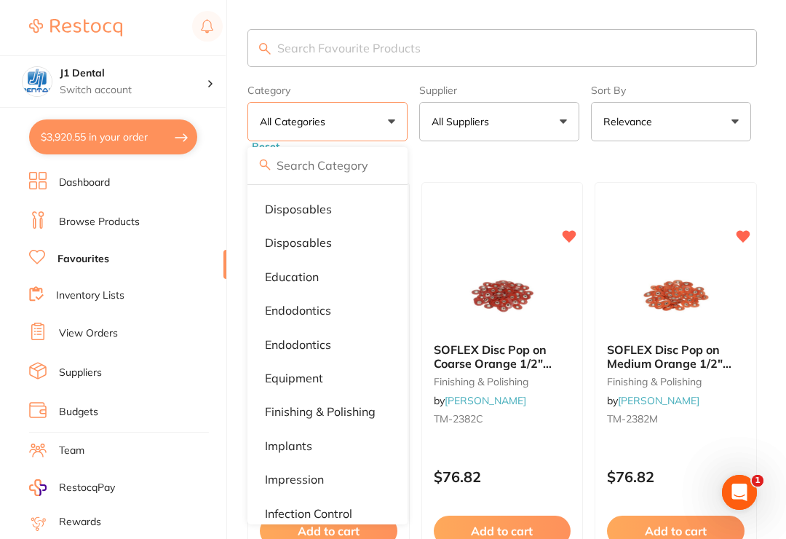
scroll to position [275, 0]
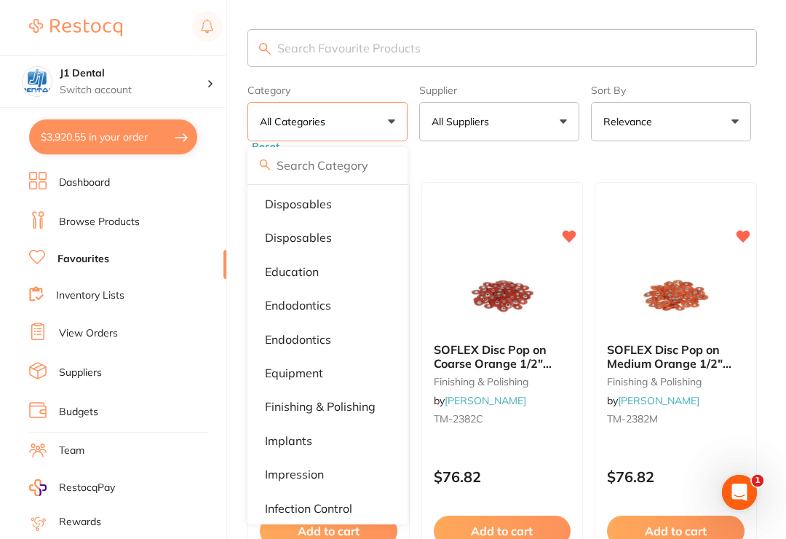
click at [320, 307] on p "endodontics" at bounding box center [298, 305] width 66 height 13
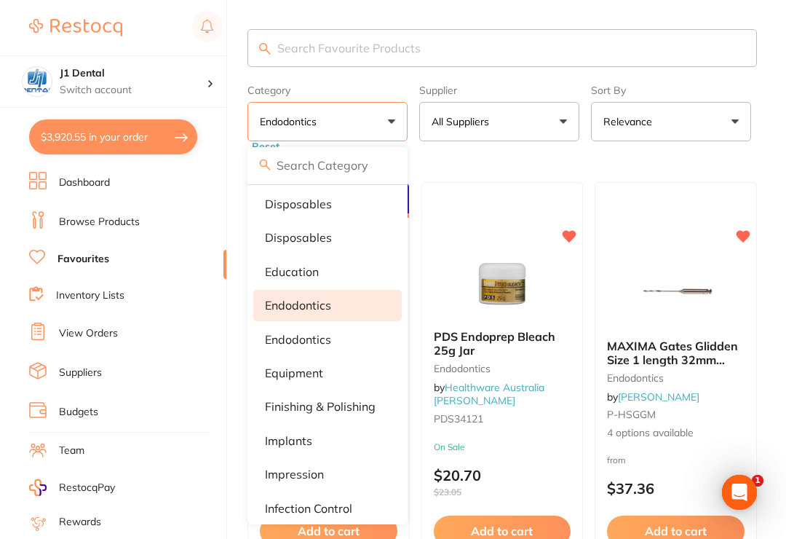
scroll to position [0, 0]
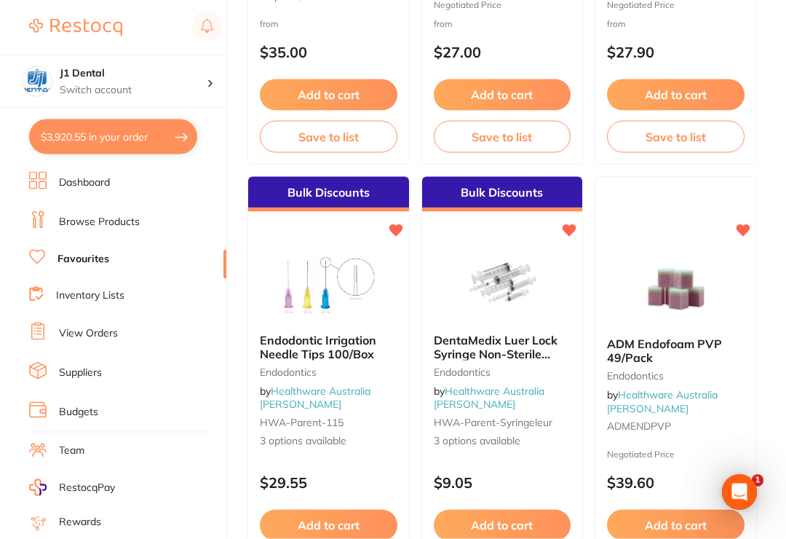
scroll to position [1728, 0]
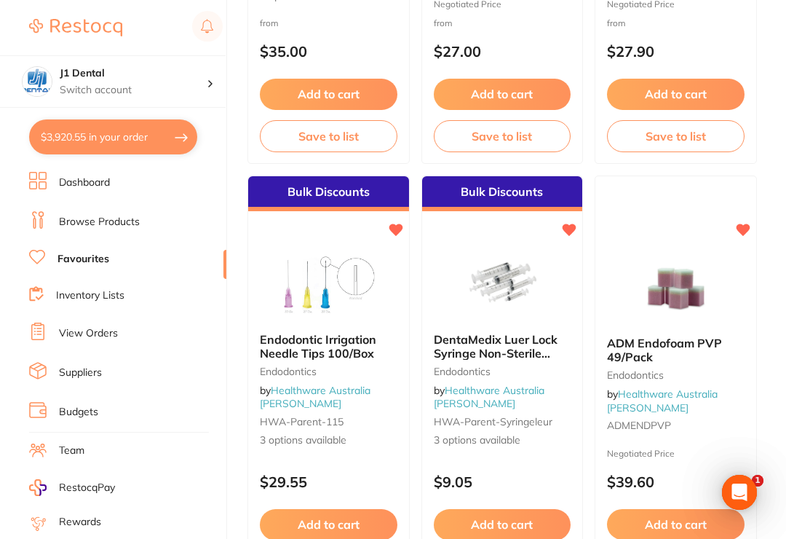
click at [692, 349] on span "ADM Endofoam PVP 49/Pack" at bounding box center [664, 350] width 115 height 28
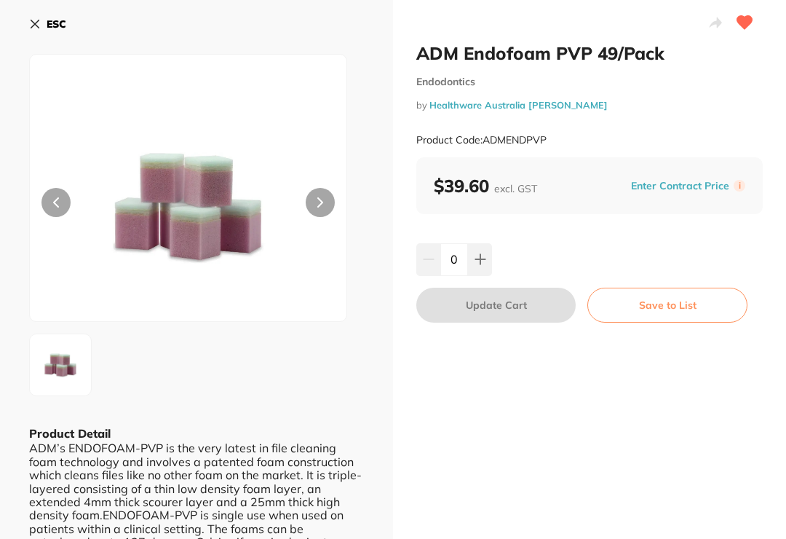
click at [485, 264] on icon at bounding box center [481, 259] width 12 height 12
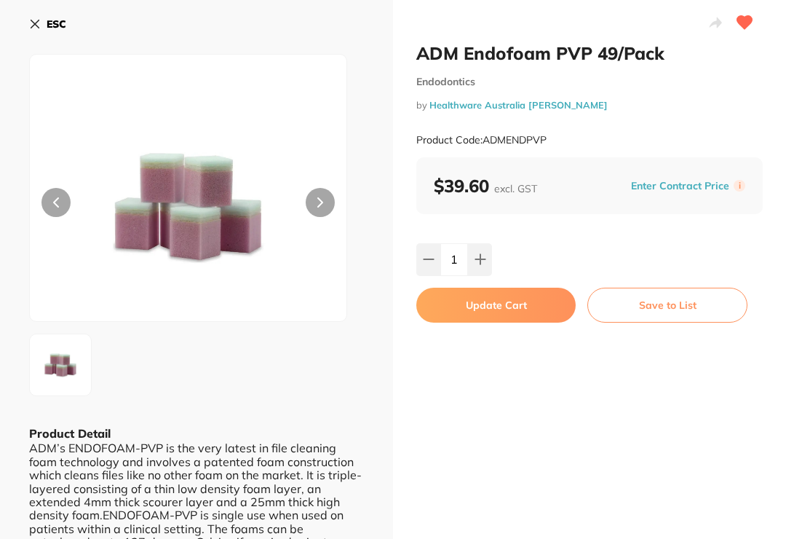
type input "1"
click at [511, 308] on button "Update Cart" at bounding box center [496, 305] width 159 height 35
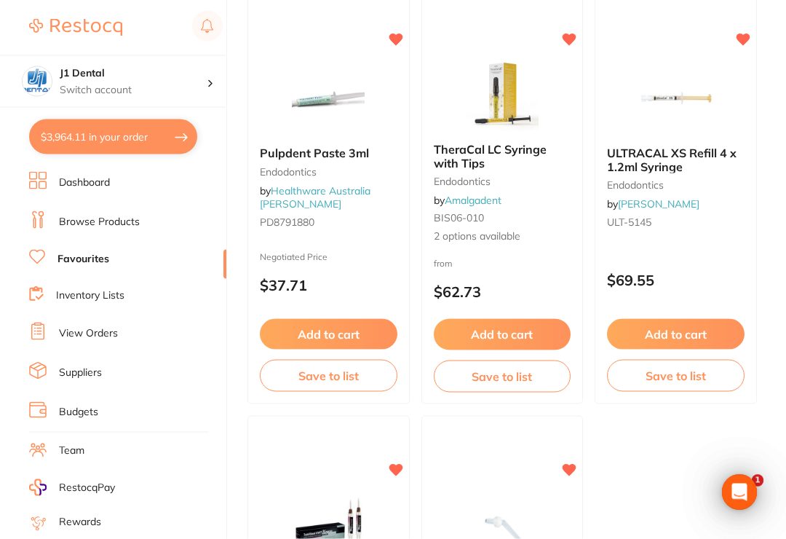
scroll to position [2349, 0]
click at [531, 336] on button "Add to cart" at bounding box center [503, 333] width 138 height 31
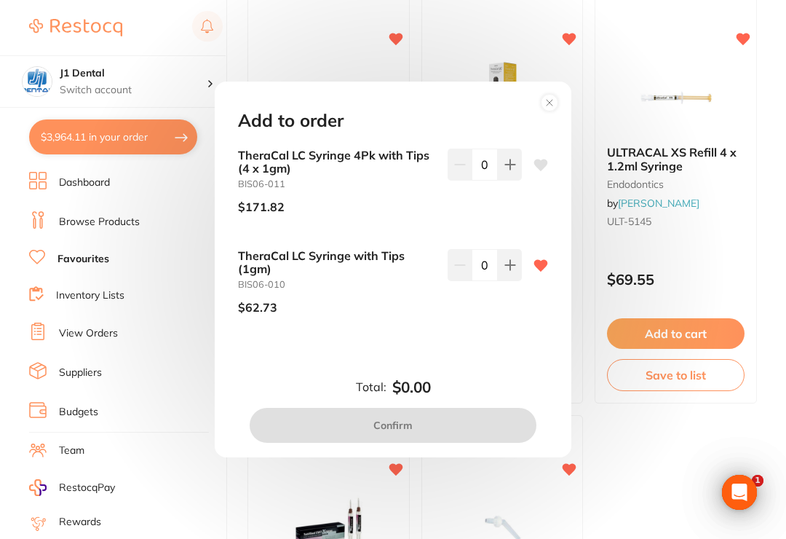
scroll to position [0, 0]
click at [505, 170] on icon at bounding box center [511, 165] width 12 height 12
type input "1"
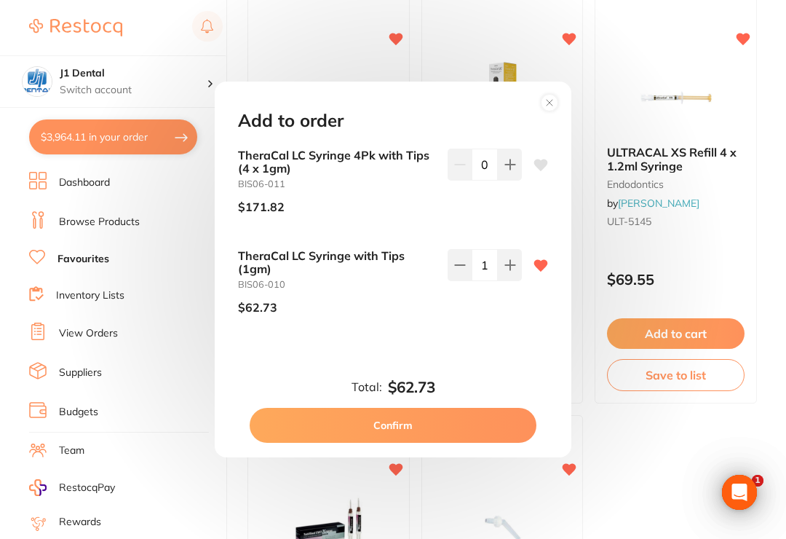
click at [462, 437] on button "Confirm" at bounding box center [393, 425] width 287 height 35
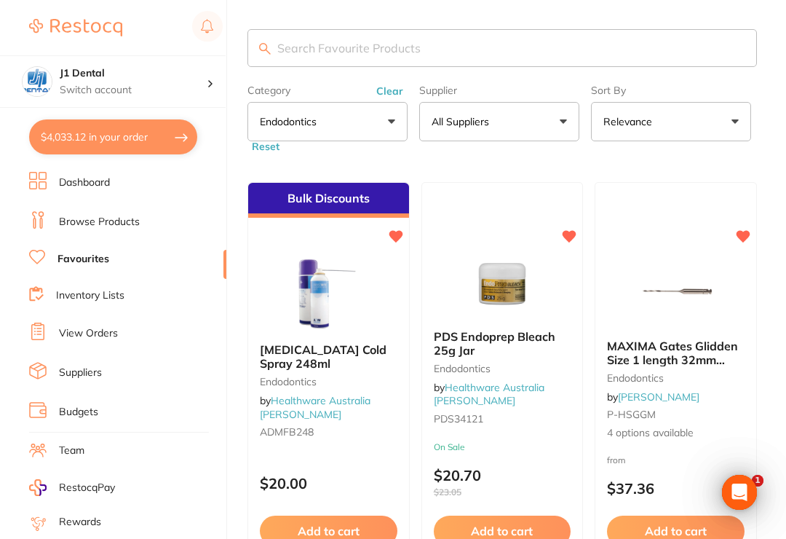
click at [388, 90] on button "Clear" at bounding box center [390, 90] width 36 height 13
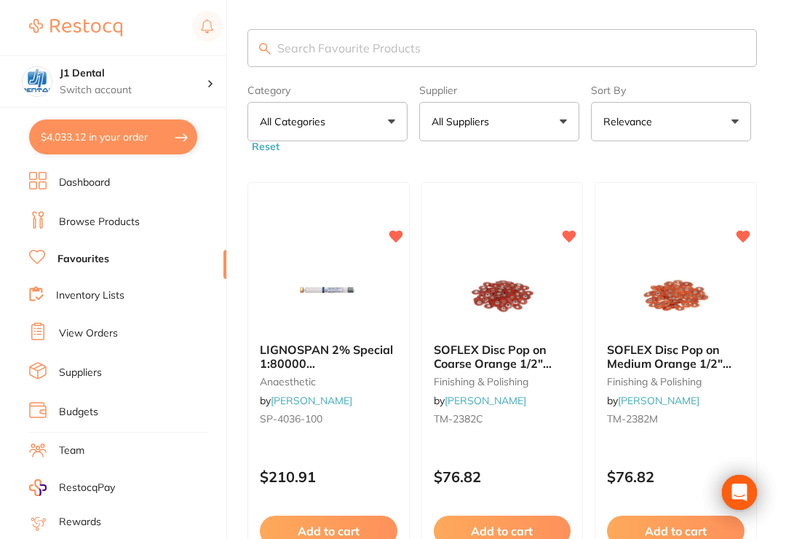
click at [384, 122] on button "All Categories" at bounding box center [328, 121] width 160 height 39
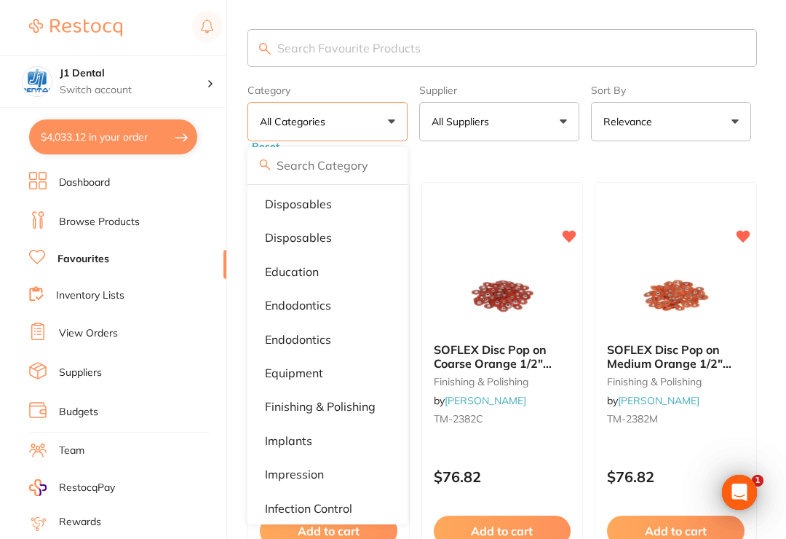
click at [309, 340] on p "Endodontics" at bounding box center [298, 339] width 66 height 13
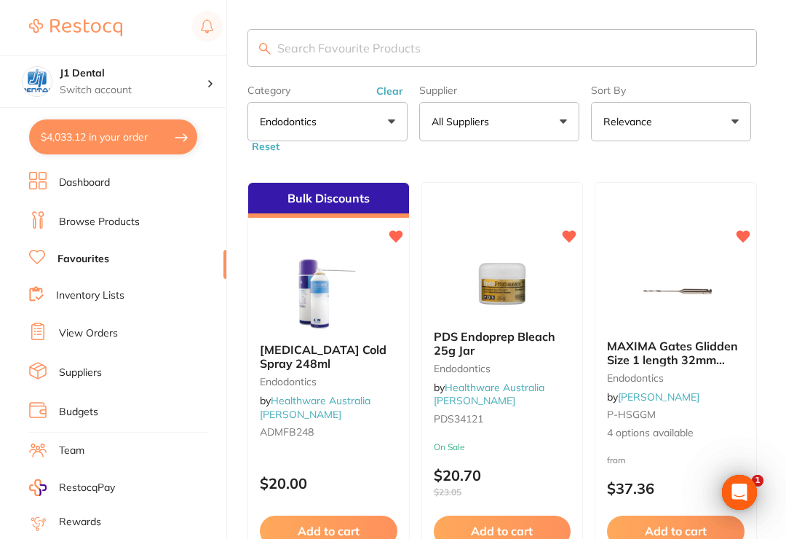
click at [398, 133] on button "Endodontics" at bounding box center [328, 121] width 160 height 39
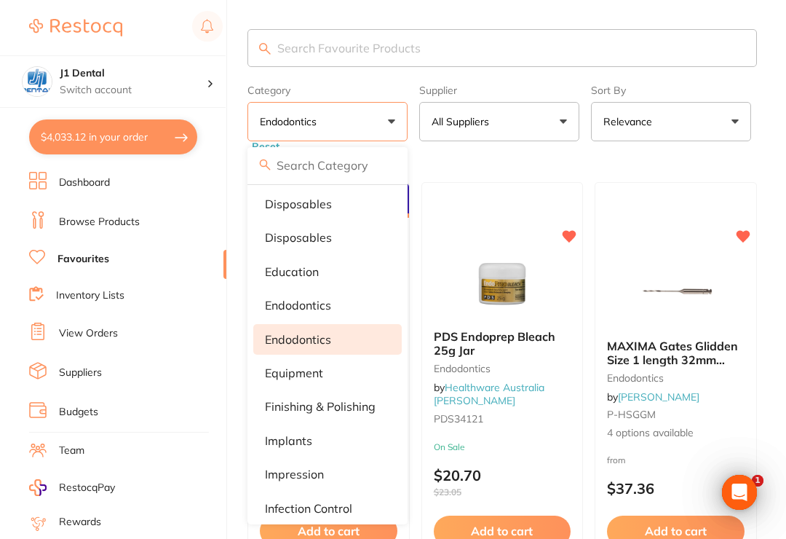
click at [319, 305] on p "endodontics" at bounding box center [298, 305] width 66 height 13
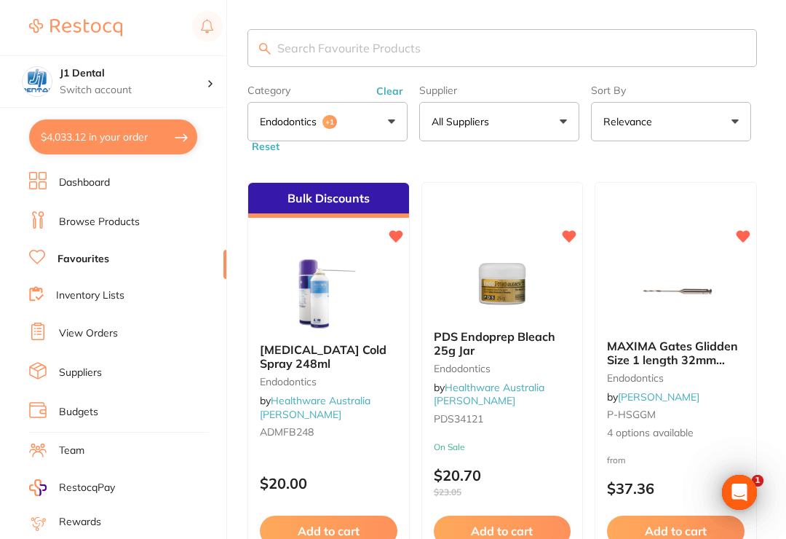
click at [386, 89] on button "Clear" at bounding box center [390, 90] width 36 height 13
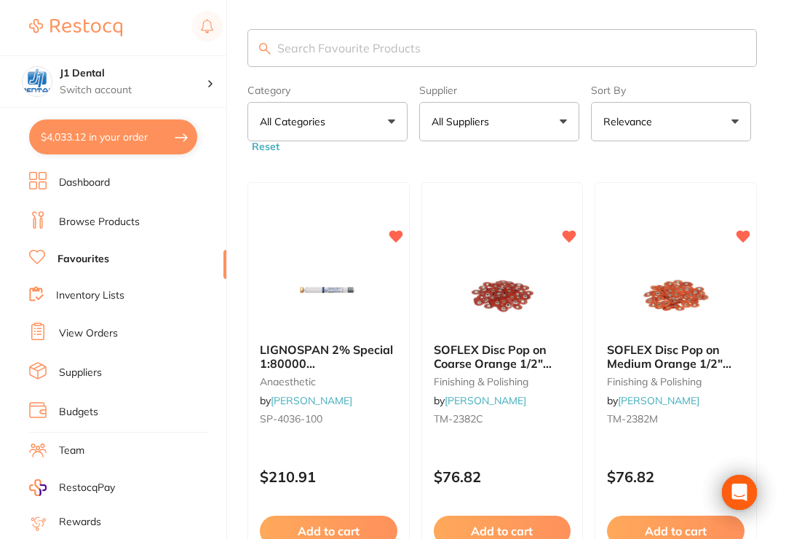
click at [382, 131] on button "All Categories" at bounding box center [328, 121] width 160 height 39
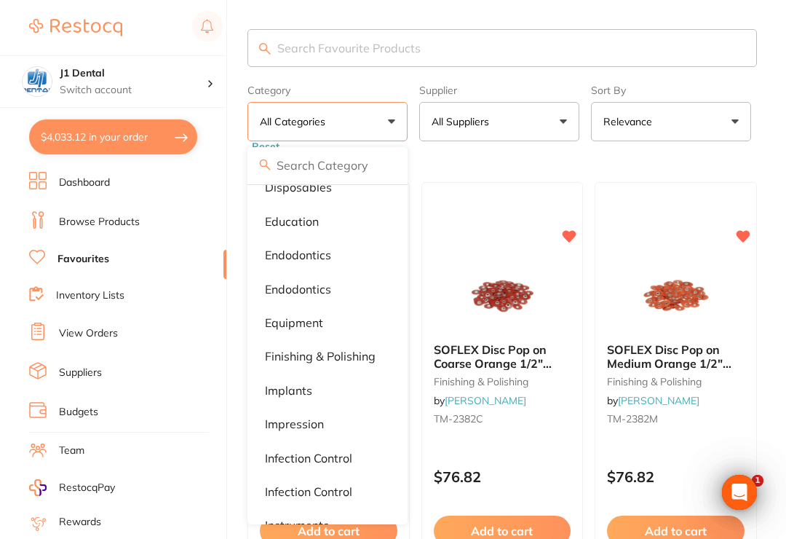
scroll to position [334, 0]
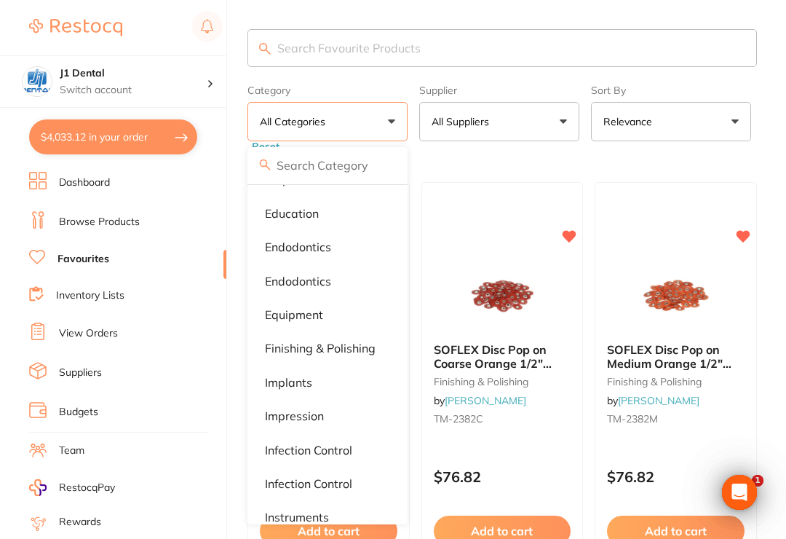
click at [302, 317] on p "Equipment" at bounding box center [294, 314] width 58 height 13
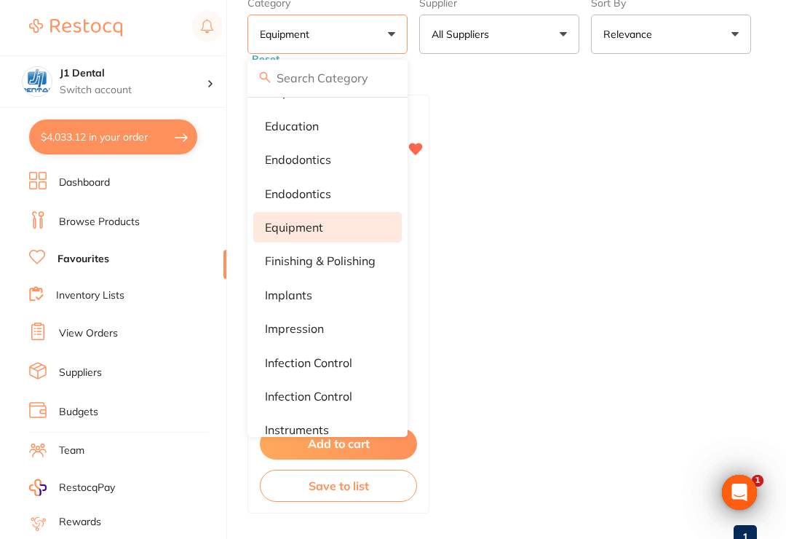
scroll to position [87, 0]
click at [345, 266] on p "finishing & polishing" at bounding box center [320, 261] width 111 height 13
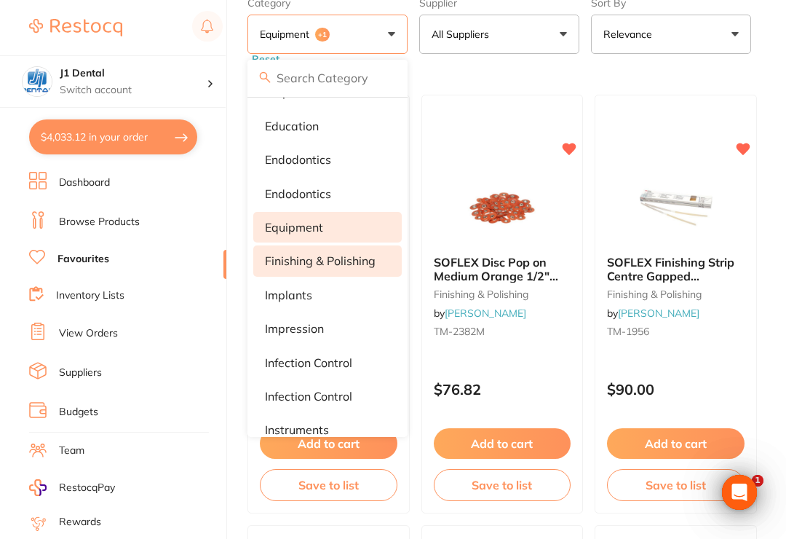
scroll to position [0, 0]
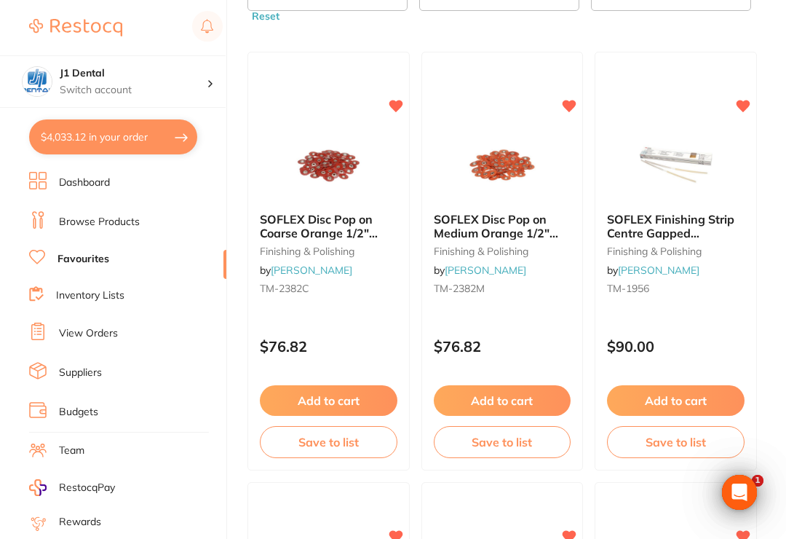
scroll to position [130, 0]
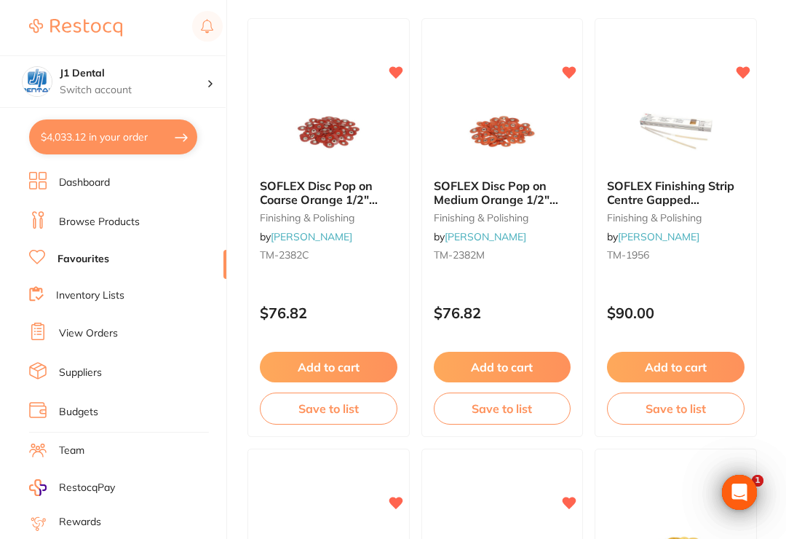
click at [340, 200] on span "SOFLEX Disc Pop on Coarse Orange 1/2" 12.7mm Pack of 85" at bounding box center [319, 199] width 118 height 42
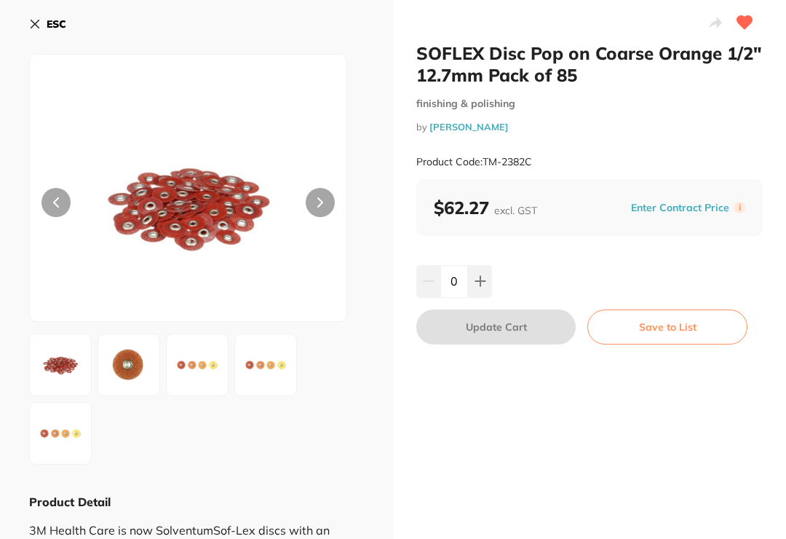
scroll to position [23, 0]
click at [486, 286] on icon at bounding box center [481, 281] width 12 height 12
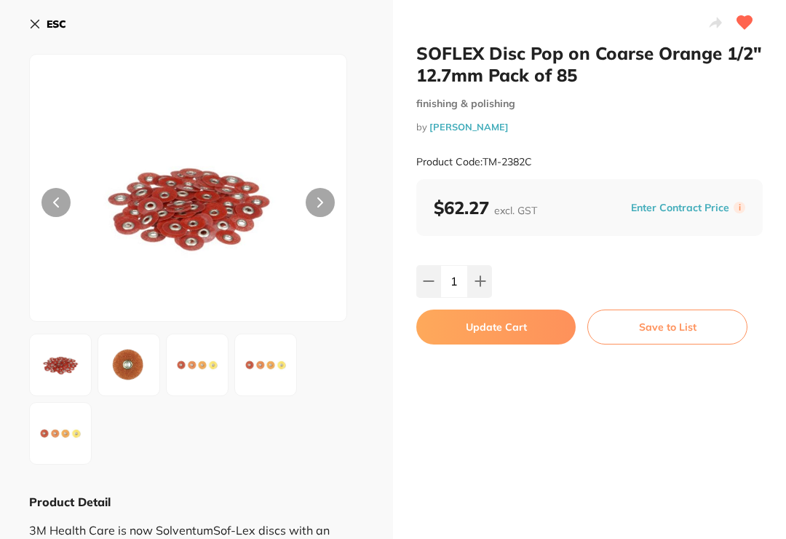
click at [482, 279] on icon at bounding box center [481, 281] width 12 height 12
click at [430, 285] on icon at bounding box center [429, 281] width 12 height 12
click at [486, 283] on icon at bounding box center [481, 281] width 12 height 12
click at [433, 281] on icon at bounding box center [428, 281] width 9 height 0
type input "1"
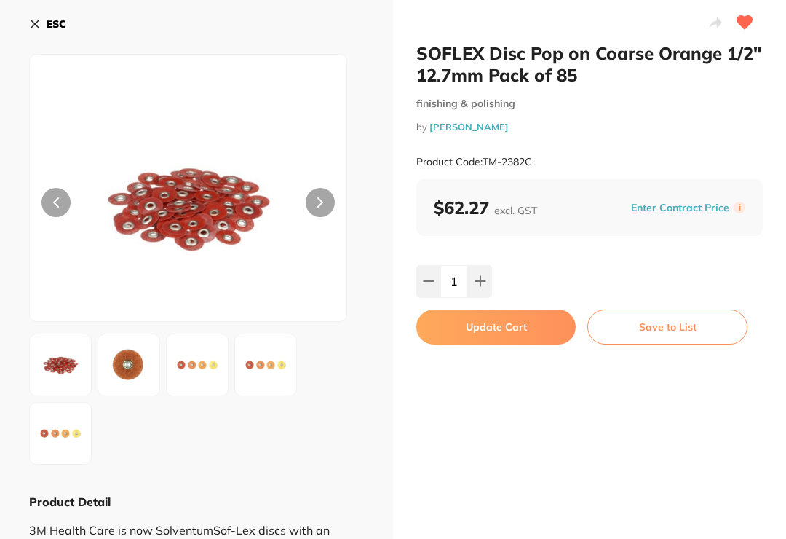
click at [503, 329] on button "Update Cart" at bounding box center [496, 326] width 159 height 35
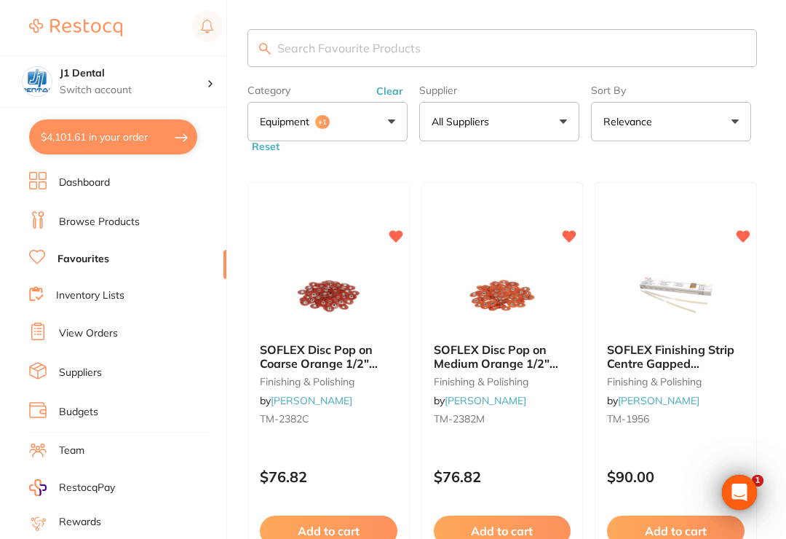
click at [390, 91] on button "Clear" at bounding box center [390, 90] width 36 height 13
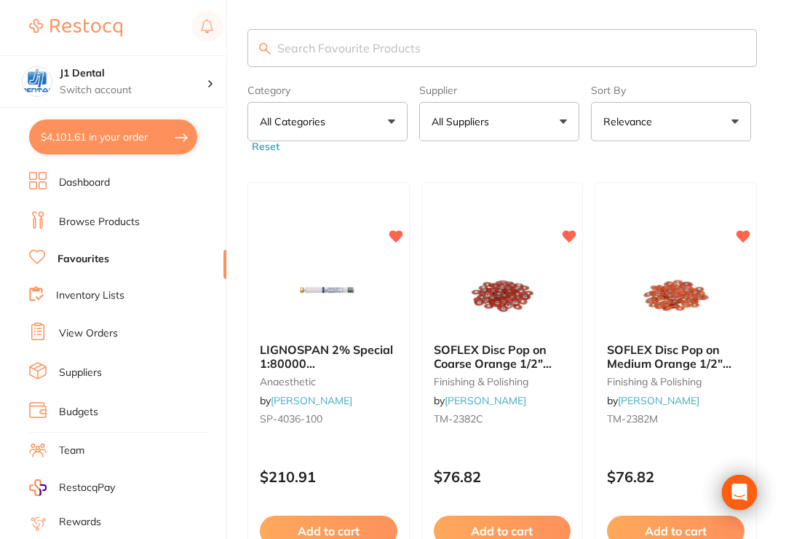
click at [386, 126] on button "All Categories" at bounding box center [328, 121] width 160 height 39
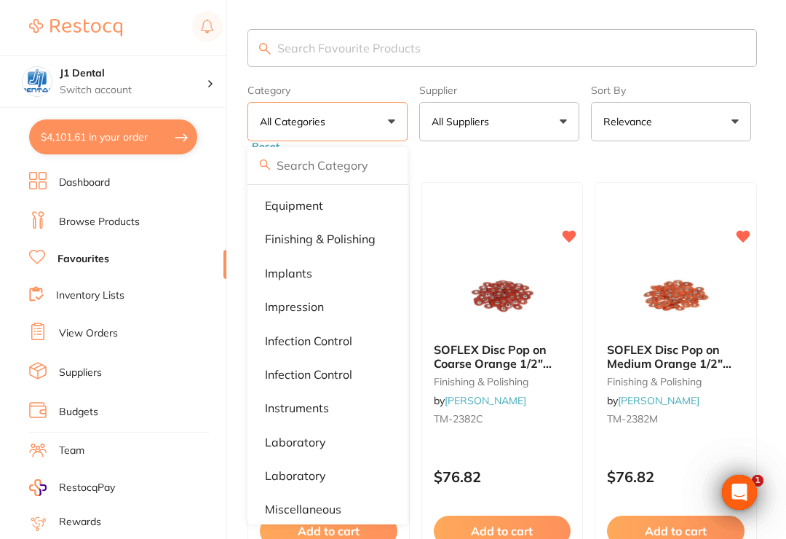
scroll to position [442, 0]
click at [308, 268] on p "Implants" at bounding box center [288, 273] width 47 height 13
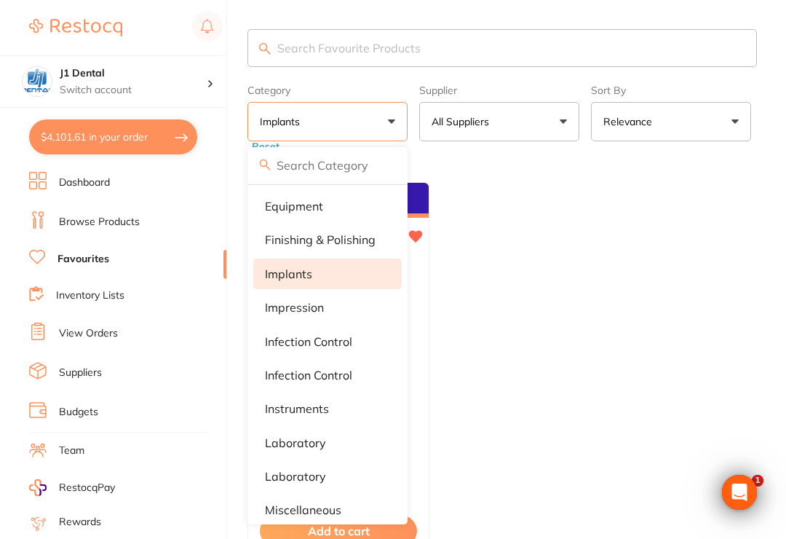
click at [721, 210] on ul "Bulk Discounts DentaMedix MAXI Sterile Implant Kit Implants by Healthware Austr…" at bounding box center [503, 391] width 510 height 419
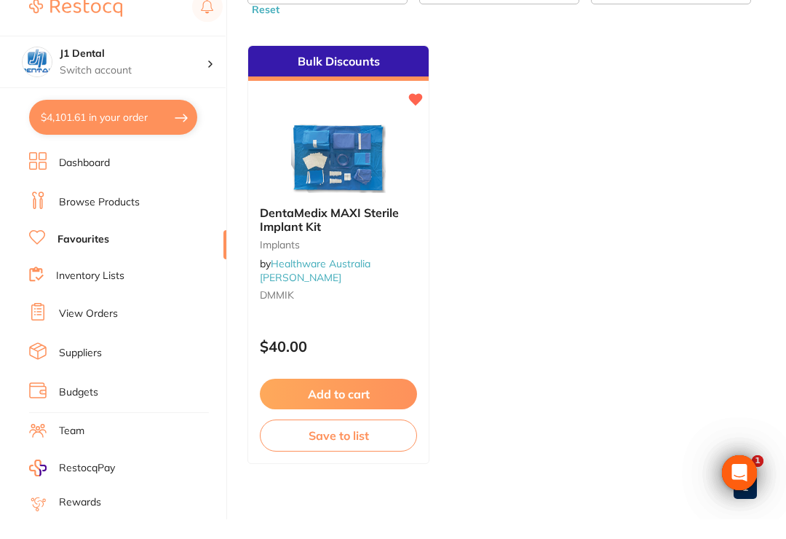
scroll to position [0, 0]
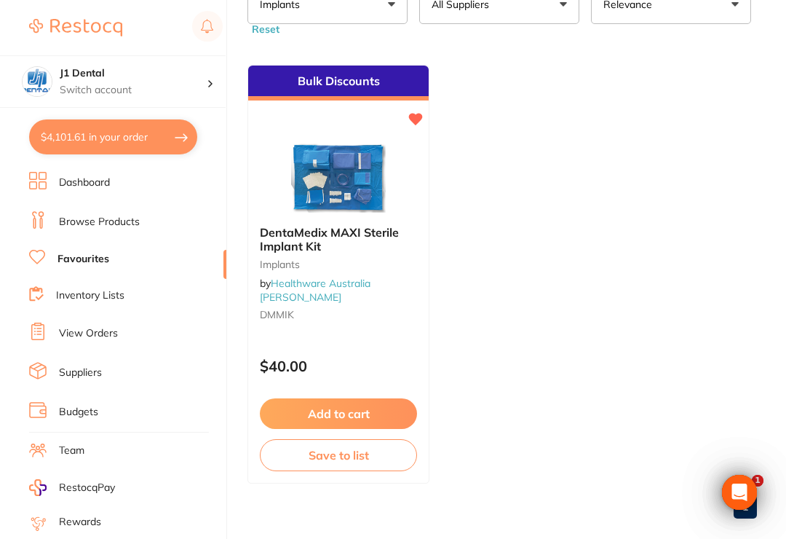
click at [363, 414] on button "Add to cart" at bounding box center [338, 413] width 157 height 31
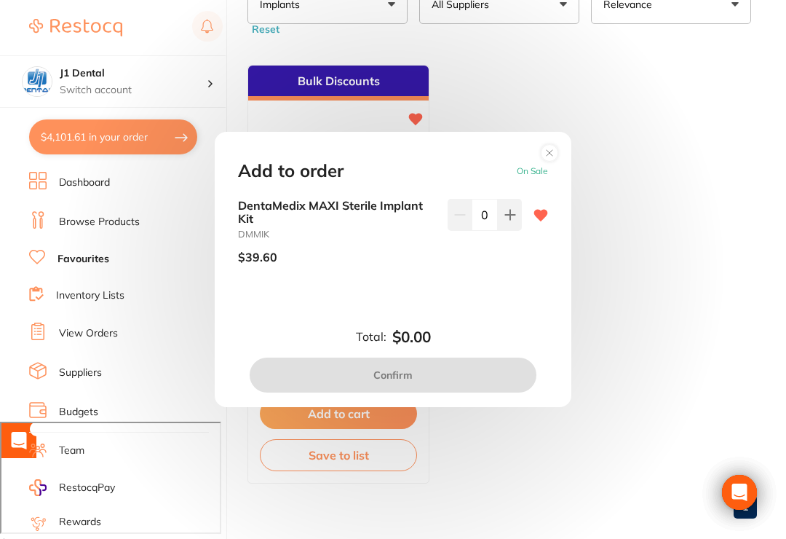
click at [497, 227] on input "0" at bounding box center [485, 215] width 26 height 32
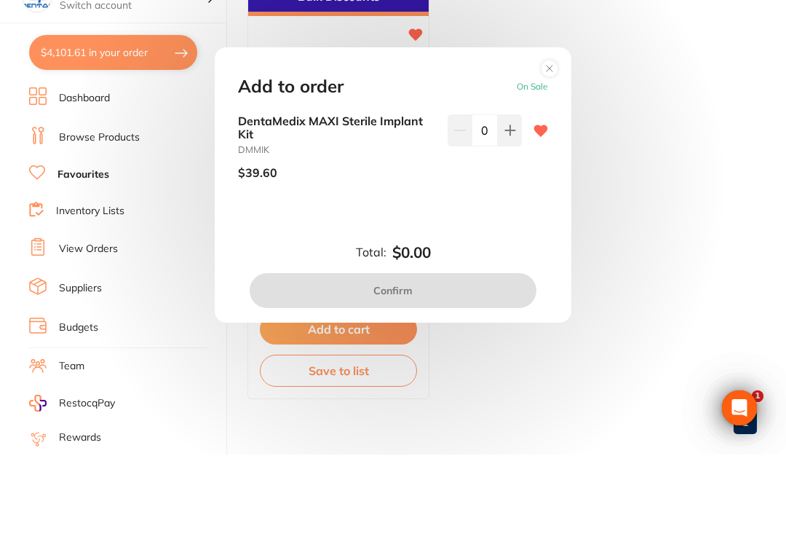
click at [505, 209] on icon at bounding box center [511, 215] width 12 height 12
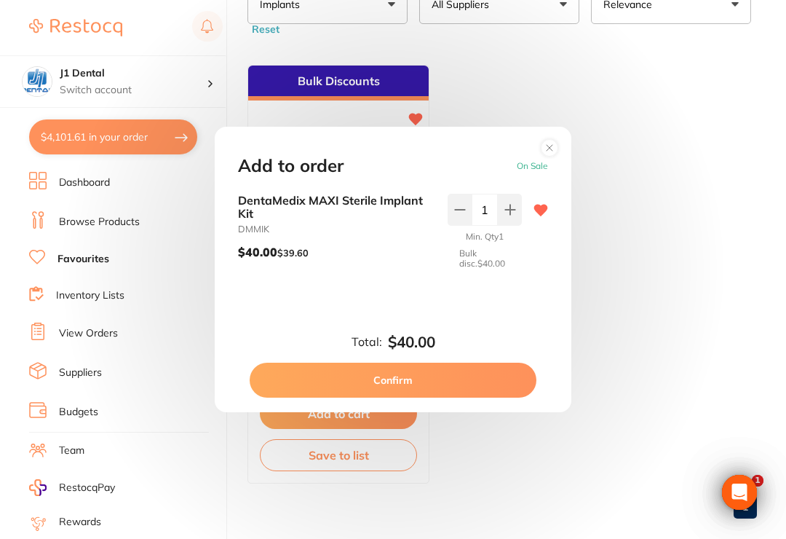
click at [506, 215] on icon at bounding box center [509, 209] width 9 height 9
type input "2"
click at [454, 389] on button "Confirm" at bounding box center [393, 380] width 287 height 35
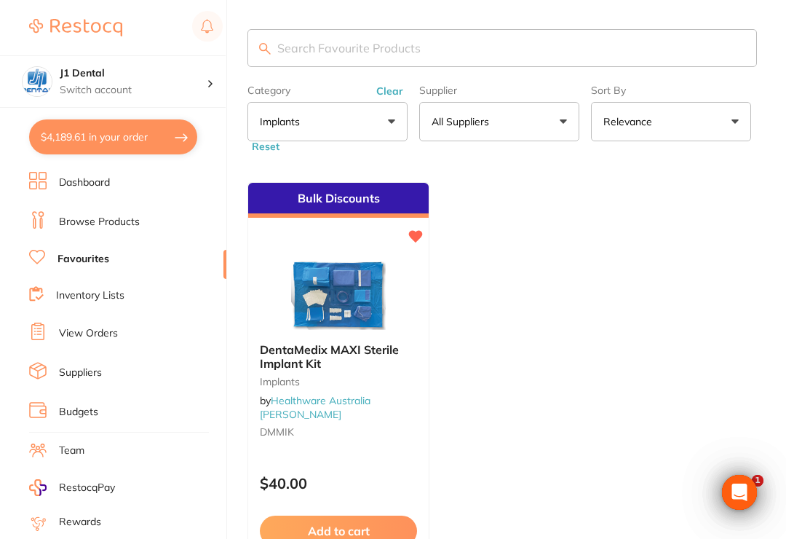
click at [395, 88] on button "Clear" at bounding box center [390, 90] width 36 height 13
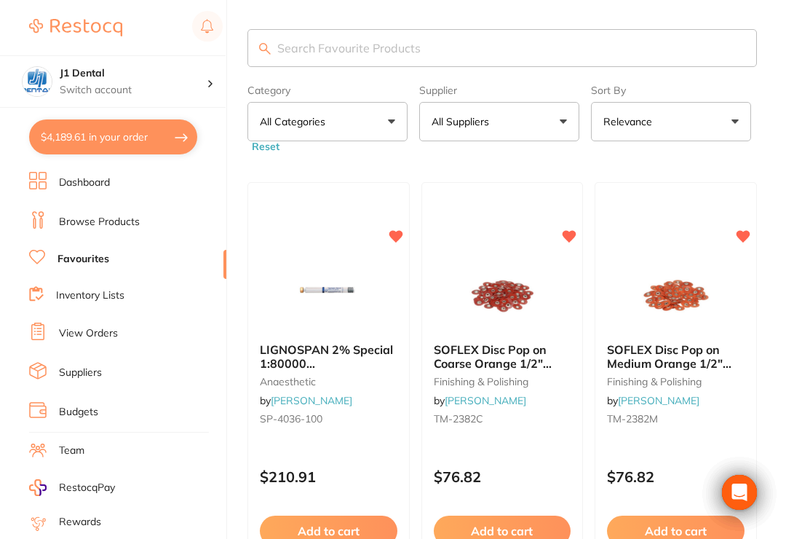
click at [388, 121] on button "All Categories" at bounding box center [328, 121] width 160 height 39
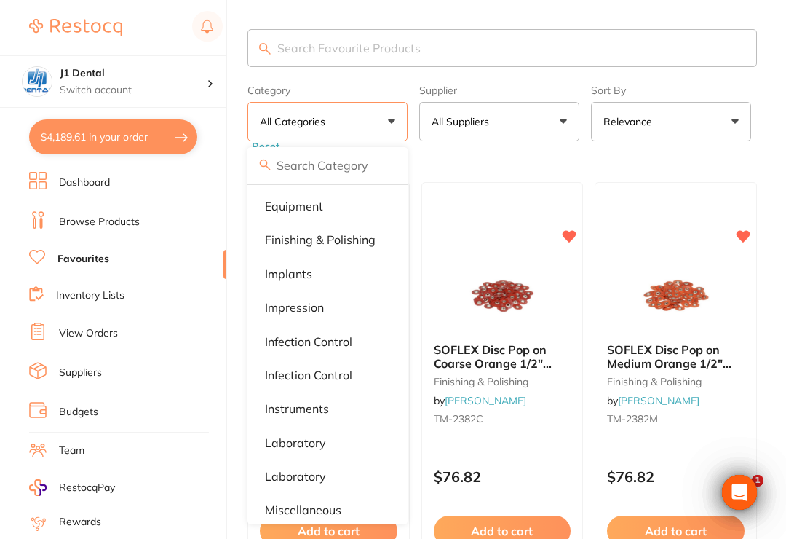
click at [299, 309] on p "impression" at bounding box center [294, 307] width 59 height 13
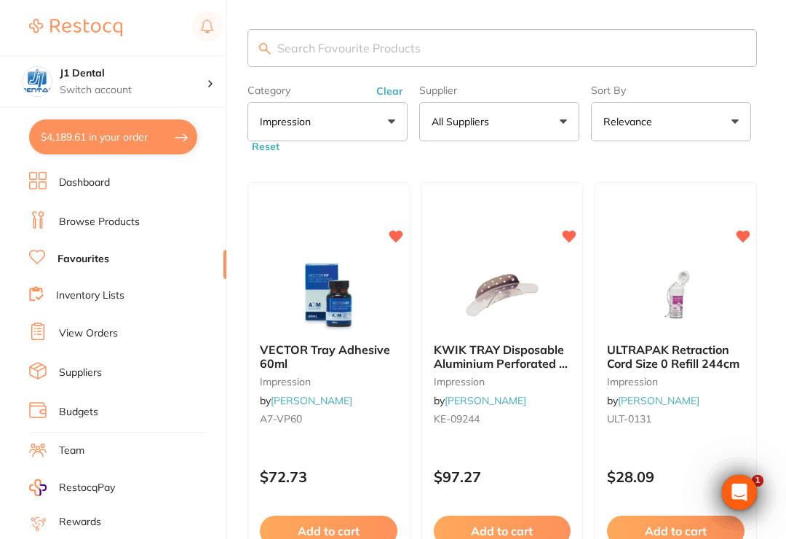
click at [502, 355] on span "KWIK TRAY Disposable Aluminium Perforated x 24" at bounding box center [501, 363] width 134 height 42
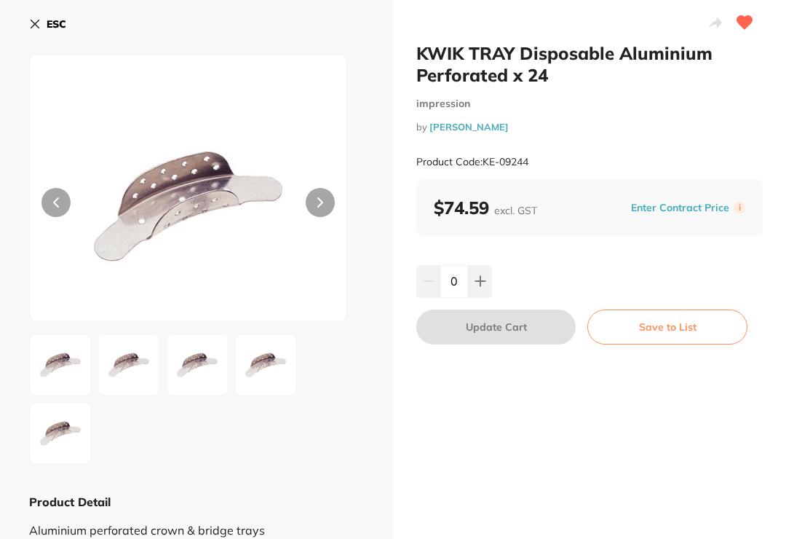
click at [484, 278] on icon at bounding box center [481, 281] width 12 height 12
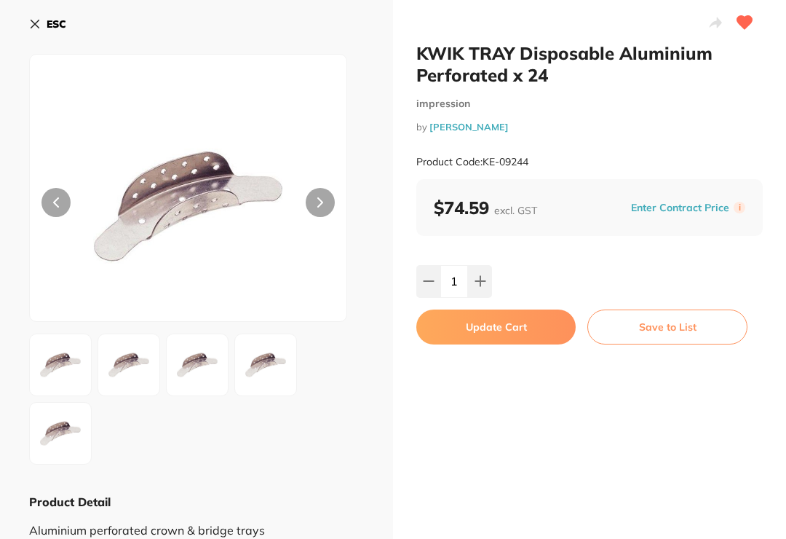
click at [481, 280] on icon at bounding box center [480, 281] width 9 height 9
type input "2"
click at [516, 323] on button "Update Cart" at bounding box center [496, 326] width 159 height 35
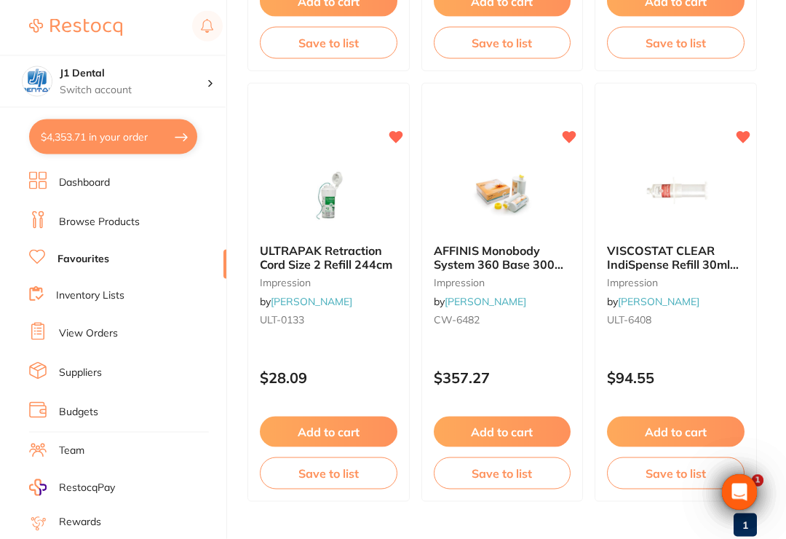
scroll to position [1391, 0]
click at [696, 264] on span "VISCOSTAT CLEAR IndiSpense Refill 30ml IndiSpense Syringe" at bounding box center [673, 263] width 132 height 42
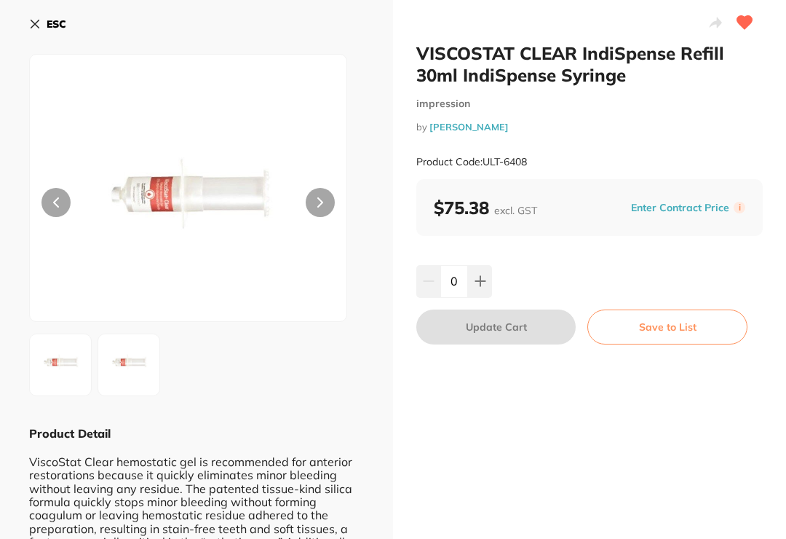
click at [473, 288] on button at bounding box center [480, 281] width 24 height 32
type input "1"
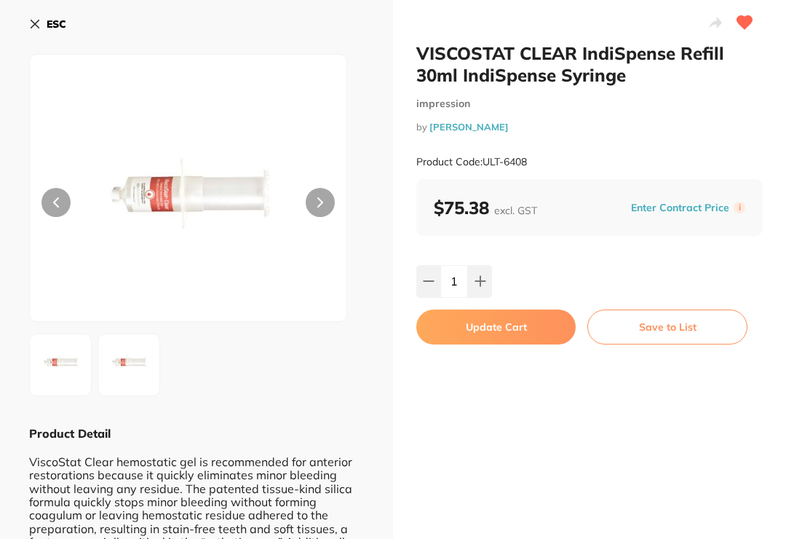
click at [515, 331] on button "Update Cart" at bounding box center [496, 326] width 159 height 35
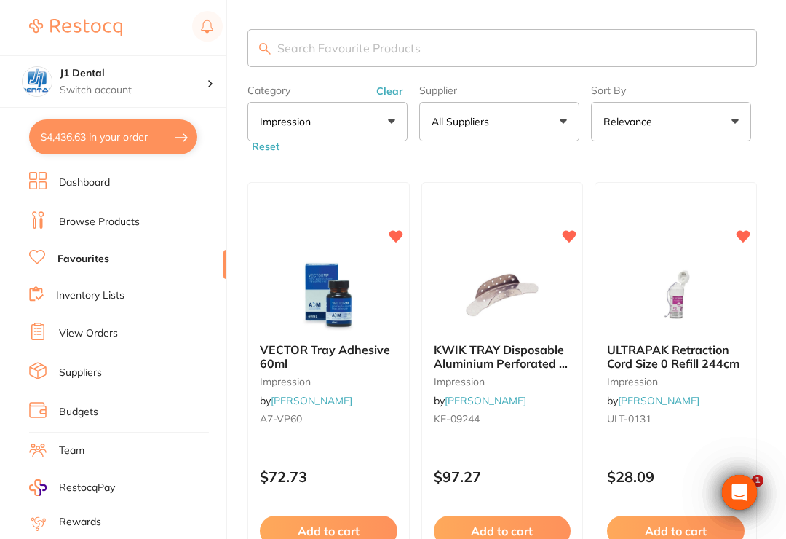
click at [389, 90] on button "Clear" at bounding box center [390, 90] width 36 height 13
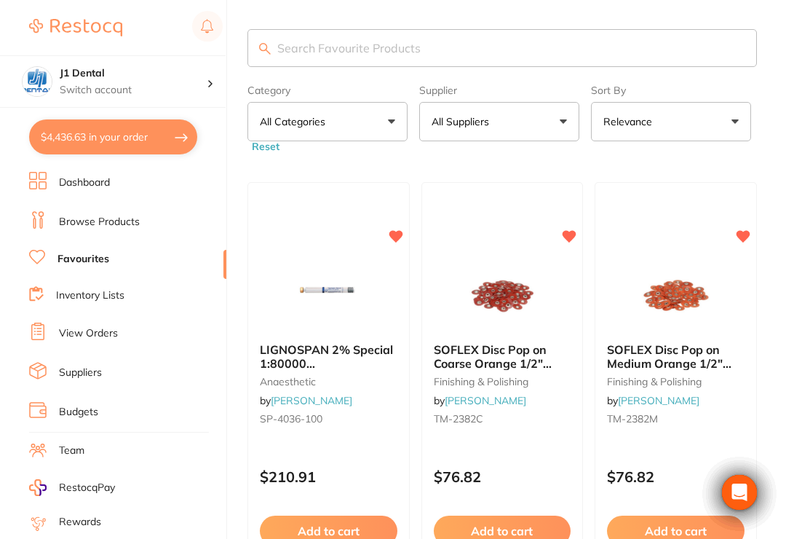
click at [390, 122] on button "All Categories" at bounding box center [328, 121] width 160 height 39
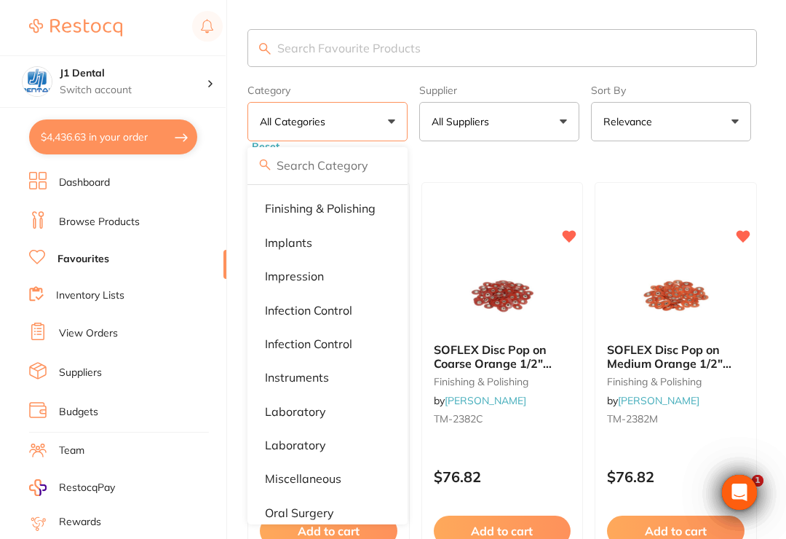
scroll to position [472, 0]
click at [338, 309] on p "infection control" at bounding box center [308, 311] width 87 height 13
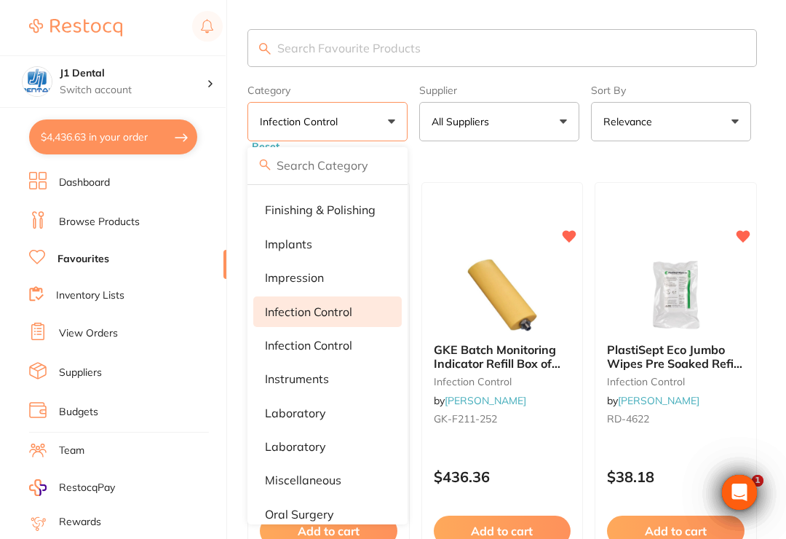
click at [324, 346] on p "Infection Control" at bounding box center [308, 345] width 87 height 13
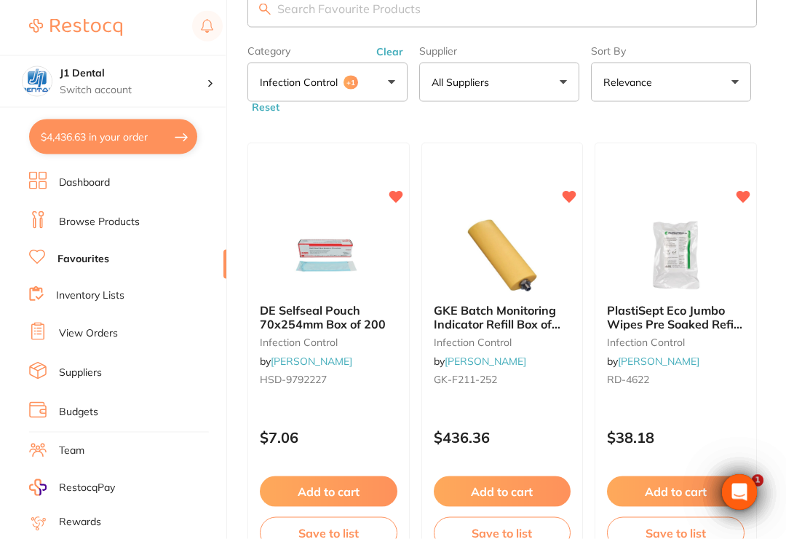
scroll to position [42, 0]
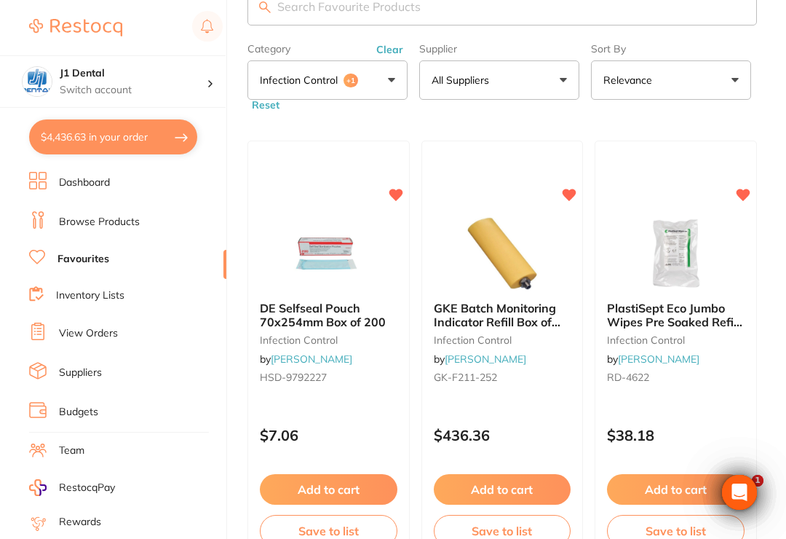
click at [358, 490] on button "Add to cart" at bounding box center [329, 489] width 138 height 31
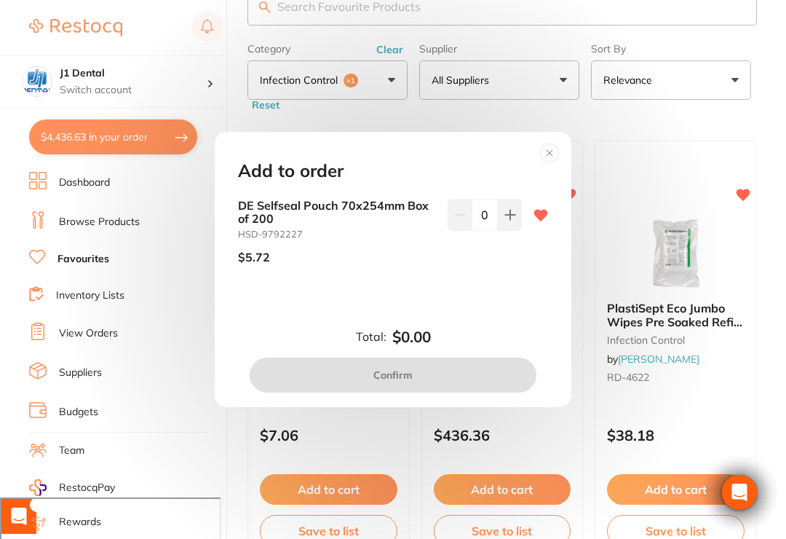
click at [489, 231] on input "0" at bounding box center [485, 215] width 26 height 32
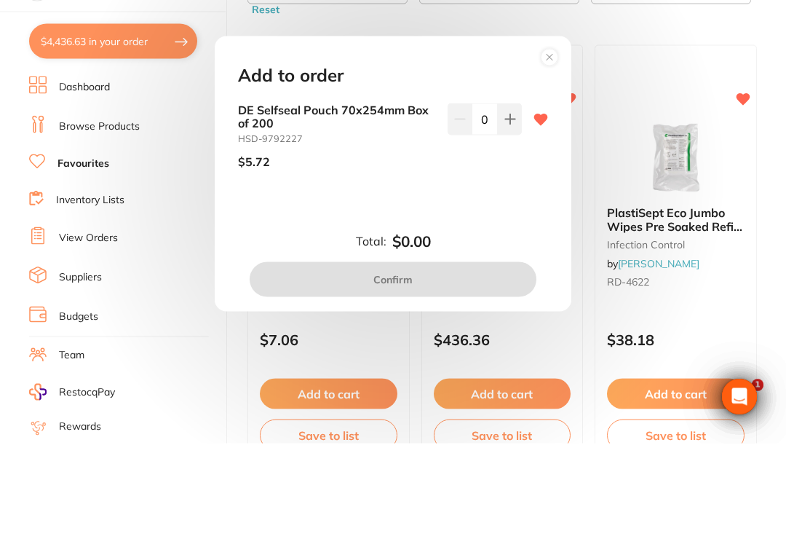
scroll to position [0, 0]
type input "4"
click at [518, 212] on div "DE Selfseal Pouch 70x254mm Box of 200 HSD-9792227 $5.72 4" at bounding box center [393, 249] width 345 height 100
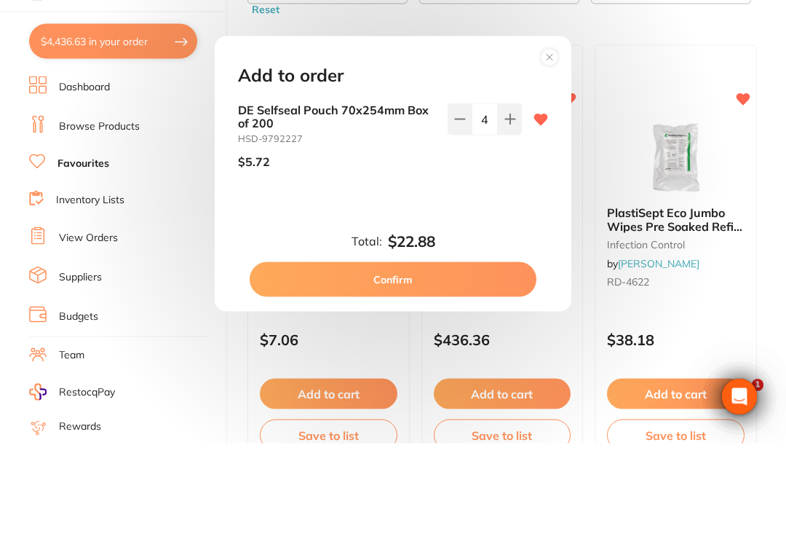
scroll to position [138, 0]
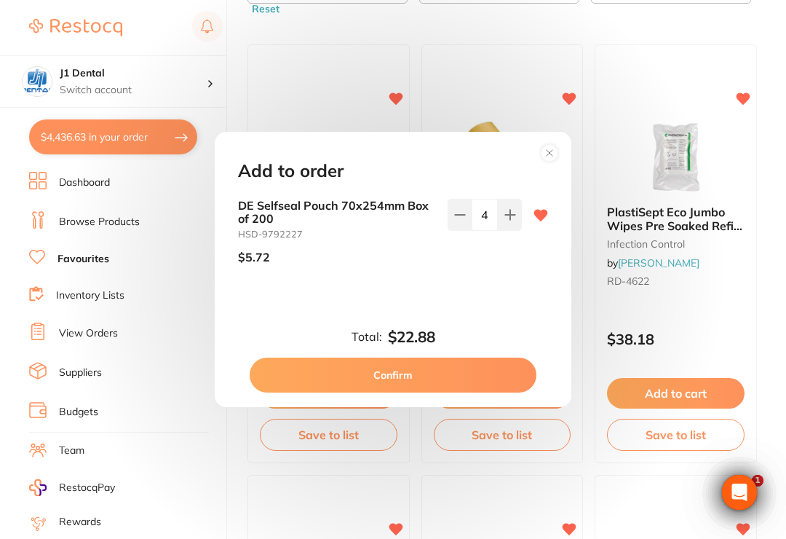
click at [454, 383] on button "Confirm" at bounding box center [393, 375] width 287 height 35
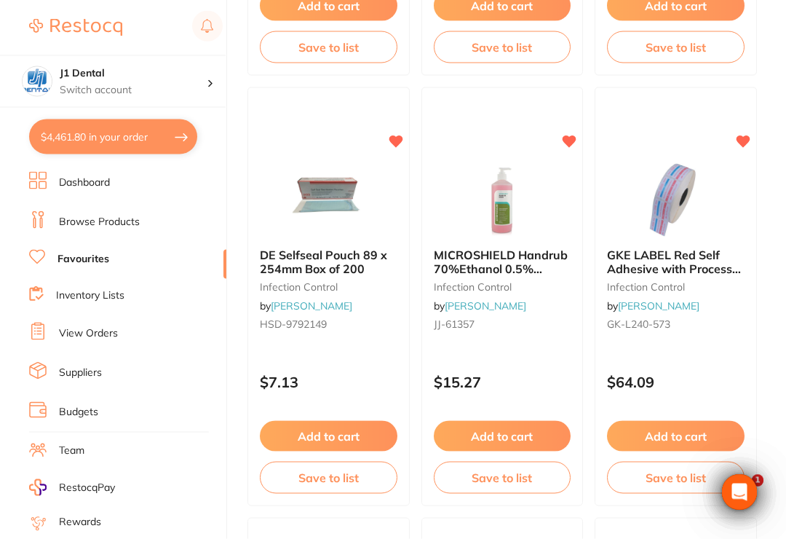
scroll to position [526, 0]
click at [686, 261] on span "GKE LABEL Red Self Adhesive with Process Indicator x 750" at bounding box center [674, 268] width 134 height 42
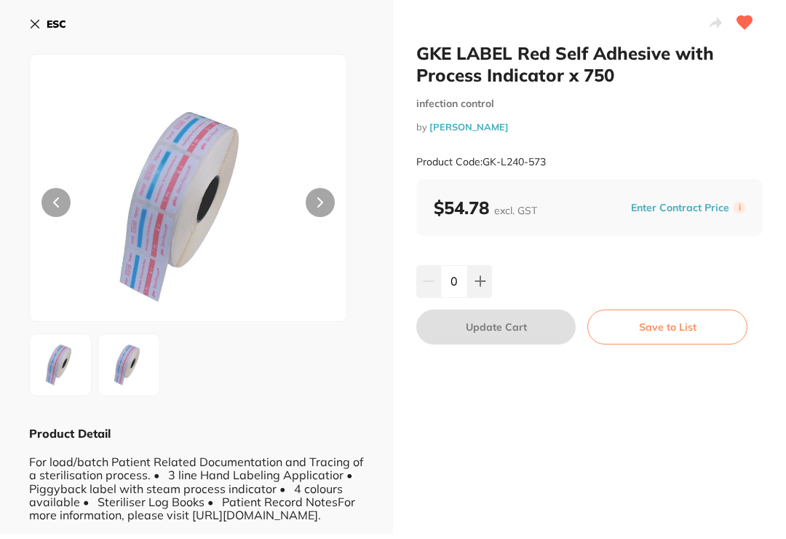
click at [459, 282] on input "0" at bounding box center [455, 281] width 28 height 32
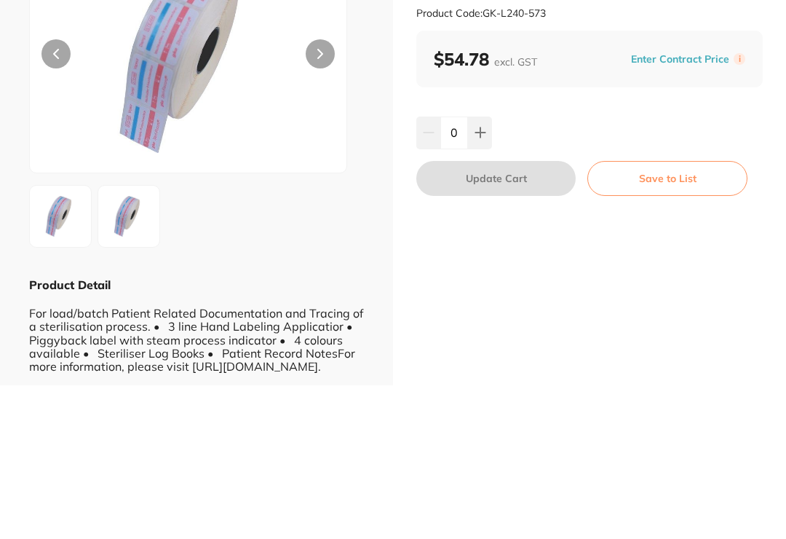
type input "4"
click at [598, 112] on div "GKE LABEL Red Self Adhesive with Process Indicator x 750 infection control by […" at bounding box center [589, 267] width 393 height 534
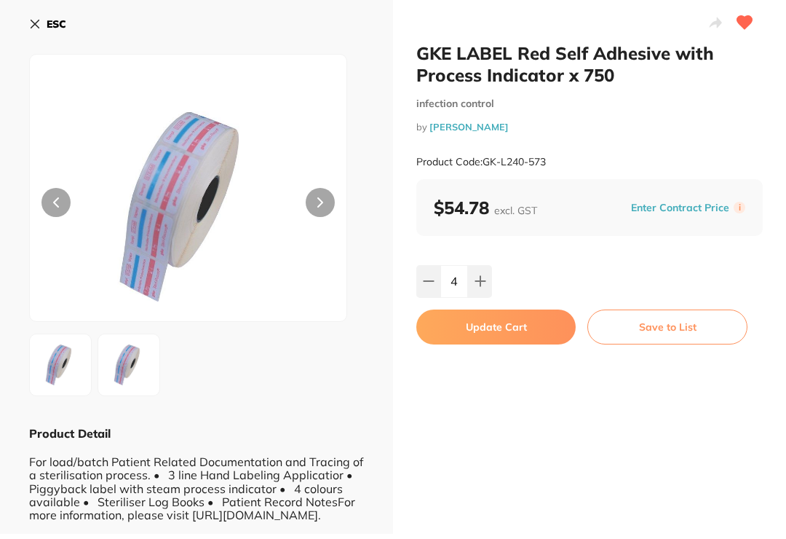
click at [519, 323] on button "Update Cart" at bounding box center [496, 326] width 159 height 35
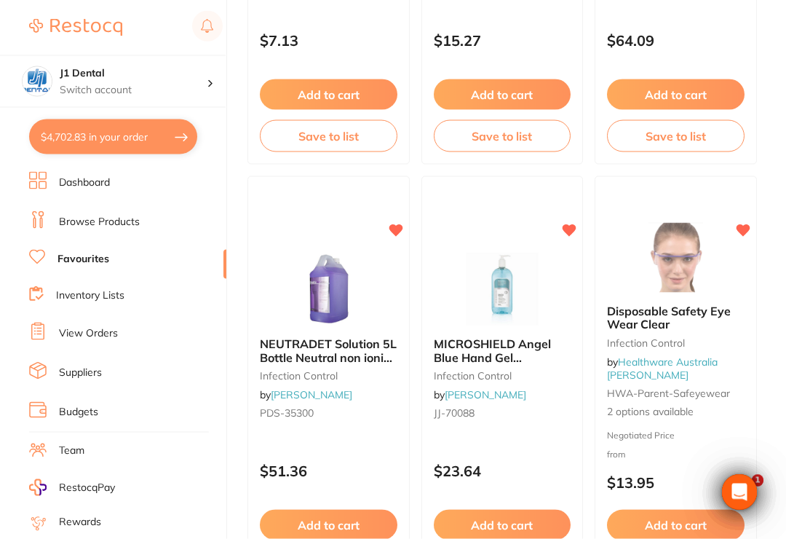
scroll to position [867, 0]
click at [496, 352] on span "MICROSHIELD Angel Blue Hand Gel Antimicrobial 500ml Bottle" at bounding box center [492, 363] width 117 height 55
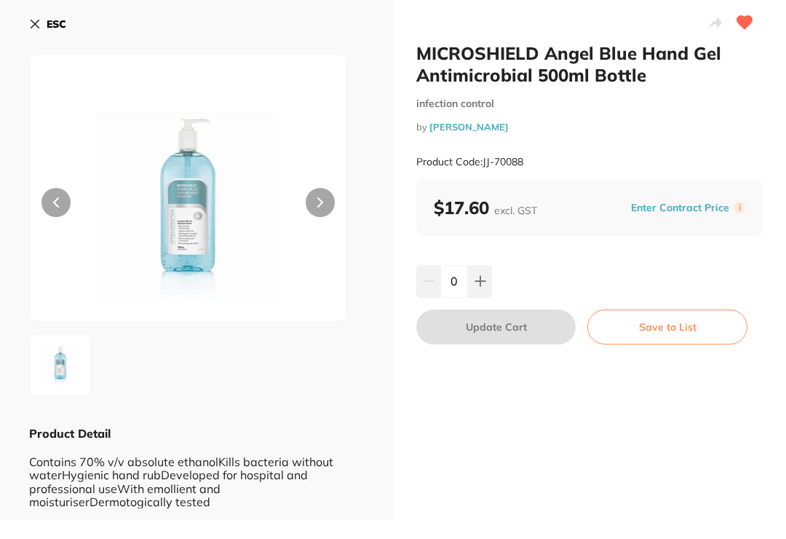
click at [484, 280] on icon at bounding box center [481, 281] width 12 height 12
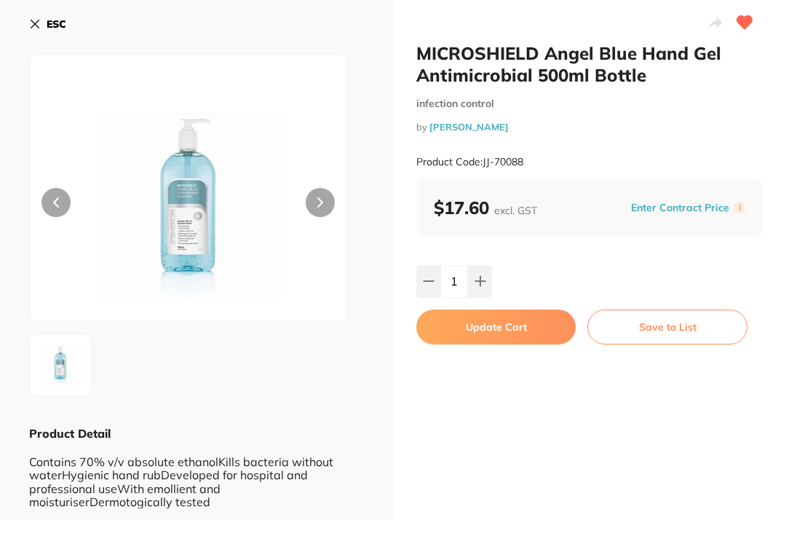
click at [488, 283] on button at bounding box center [480, 281] width 24 height 32
type input "2"
click at [510, 326] on button "Update Cart" at bounding box center [496, 326] width 159 height 35
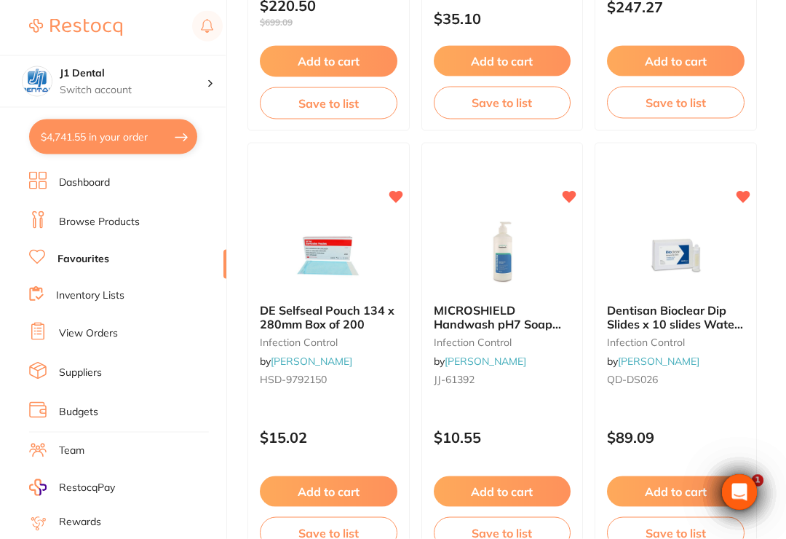
scroll to position [1761, 0]
click at [340, 314] on span "DE Selfseal Pouch 134 x 280mm Box of 200" at bounding box center [327, 316] width 135 height 28
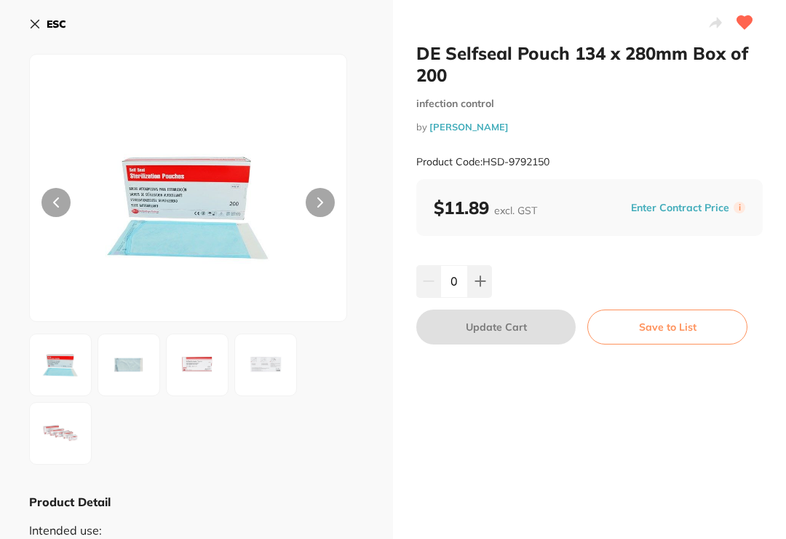
click at [478, 277] on icon at bounding box center [481, 281] width 12 height 12
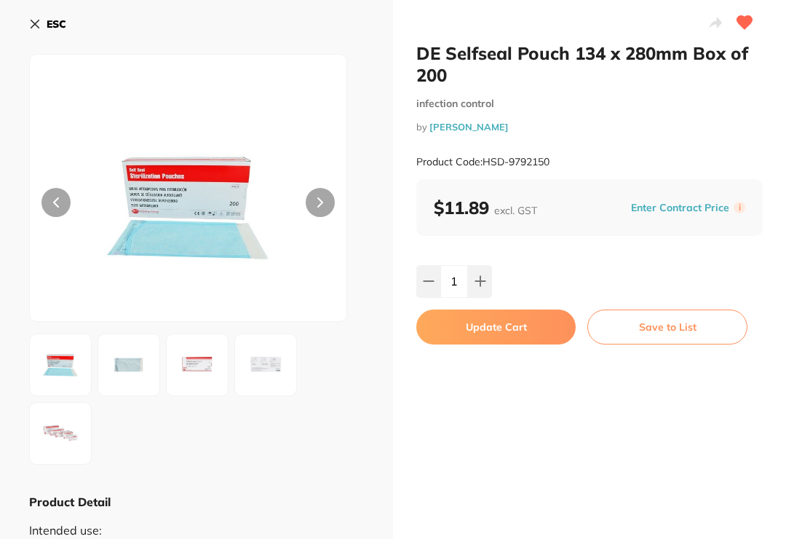
click at [480, 281] on icon at bounding box center [480, 281] width 9 height 9
click at [476, 278] on icon at bounding box center [481, 281] width 12 height 12
type input "3"
click at [512, 332] on button "Update Cart" at bounding box center [496, 326] width 159 height 35
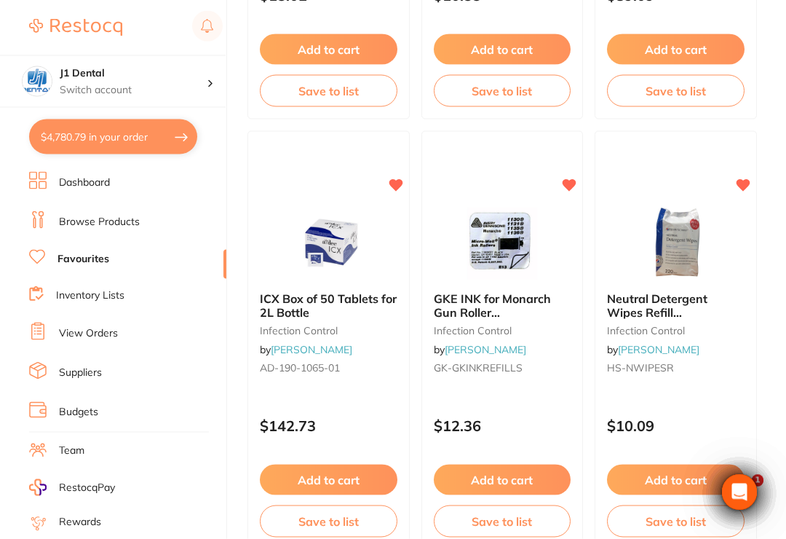
scroll to position [2204, 0]
click at [345, 293] on div "ICX Box of 50 Tablets for 2L Bottle infection control by [PERSON_NAME] AD-190-1…" at bounding box center [328, 335] width 161 height 110
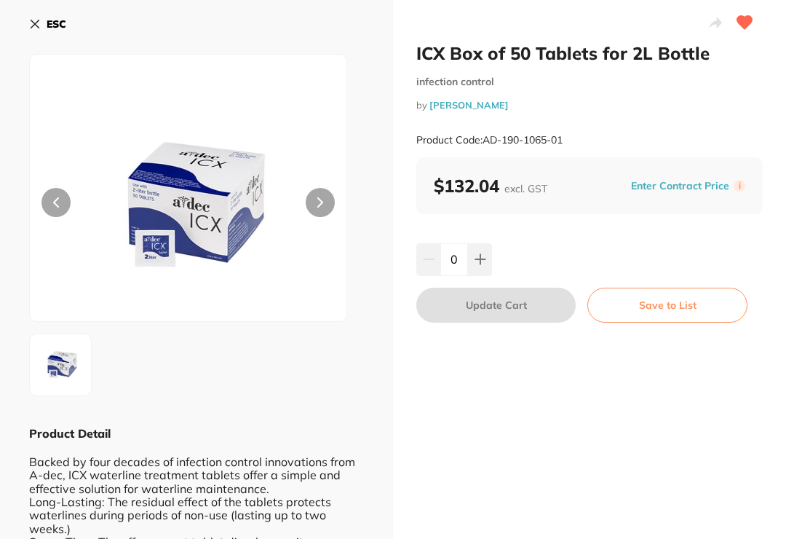
click at [480, 262] on icon at bounding box center [480, 259] width 9 height 9
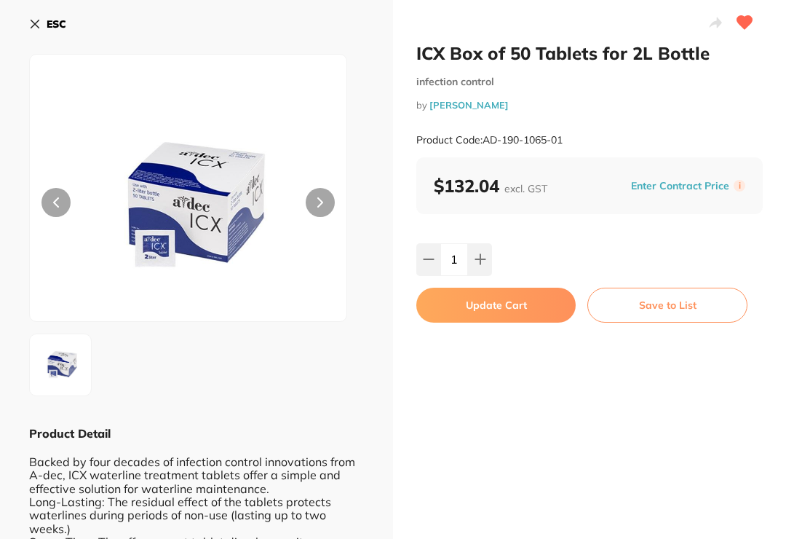
click at [481, 260] on icon at bounding box center [480, 259] width 9 height 9
click at [480, 260] on icon at bounding box center [480, 259] width 9 height 9
type input "3"
click at [503, 308] on button "Update Cart" at bounding box center [496, 305] width 159 height 35
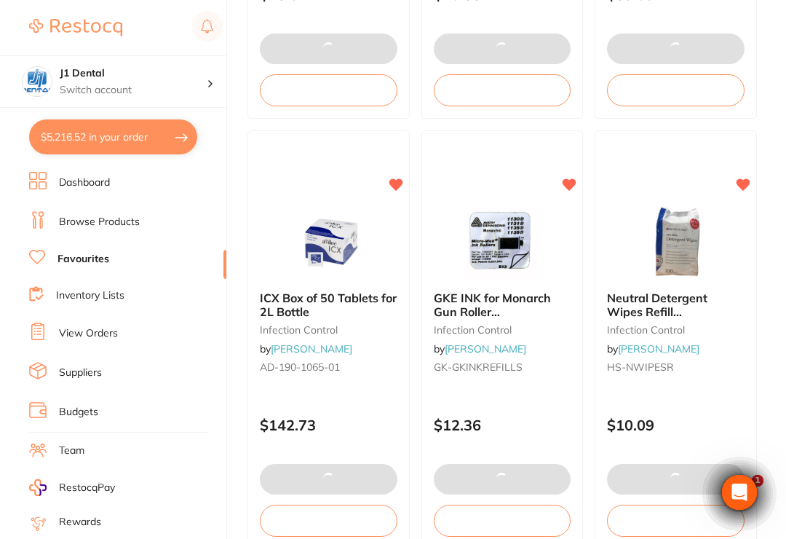
click at [678, 310] on span "Neutral Detergent Wipes Refill [PERSON_NAME] 220 pack" at bounding box center [668, 318] width 123 height 55
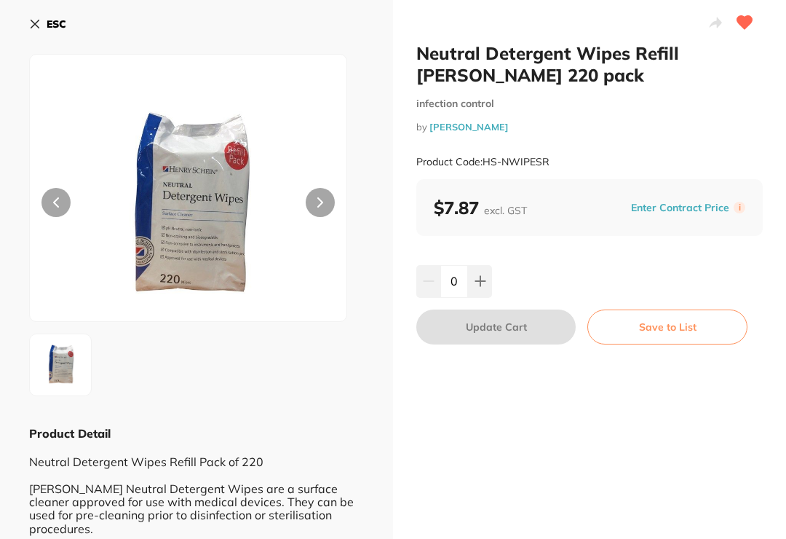
click at [451, 281] on input "0" at bounding box center [455, 281] width 28 height 32
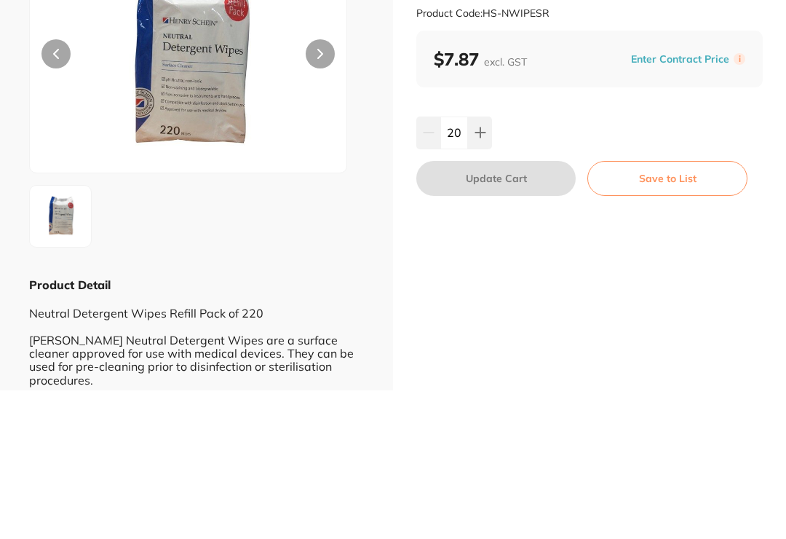
type input "20"
click at [618, 265] on div "20" at bounding box center [590, 281] width 347 height 32
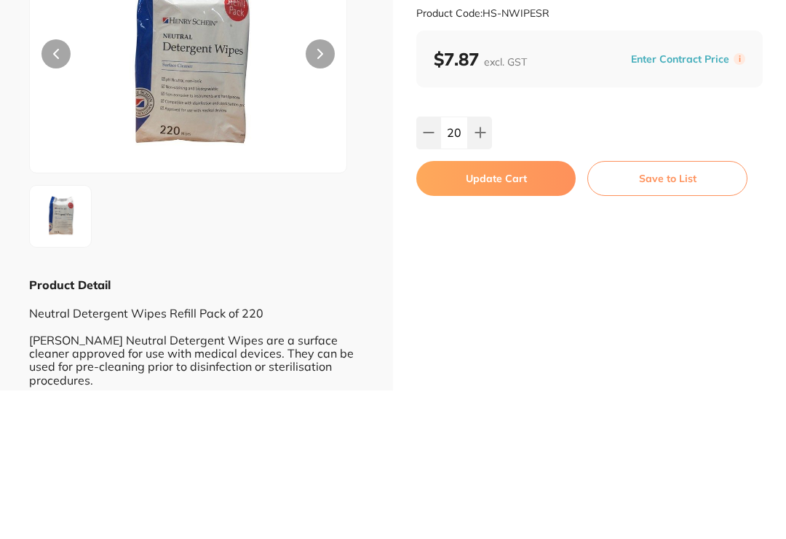
scroll to position [2352, 0]
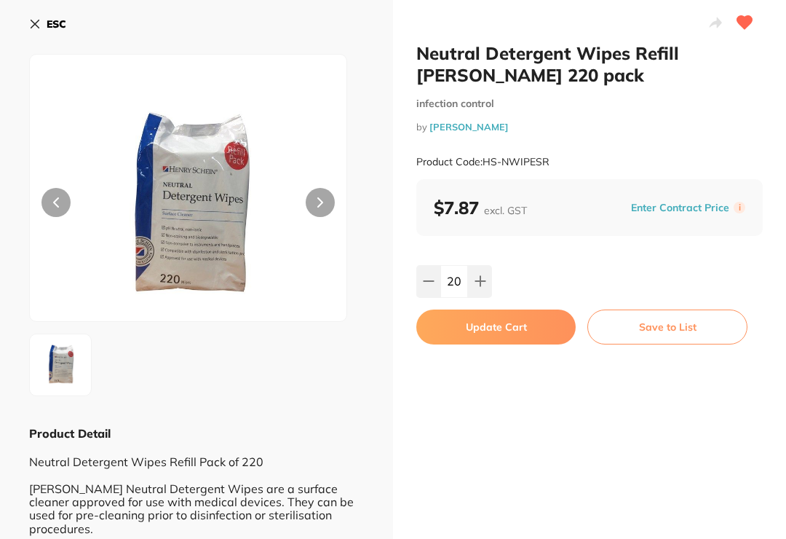
click at [518, 326] on button "Update Cart" at bounding box center [496, 326] width 159 height 35
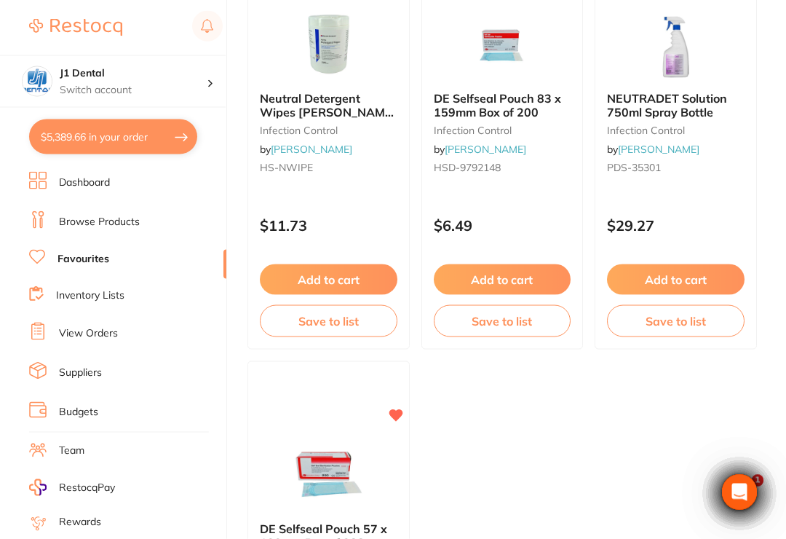
scroll to position [2836, 0]
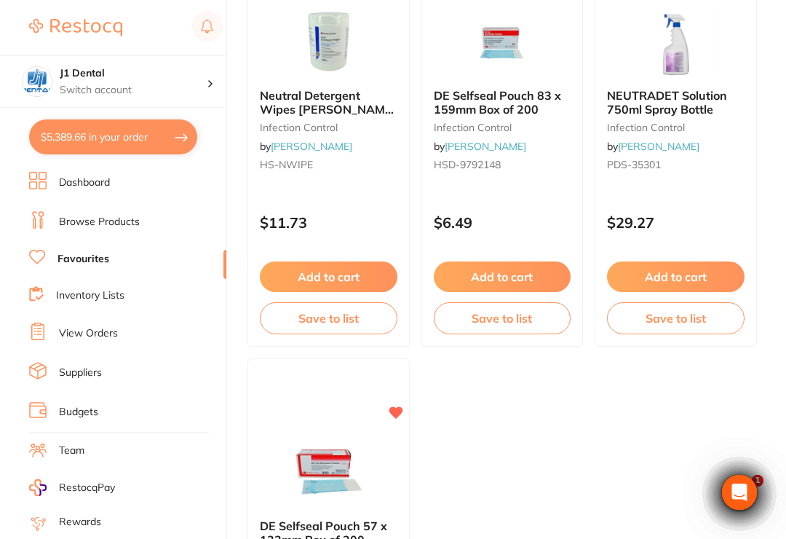
click at [513, 109] on span "DE Selfseal Pouch 83 x 159mm Box of 200" at bounding box center [497, 102] width 127 height 28
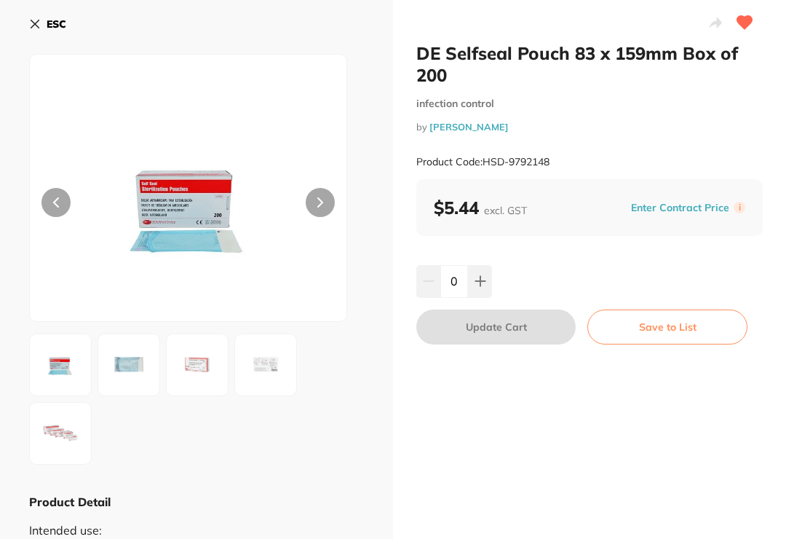
click at [462, 280] on input "0" at bounding box center [455, 281] width 28 height 32
type input "6"
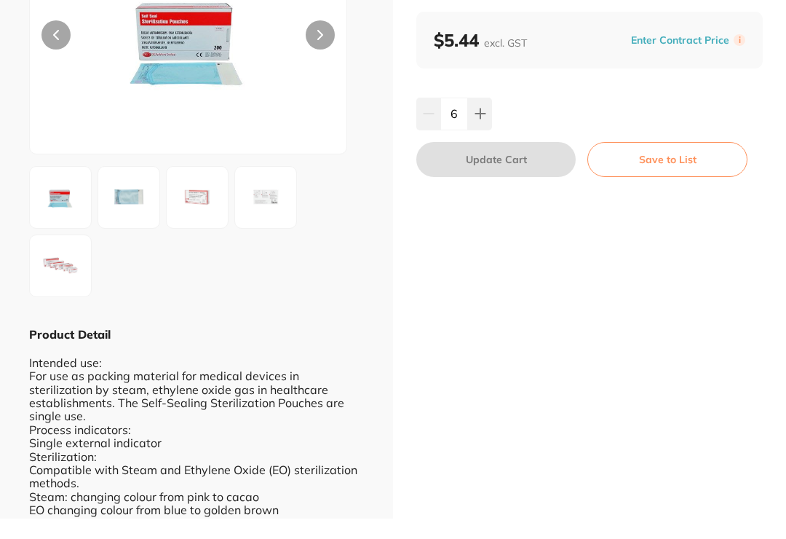
click at [647, 216] on div "DE Selfseal Pouch 83 x 159mm Box of 200 infection control by [PERSON_NAME] Prod…" at bounding box center [589, 415] width 393 height 1124
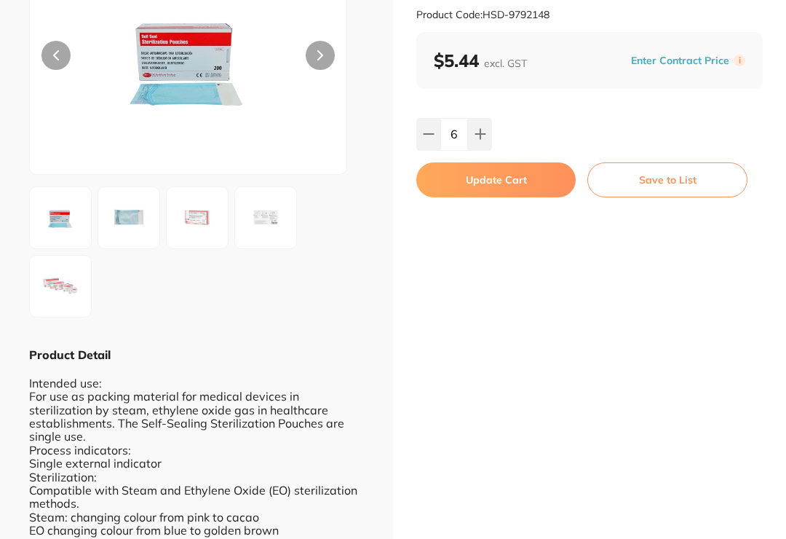
click at [519, 179] on button "Update Cart" at bounding box center [496, 179] width 159 height 35
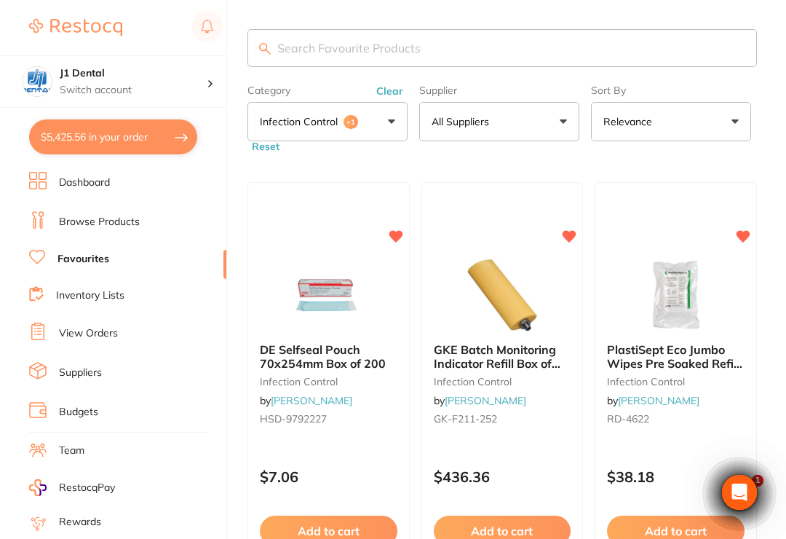
click at [386, 91] on button "Clear" at bounding box center [390, 90] width 36 height 13
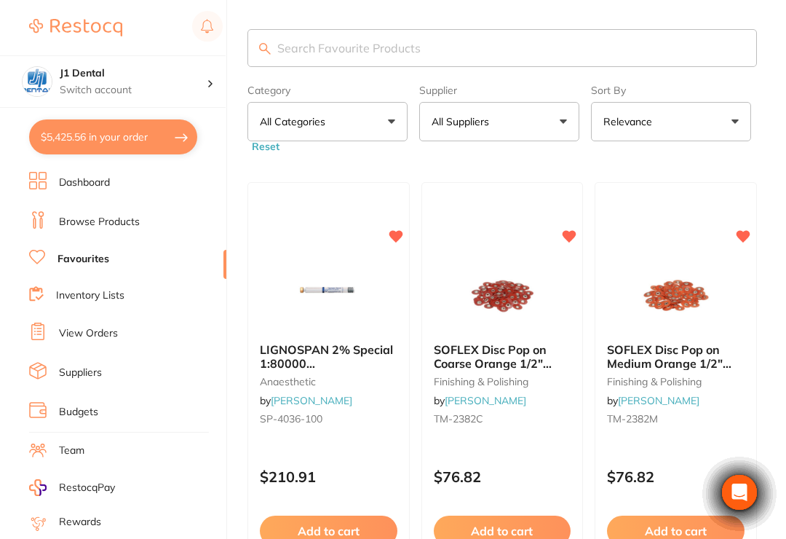
click at [389, 128] on button "All Categories" at bounding box center [328, 121] width 160 height 39
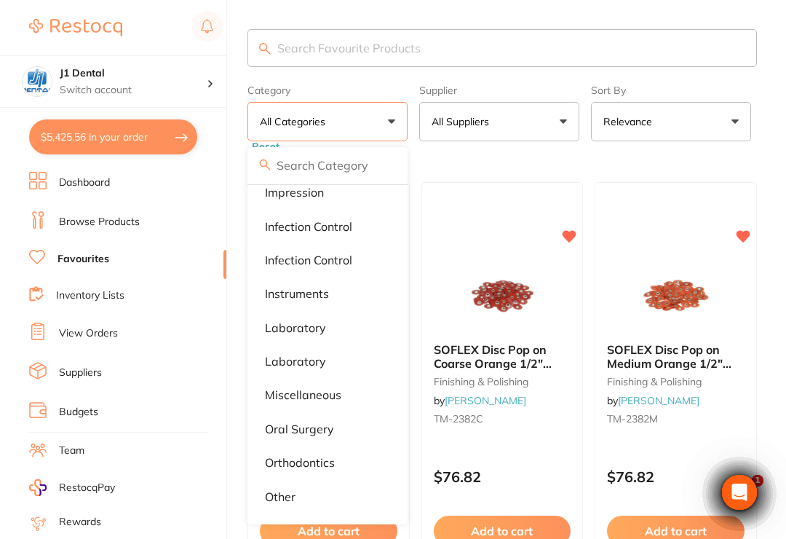
scroll to position [558, 0]
click at [320, 292] on p "instruments" at bounding box center [297, 292] width 64 height 13
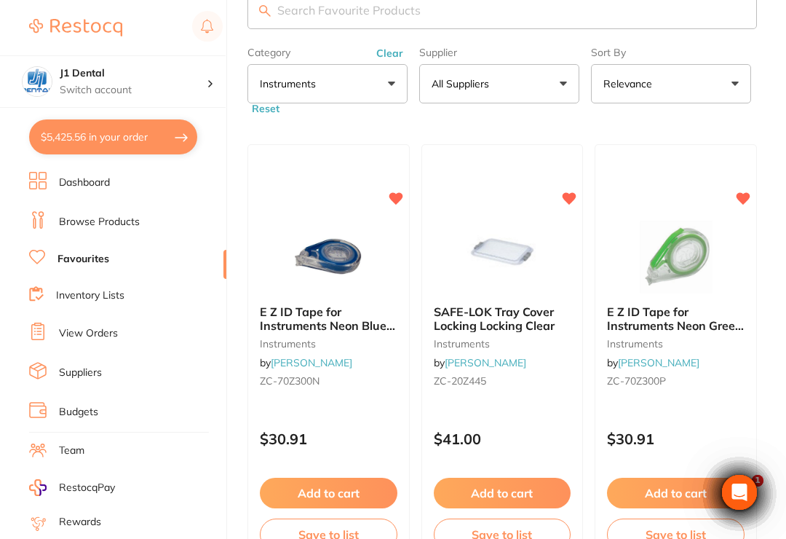
scroll to position [0, 0]
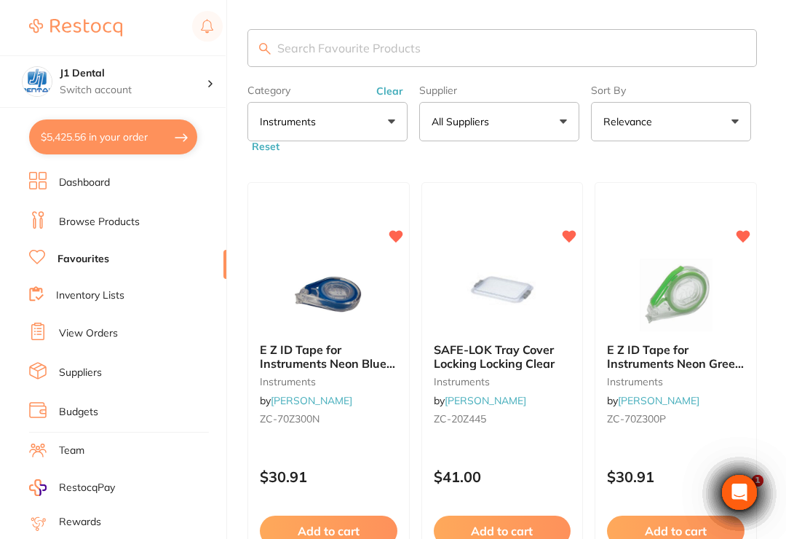
click at [383, 86] on button "Clear" at bounding box center [390, 90] width 36 height 13
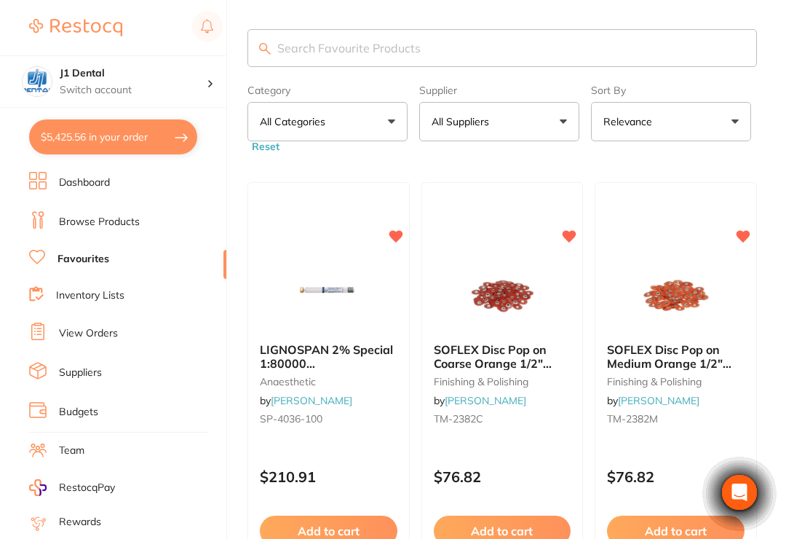
click at [389, 125] on button "All Categories" at bounding box center [328, 121] width 160 height 39
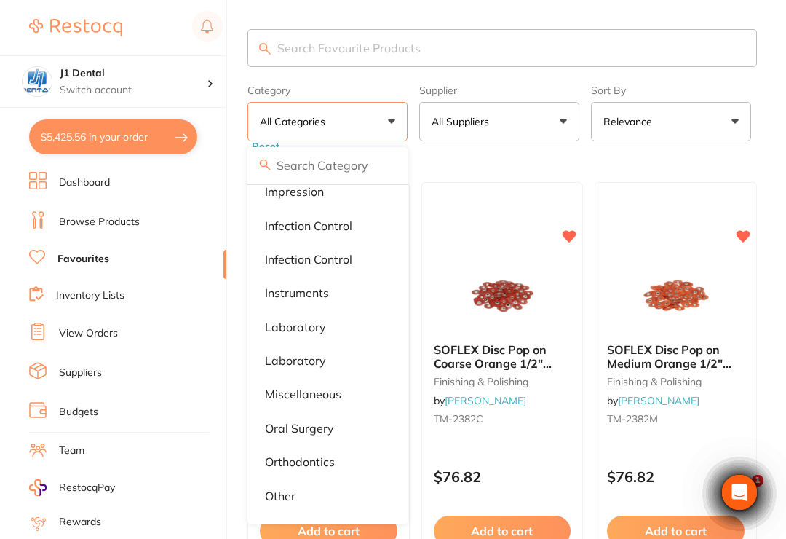
click at [315, 328] on p "laboratory" at bounding box center [295, 326] width 61 height 13
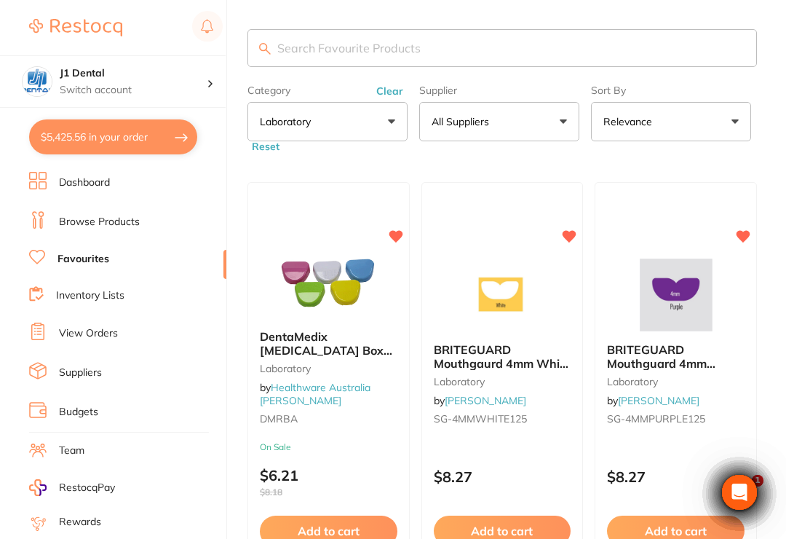
click at [359, 350] on span "DentaMedix [MEDICAL_DATA] Box Assorted - 10/Pack" at bounding box center [326, 350] width 133 height 42
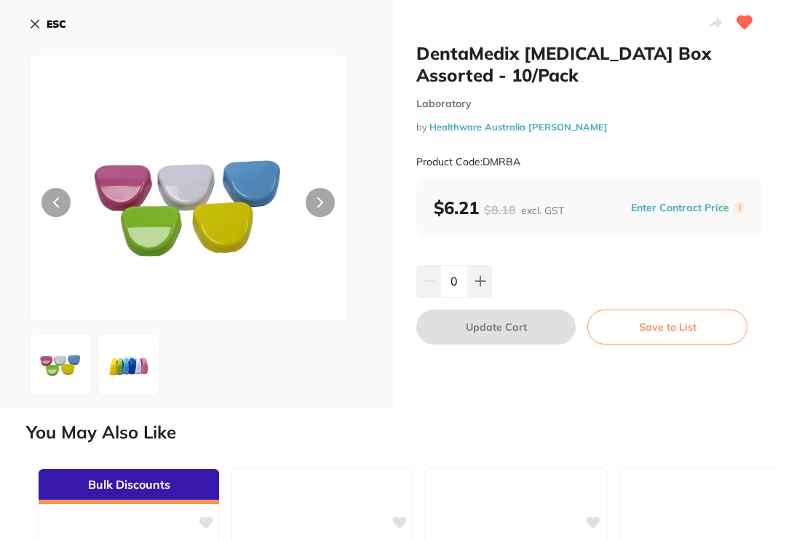
click at [465, 280] on input "0" at bounding box center [455, 281] width 28 height 32
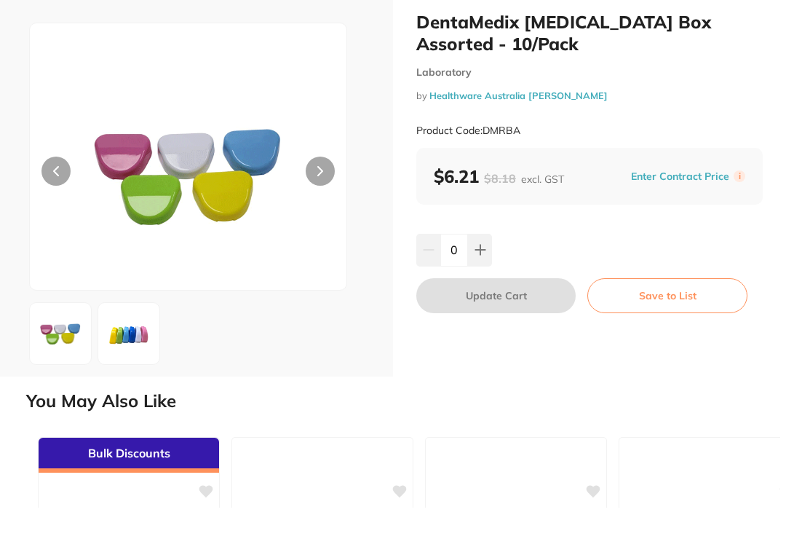
type input "3"
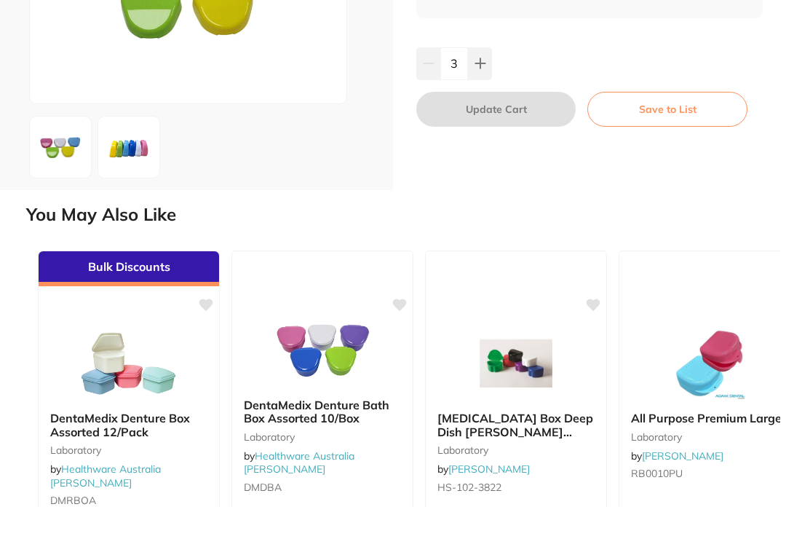
scroll to position [193, 0]
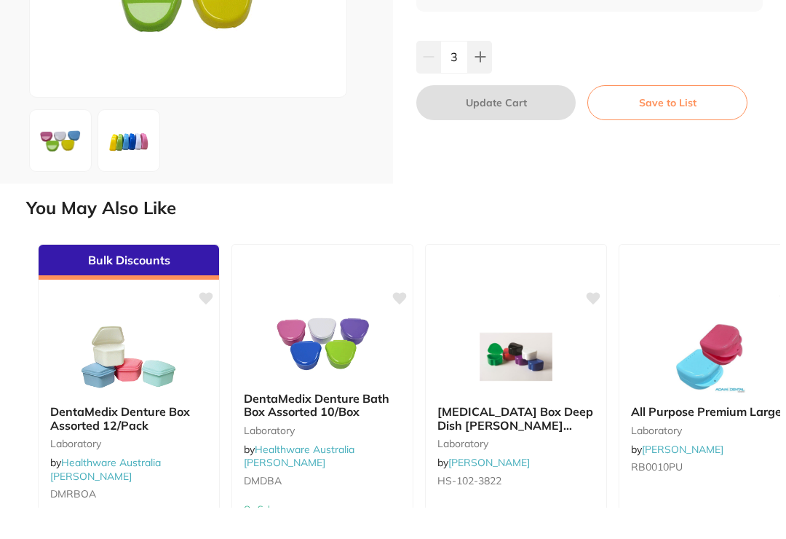
click at [669, 175] on div "DentaMedix [MEDICAL_DATA] Box Assorted - 10/Pack Laboratory by Healthware Austr…" at bounding box center [589, 11] width 393 height 408
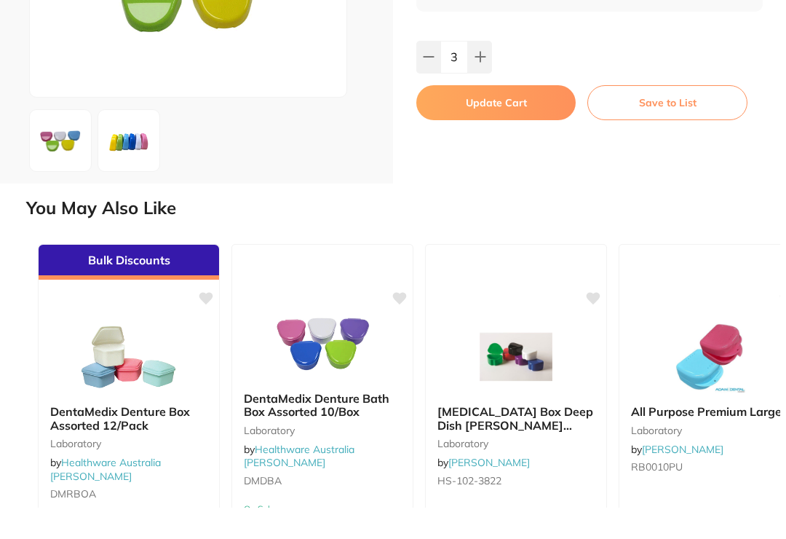
scroll to position [23, 0]
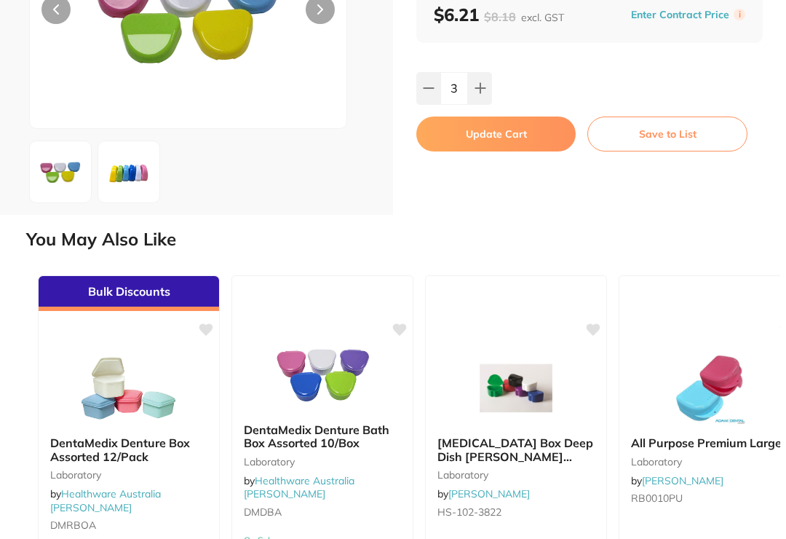
click at [527, 135] on button "Update Cart" at bounding box center [496, 134] width 159 height 35
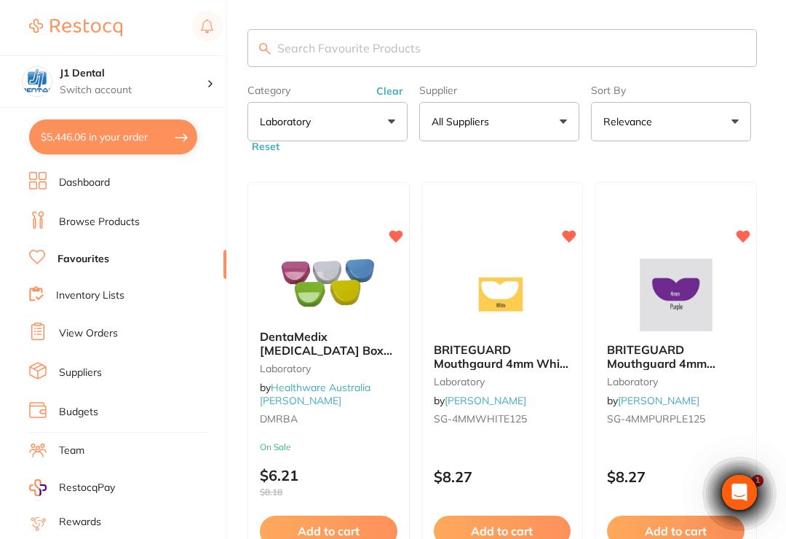
click at [386, 91] on button "Clear" at bounding box center [390, 90] width 36 height 13
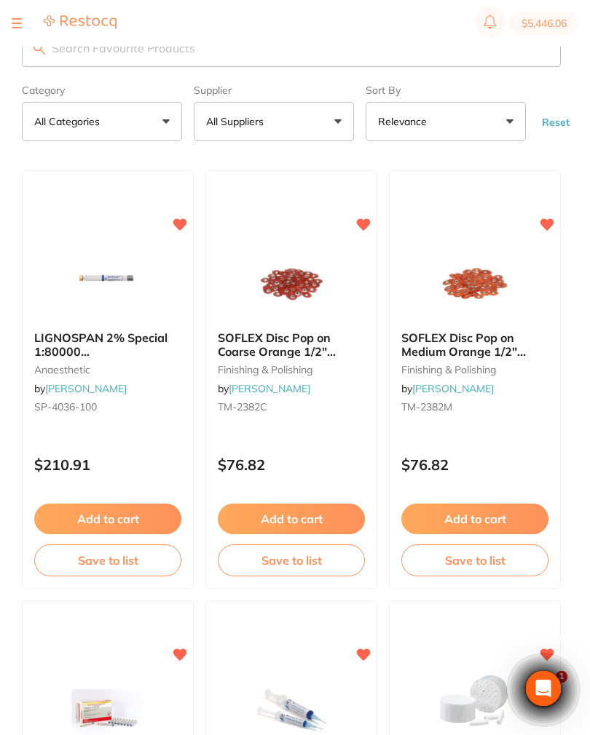
click at [158, 122] on button "All Categories" at bounding box center [102, 121] width 160 height 39
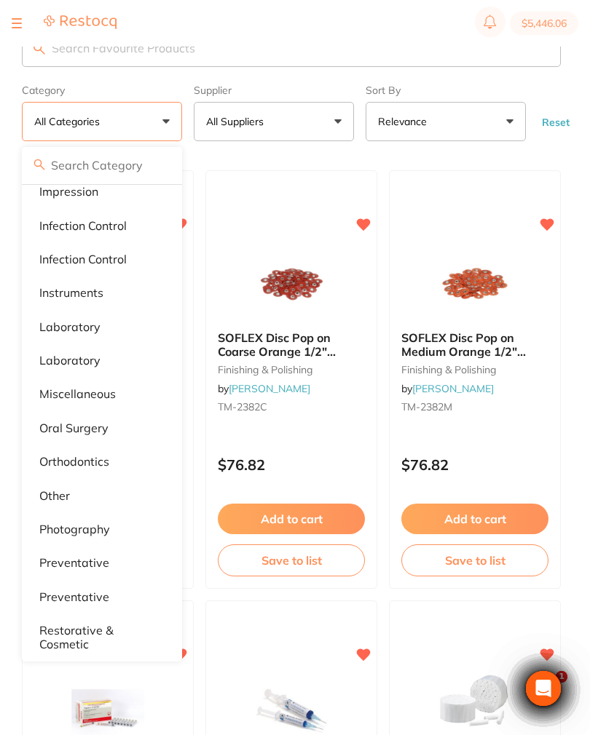
click at [102, 393] on p "Miscellaneous" at bounding box center [77, 393] width 76 height 13
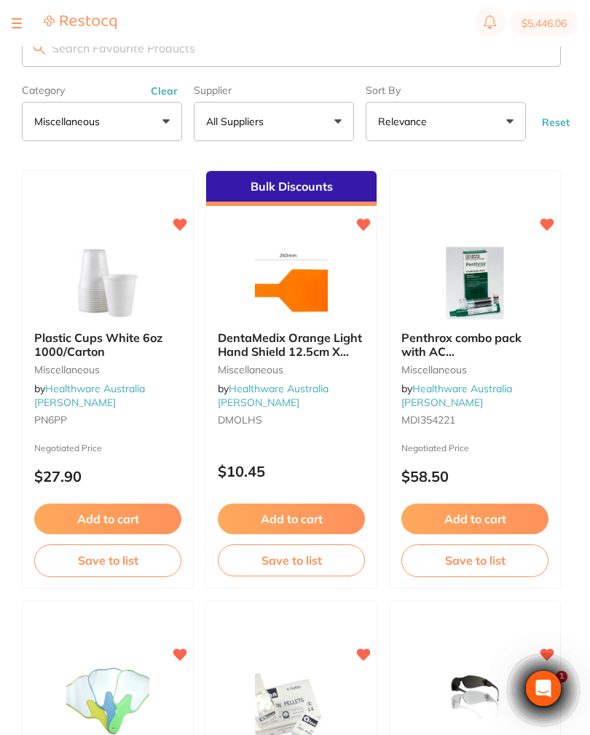
click at [141, 340] on span "Plastic Cups White 6oz 1000/Carton" at bounding box center [98, 345] width 128 height 28
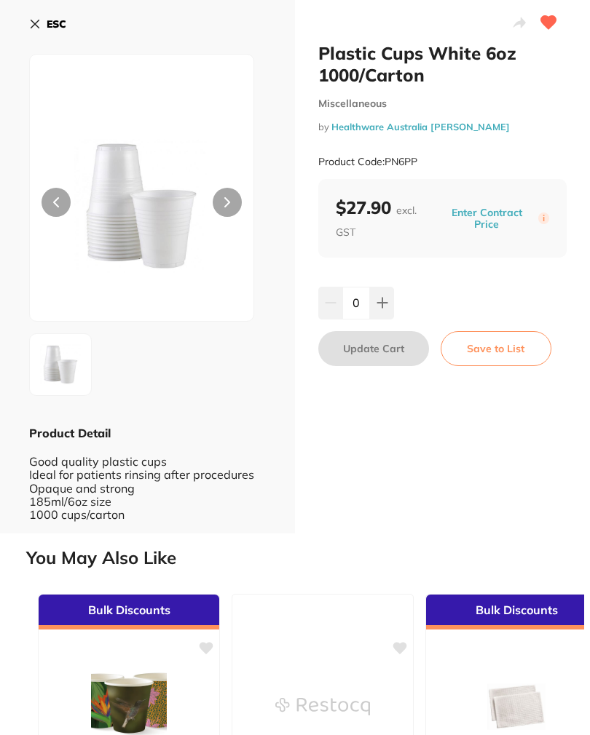
click at [382, 304] on icon at bounding box center [381, 303] width 9 height 9
type input "1"
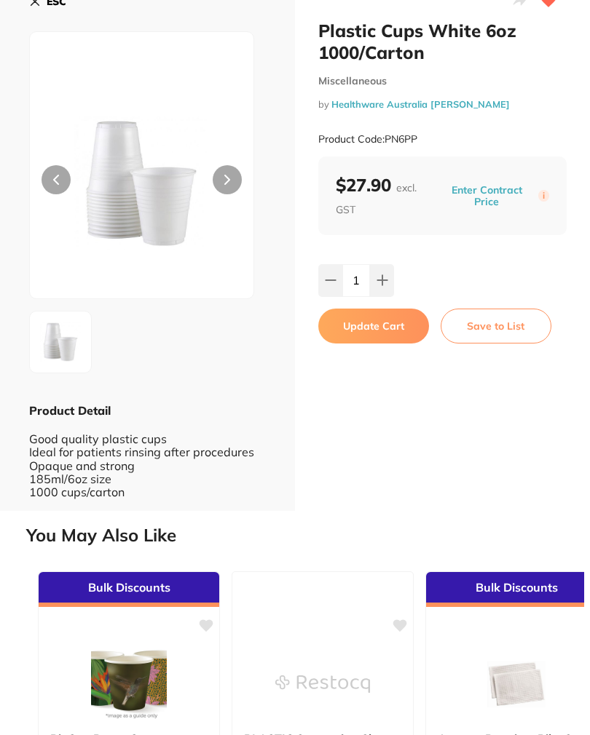
click at [368, 328] on button "Update Cart" at bounding box center [373, 326] width 111 height 35
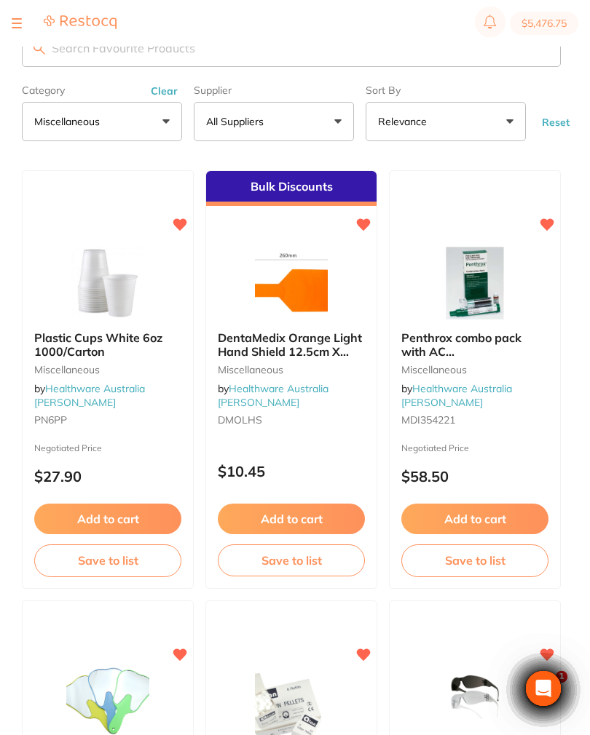
click at [159, 90] on button "Clear" at bounding box center [164, 90] width 36 height 13
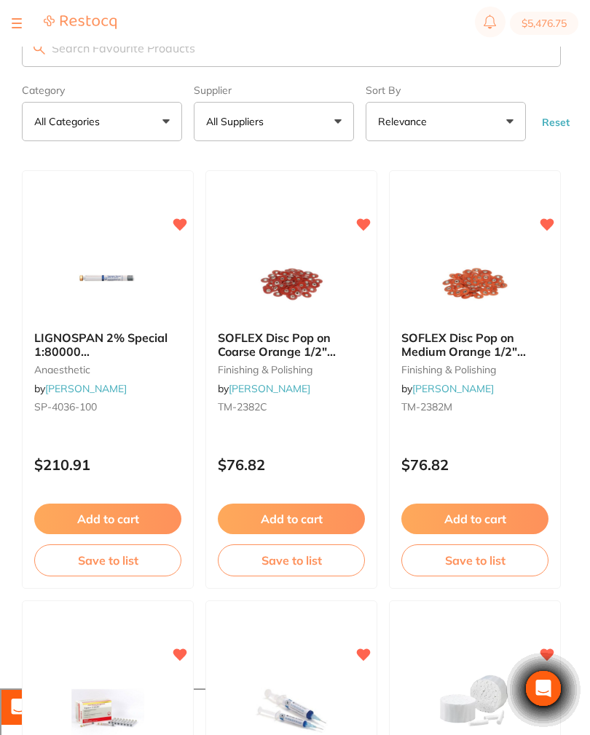
click at [170, 123] on button "All Categories" at bounding box center [102, 121] width 160 height 39
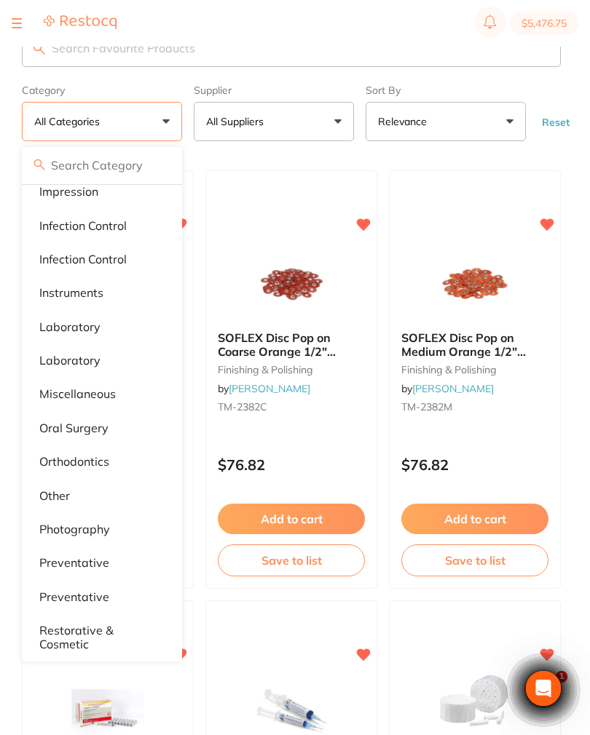
click at [84, 425] on p "oral surgery" at bounding box center [73, 428] width 69 height 13
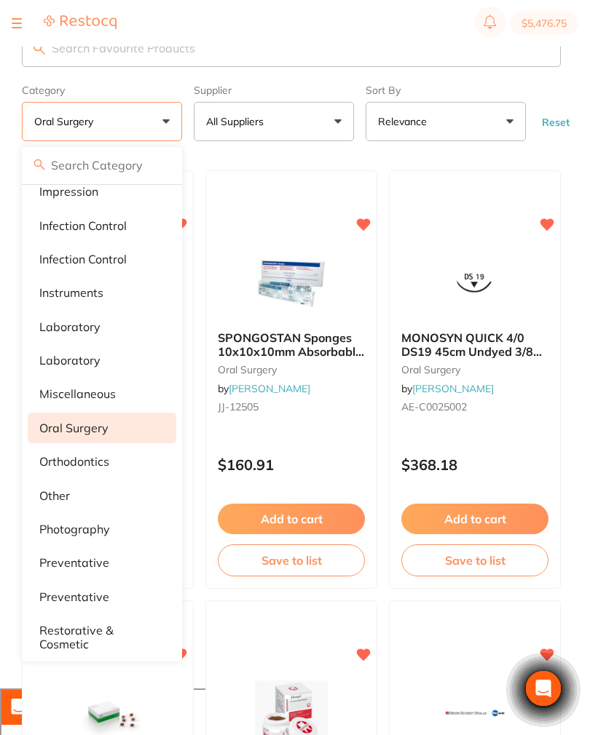
click at [560, 94] on form "Category [MEDICAL_DATA] All Categories 3D Printing anaesthetic articulating bur…" at bounding box center [291, 110] width 539 height 63
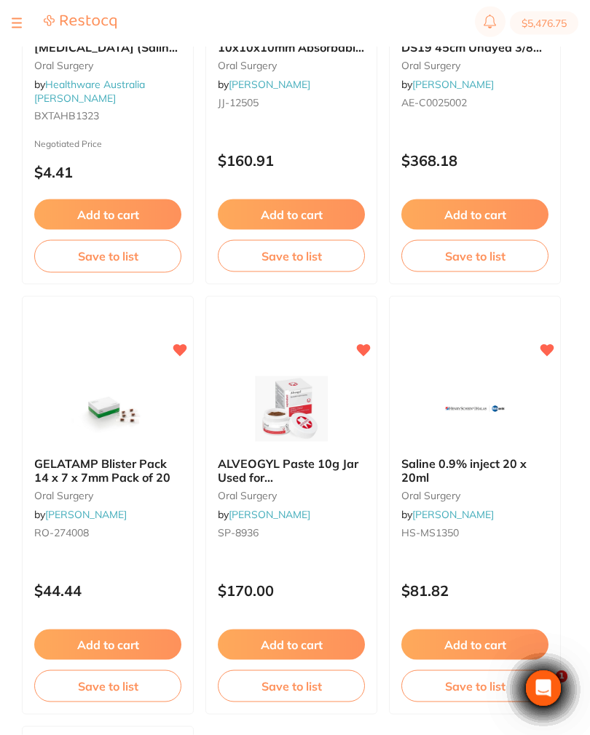
scroll to position [307, 0]
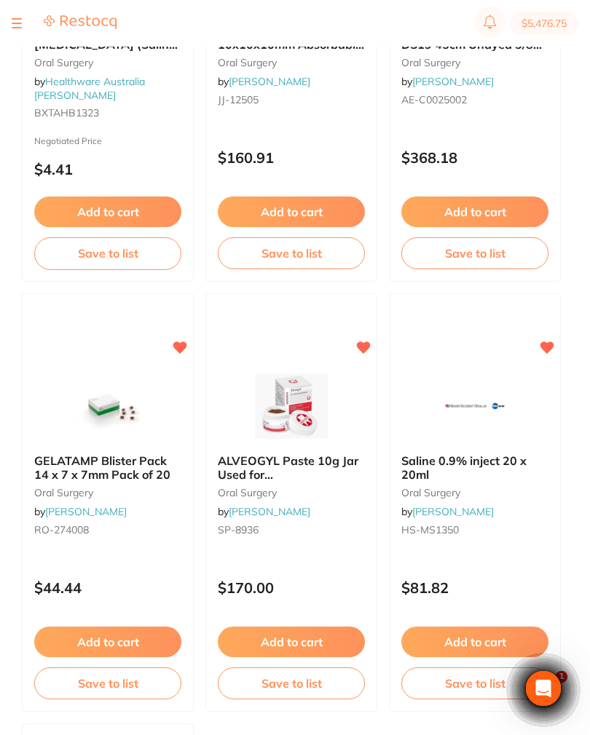
click at [121, 467] on span "GELATAMP Blister Pack 14 x 7 x 7mm Pack of 20" at bounding box center [102, 468] width 136 height 28
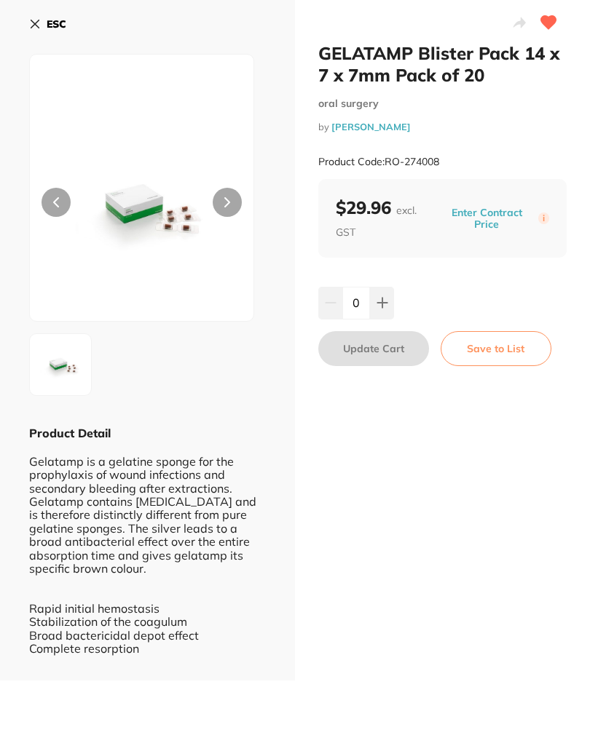
click at [382, 305] on icon at bounding box center [381, 303] width 9 height 9
click at [377, 301] on icon at bounding box center [382, 303] width 12 height 12
type input "2"
click at [378, 353] on button "Update Cart" at bounding box center [373, 348] width 111 height 35
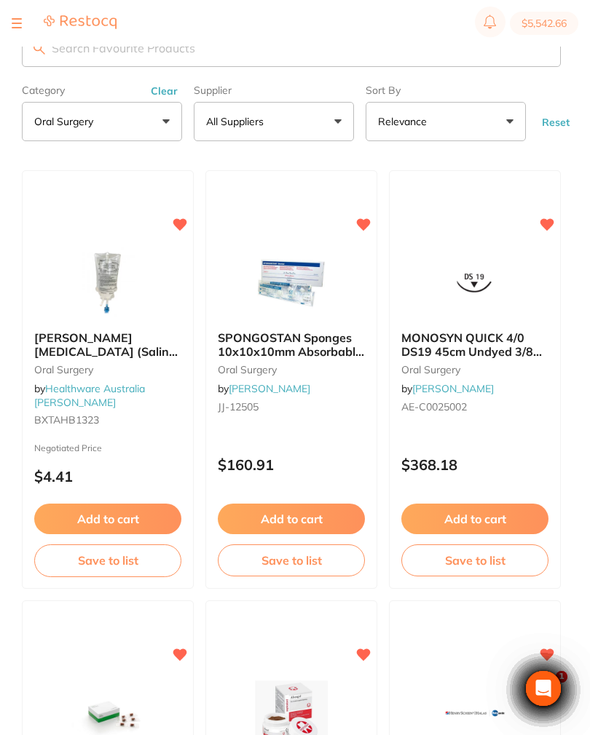
click at [167, 92] on button "Clear" at bounding box center [164, 90] width 36 height 13
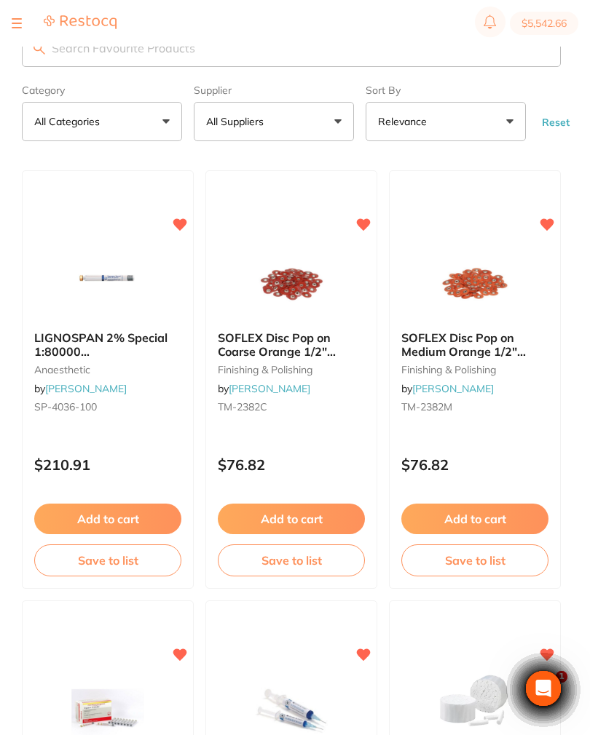
click at [160, 123] on button "All Categories" at bounding box center [102, 121] width 160 height 39
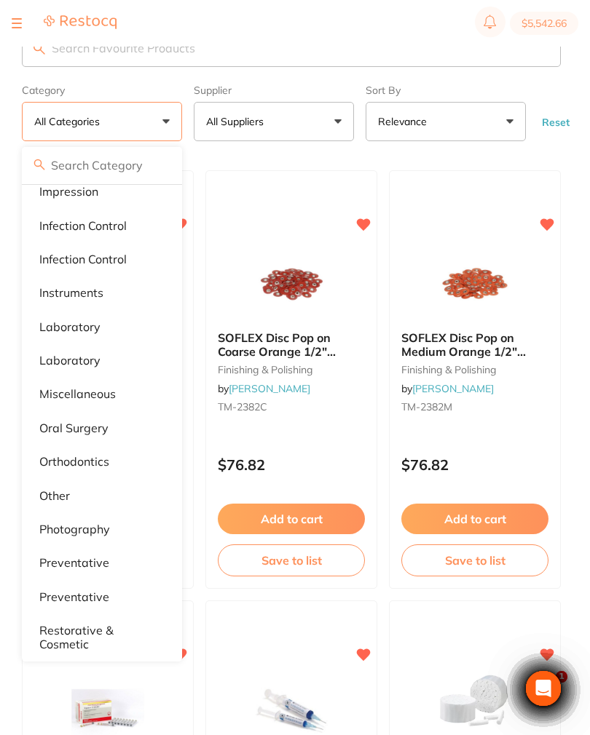
click at [87, 459] on p "orthodontics" at bounding box center [74, 461] width 70 height 13
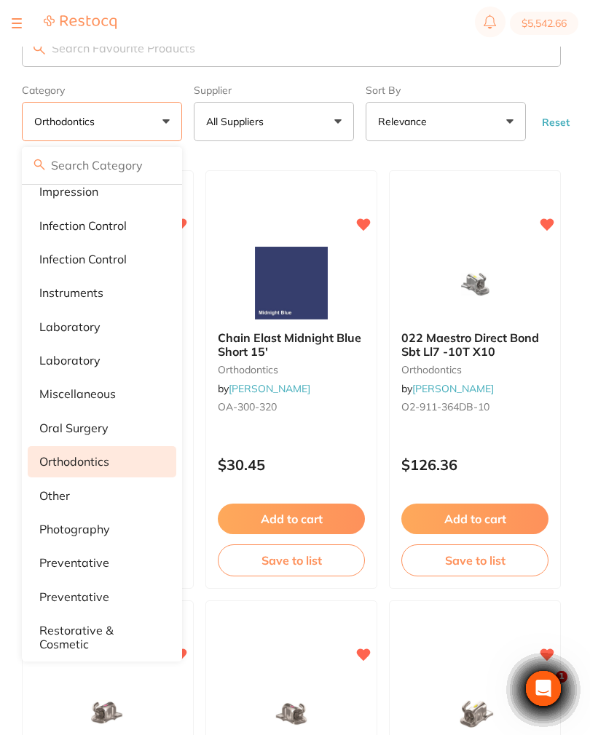
click at [548, 88] on form "Category orthodontics All Categories 3D Printing anaesthetic articulating burs …" at bounding box center [291, 110] width 539 height 63
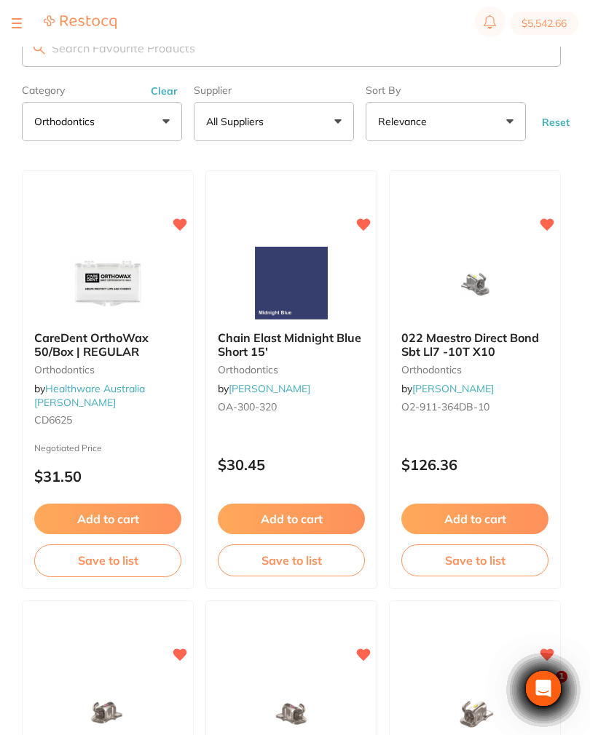
click at [154, 86] on button "Clear" at bounding box center [164, 90] width 36 height 13
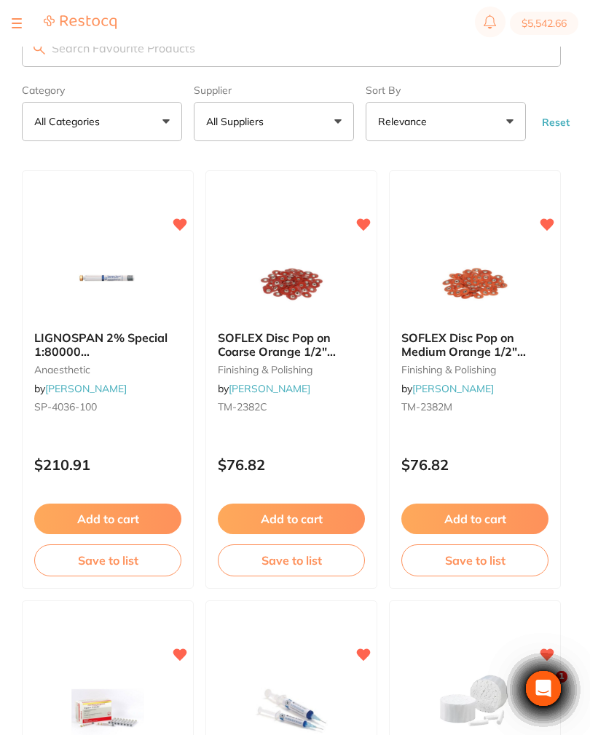
click at [162, 89] on label "Category" at bounding box center [102, 90] width 160 height 12
click at [162, 126] on button "All Categories" at bounding box center [102, 121] width 160 height 39
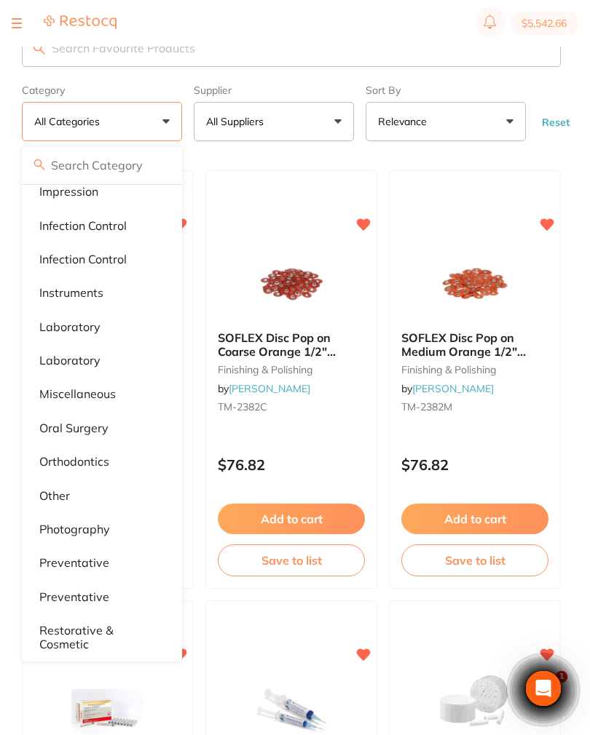
click at [55, 492] on p "other" at bounding box center [54, 495] width 31 height 13
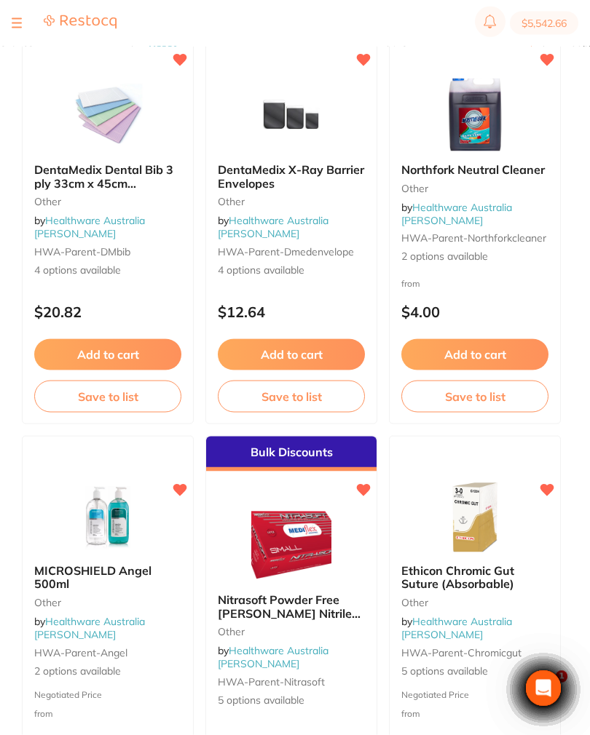
scroll to position [4899, 0]
click at [136, 183] on b "DentaMedix Dental Bib 3 ply 33cm x 45cm 500/Carton" at bounding box center [107, 175] width 147 height 27
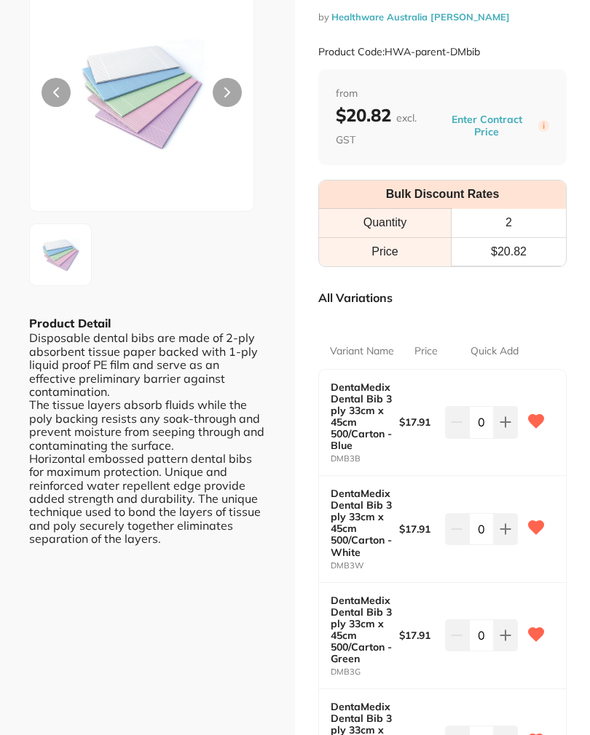
scroll to position [108, 0]
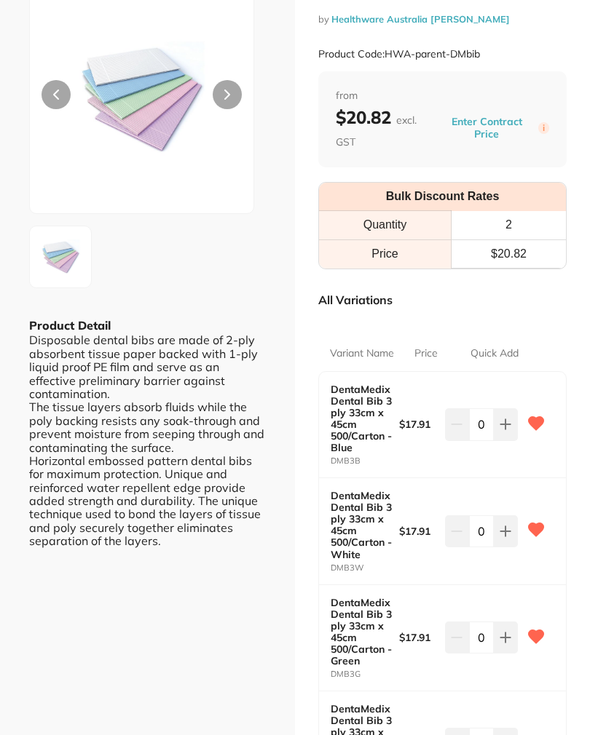
click at [502, 422] on icon at bounding box center [505, 424] width 9 height 9
click at [503, 420] on icon at bounding box center [506, 425] width 12 height 12
type input "2"
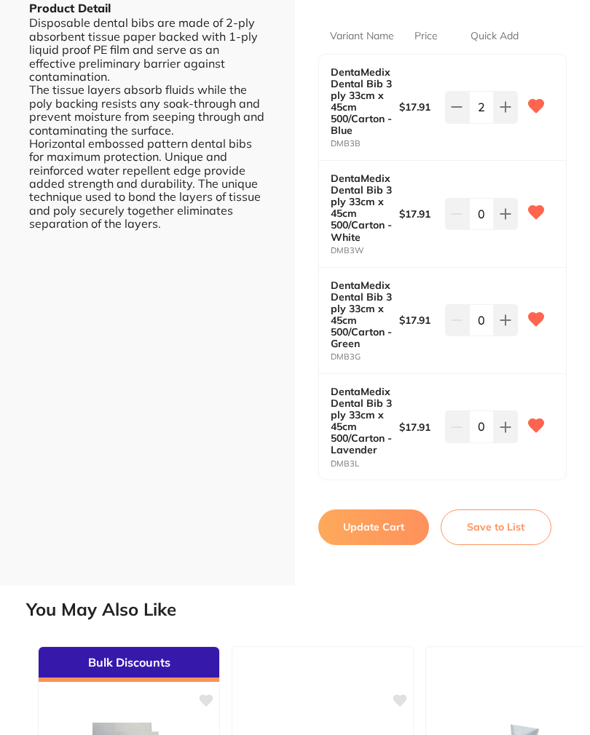
scroll to position [440, 0]
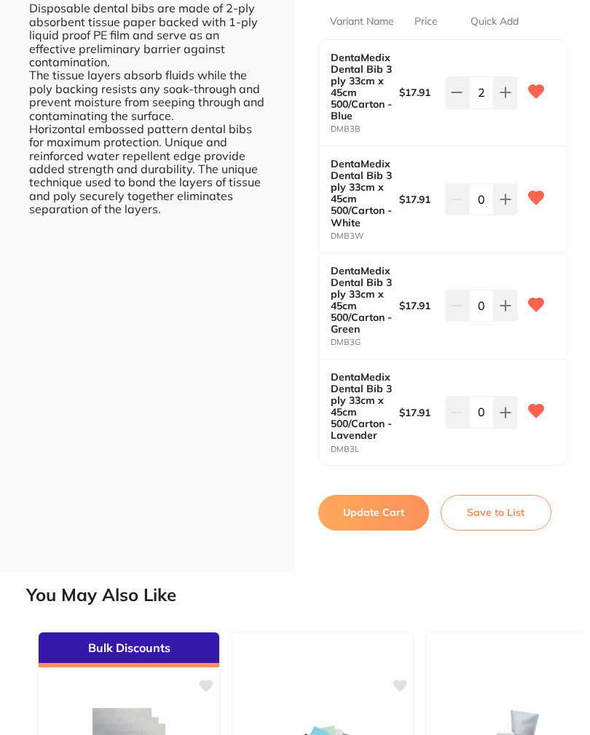
click at [380, 507] on button "Update Cart" at bounding box center [373, 512] width 111 height 35
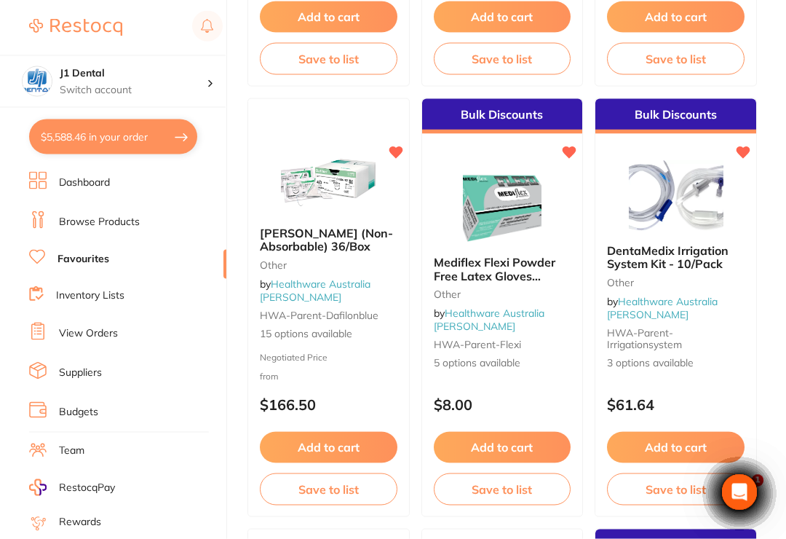
scroll to position [6102, 0]
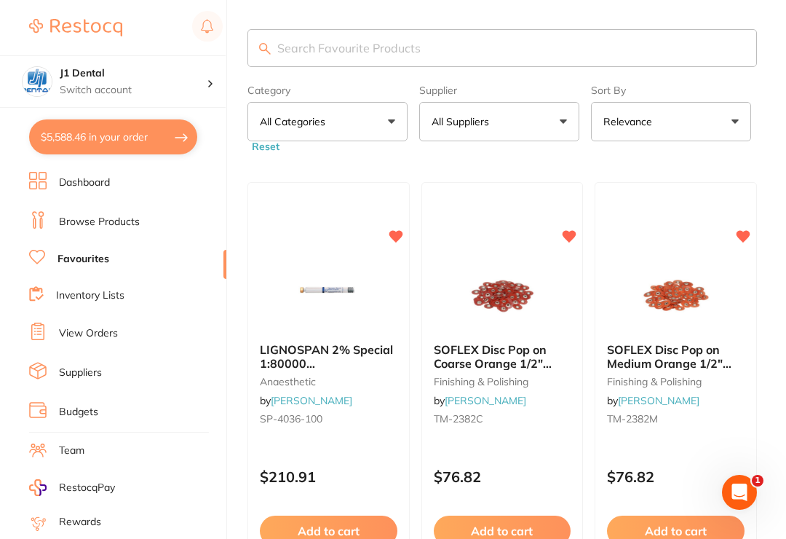
click at [389, 124] on button "All Categories" at bounding box center [328, 121] width 160 height 39
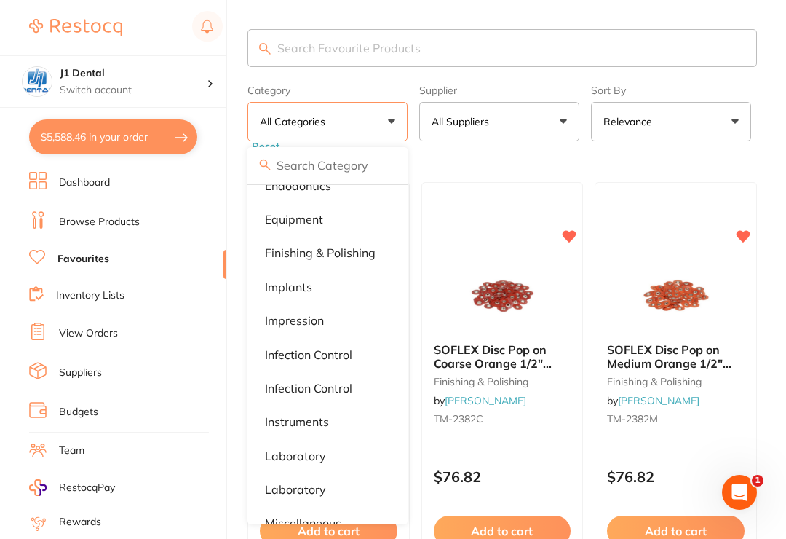
scroll to position [437, 0]
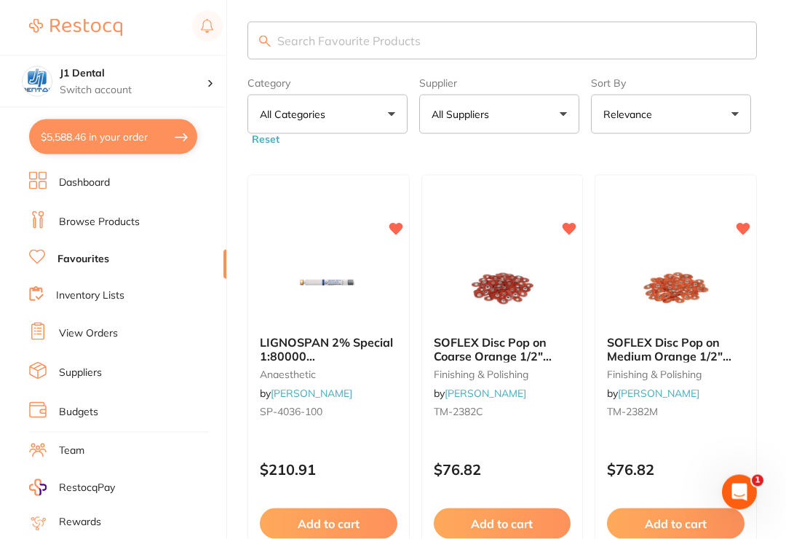
scroll to position [0, 0]
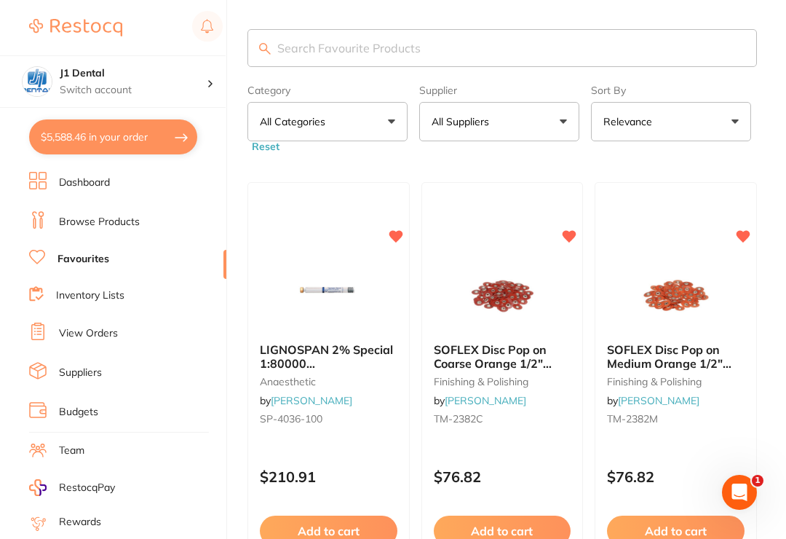
click at [384, 127] on button "All Categories" at bounding box center [328, 121] width 160 height 39
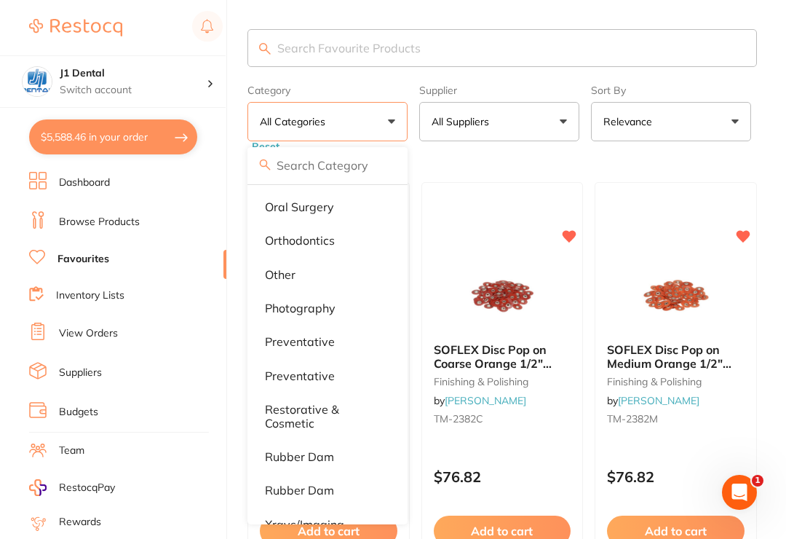
scroll to position [779, 0]
click at [334, 301] on p "Photography" at bounding box center [300, 307] width 71 height 13
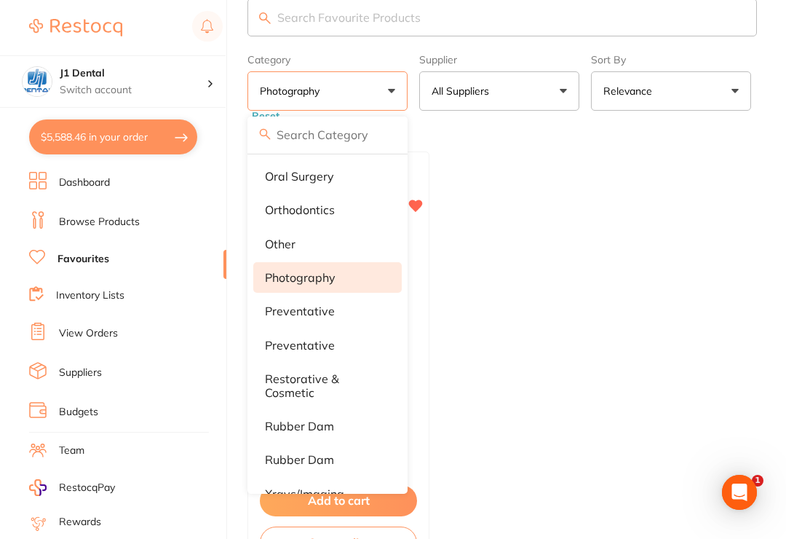
scroll to position [0, 0]
click at [516, 295] on ul "Intraoral Photography Mirrors Stainless Steel D/Sided Photography by Healthware…" at bounding box center [503, 360] width 510 height 419
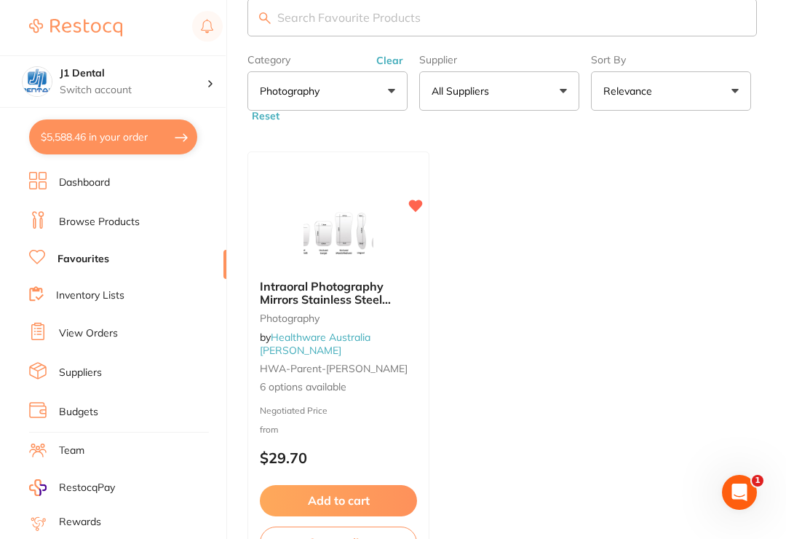
click at [362, 314] on span "Intraoral Photography Mirrors Stainless Steel D/Sided" at bounding box center [325, 300] width 131 height 42
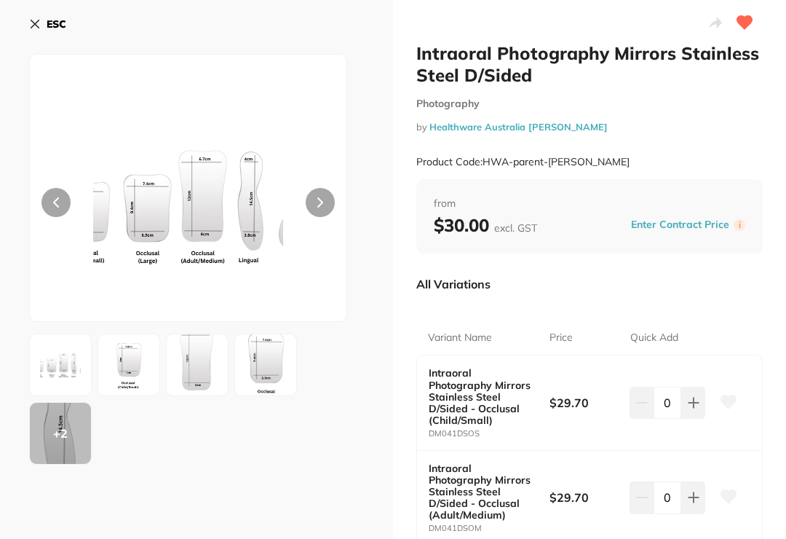
click at [49, 13] on button "ESC" at bounding box center [47, 24] width 37 height 25
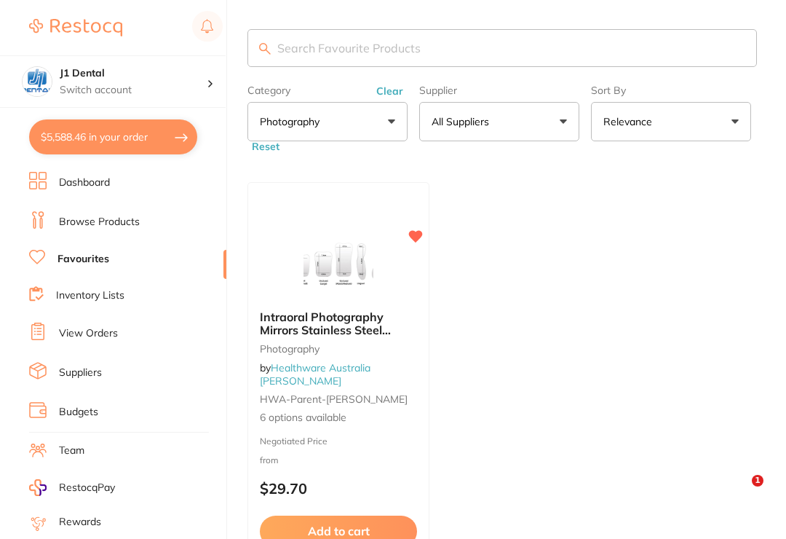
click at [392, 90] on button "Clear" at bounding box center [390, 90] width 36 height 13
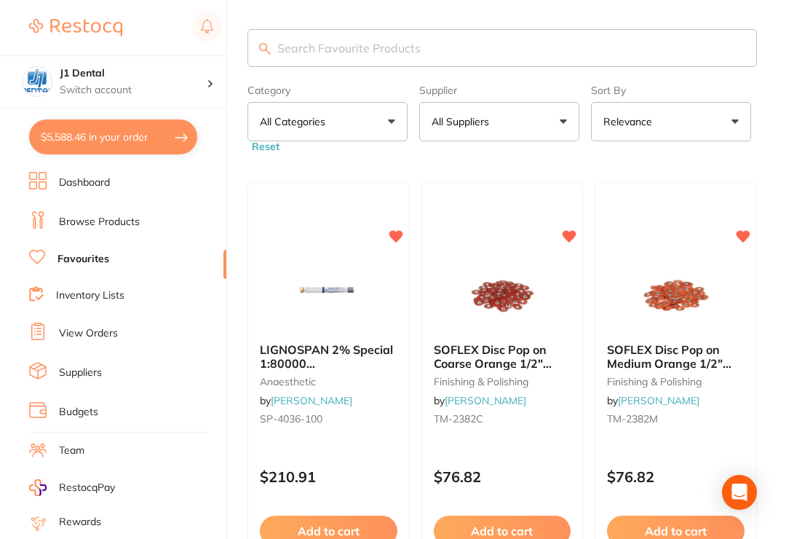
click at [385, 122] on button "All Categories" at bounding box center [328, 121] width 160 height 39
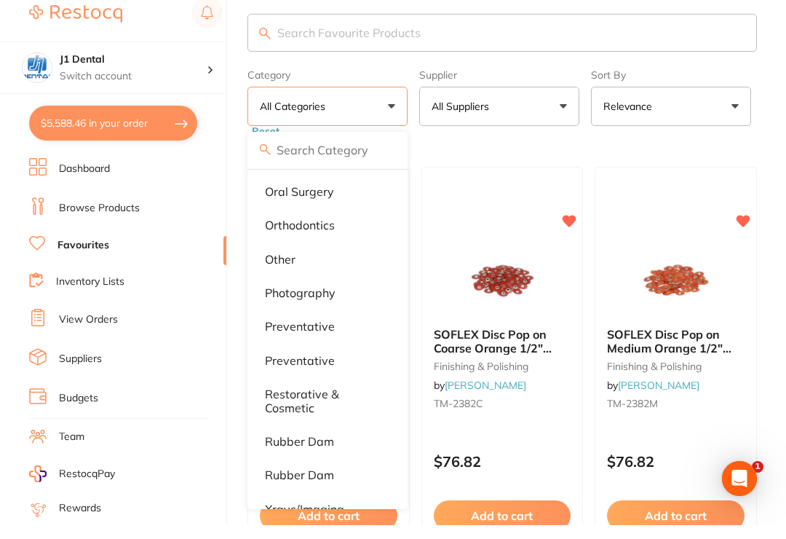
scroll to position [16, 0]
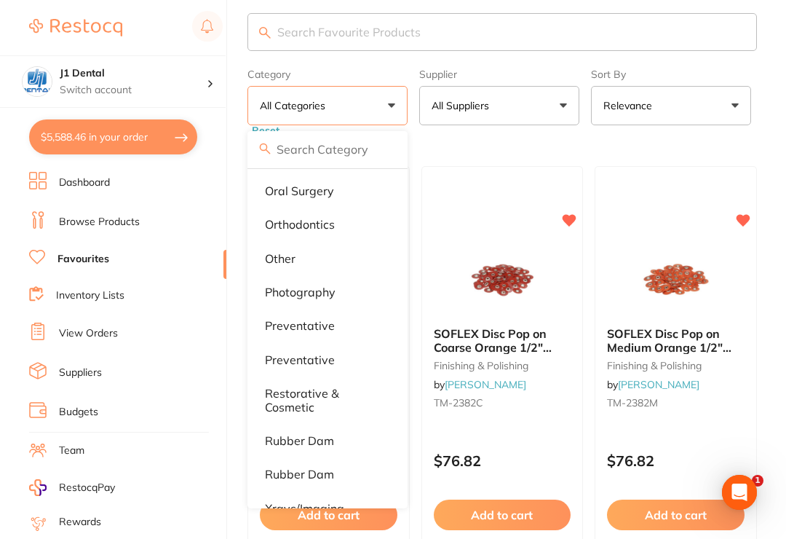
click at [319, 324] on p "preventative" at bounding box center [300, 325] width 70 height 13
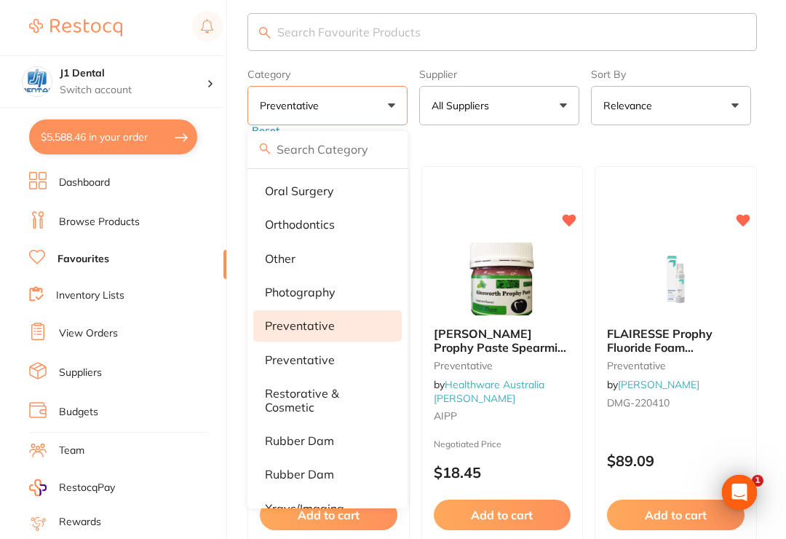
scroll to position [0, 0]
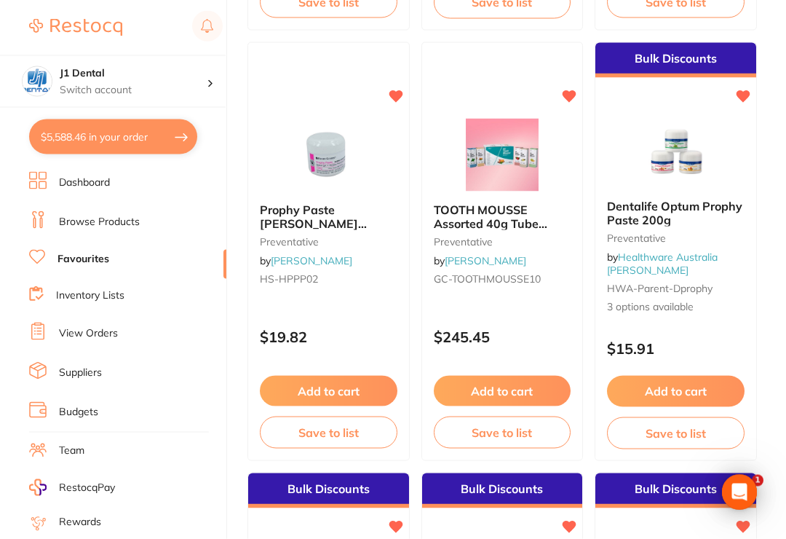
scroll to position [564, 0]
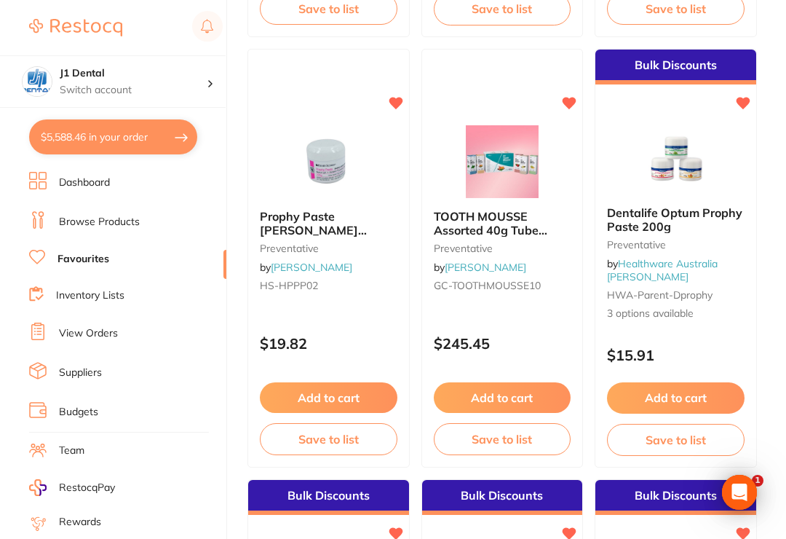
click at [344, 226] on span "Prophy Paste HENRY SCHEIN Medium Bubble Gum 200g" at bounding box center [318, 236] width 116 height 55
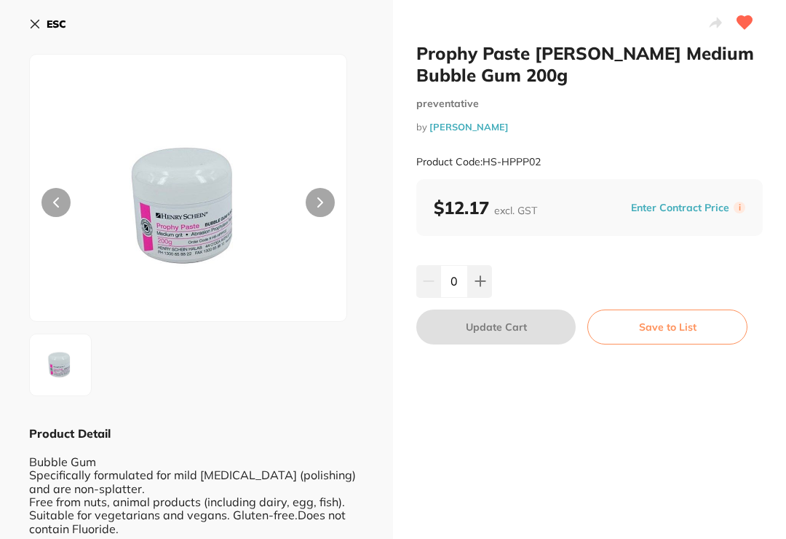
click at [481, 280] on icon at bounding box center [480, 281] width 9 height 9
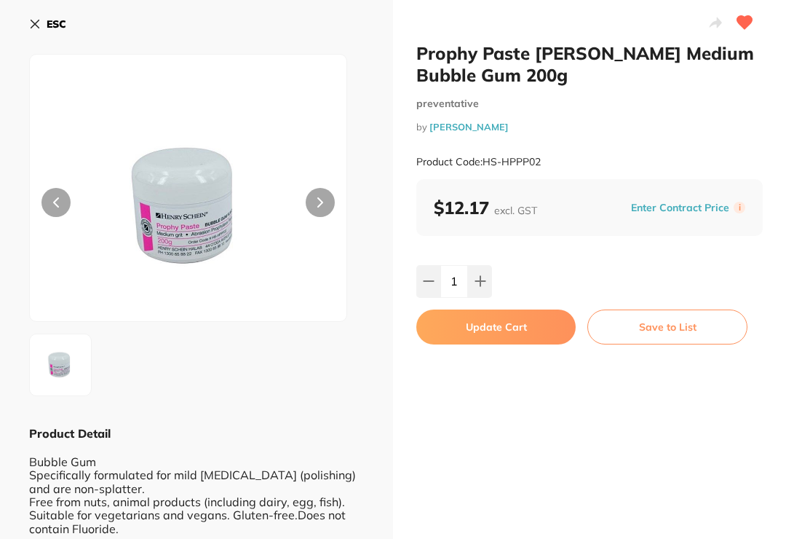
click at [479, 283] on icon at bounding box center [481, 281] width 12 height 12
click at [484, 278] on icon at bounding box center [481, 281] width 12 height 12
type input "3"
click at [510, 326] on button "Update Cart" at bounding box center [496, 326] width 159 height 35
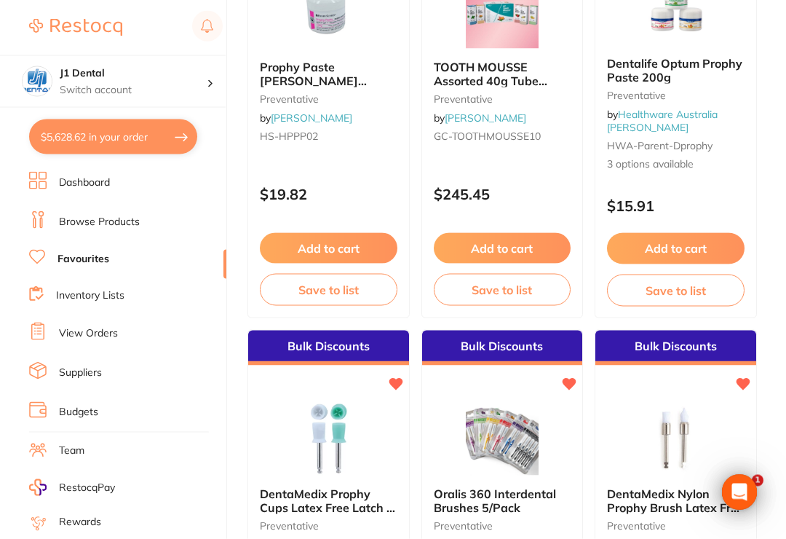
scroll to position [715, 0]
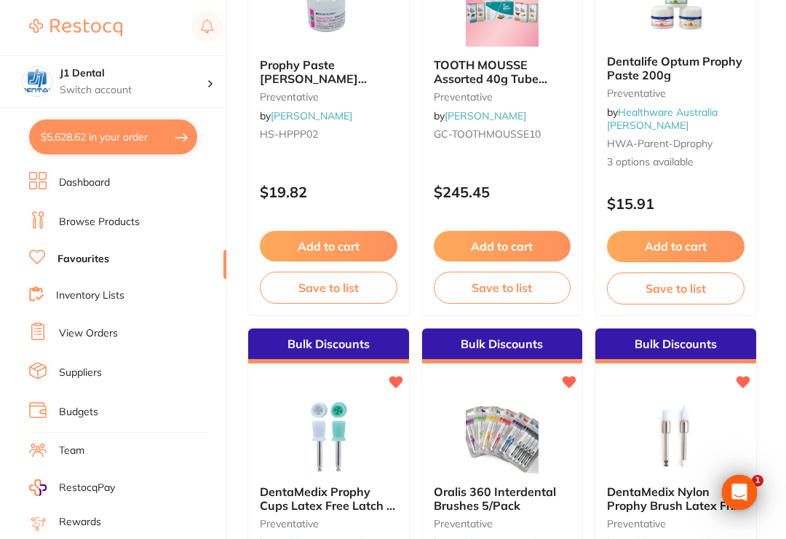
click at [357, 76] on span "Prophy Paste HENRY SCHEIN Medium Bubble Gum 200g" at bounding box center [318, 85] width 116 height 55
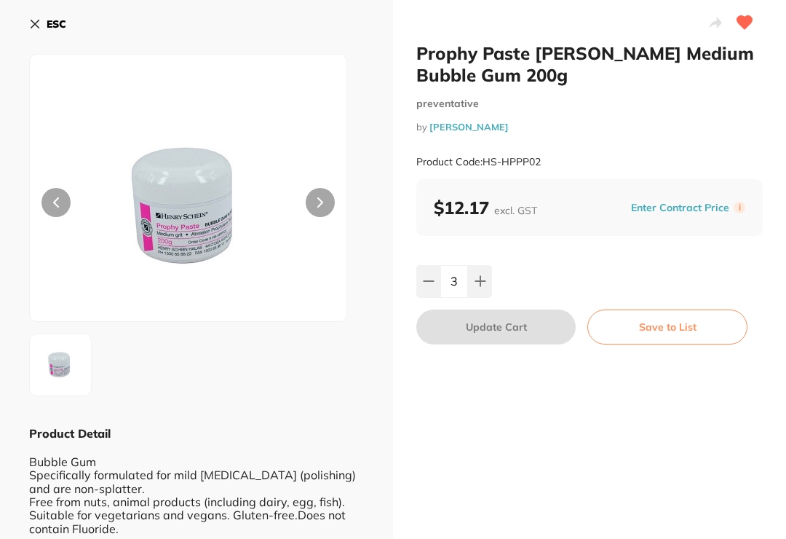
click at [431, 284] on icon at bounding box center [429, 281] width 12 height 12
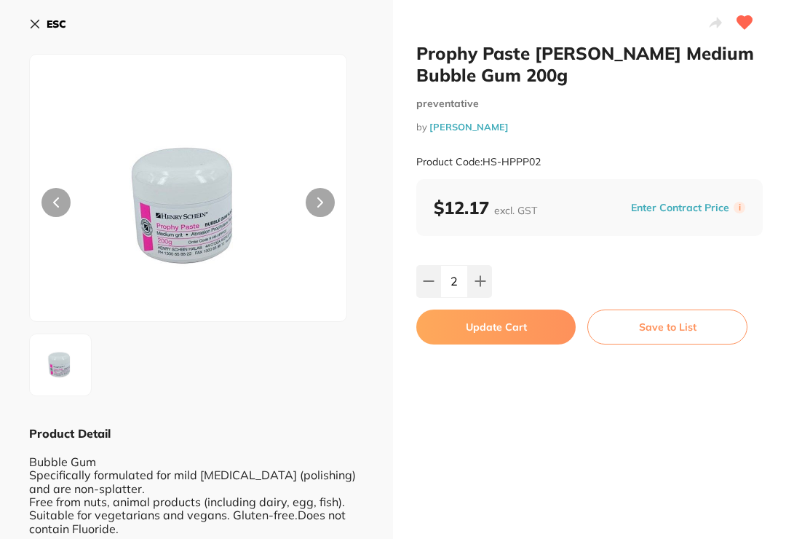
click at [430, 292] on button at bounding box center [429, 281] width 24 height 32
click at [428, 289] on button at bounding box center [429, 281] width 24 height 32
type input "0"
click at [500, 332] on button "Update Cart" at bounding box center [496, 326] width 159 height 35
click at [500, 326] on button "Update Cart" at bounding box center [496, 326] width 159 height 35
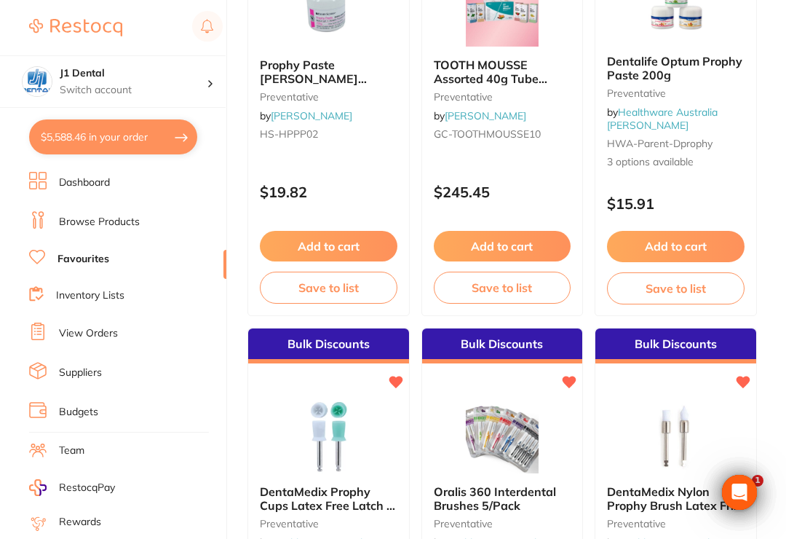
click at [698, 71] on span "Dentalife Optum Prophy Paste 200g" at bounding box center [674, 68] width 135 height 28
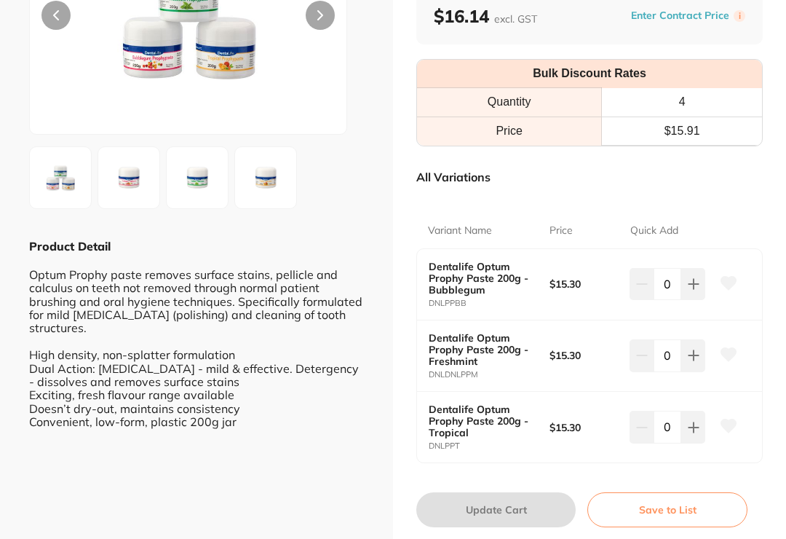
click at [695, 282] on icon at bounding box center [694, 284] width 12 height 12
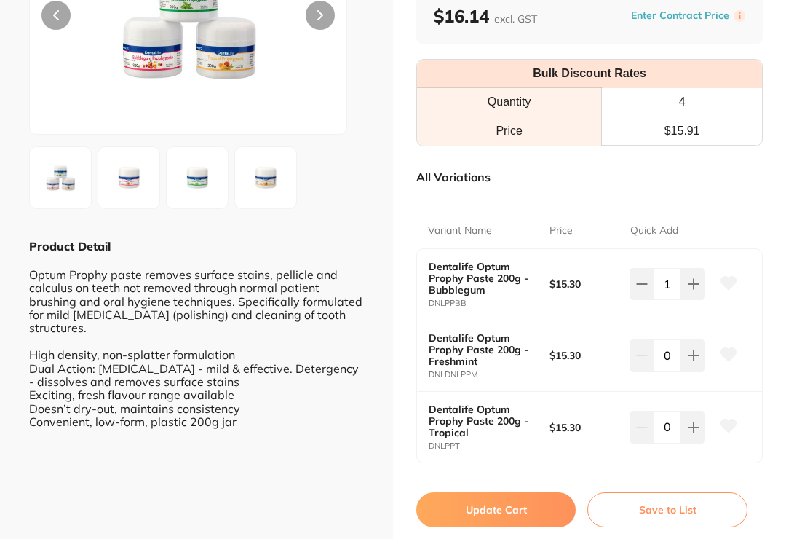
click at [689, 281] on icon at bounding box center [693, 284] width 9 height 9
click at [696, 281] on icon at bounding box center [693, 284] width 9 height 9
click at [726, 196] on div "Variant Name Price Quick Add Dentalife Optum Prophy Paste 200g - Bubblegum DNLP…" at bounding box center [590, 329] width 347 height 267
click at [693, 278] on icon at bounding box center [694, 284] width 12 height 12
type input "4"
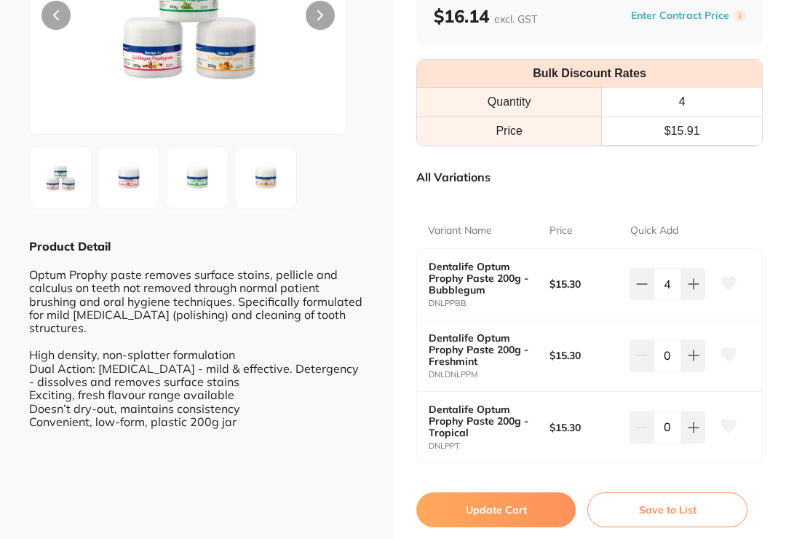
click at [516, 511] on button "Update Cart" at bounding box center [496, 509] width 159 height 35
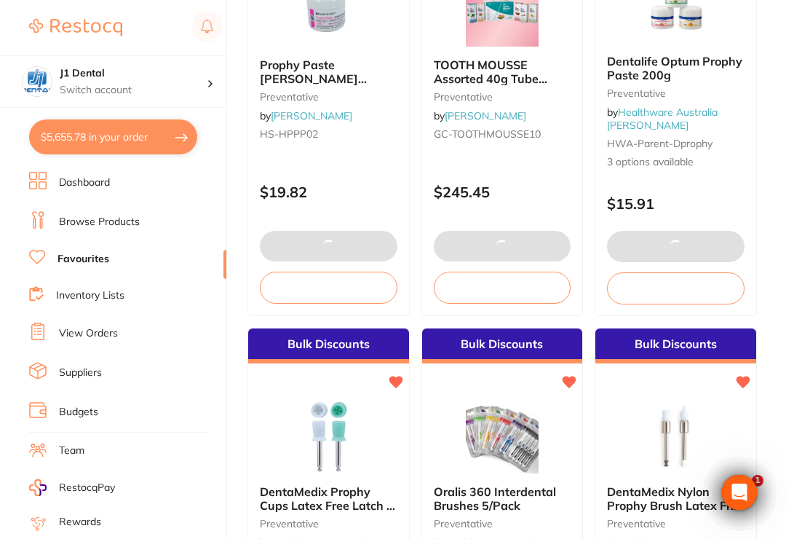
click at [517, 71] on span "TOOTH MOUSSE Assorted 40g Tube 2xStraw Van Mint Melon Tfrutti" at bounding box center [502, 85] width 137 height 55
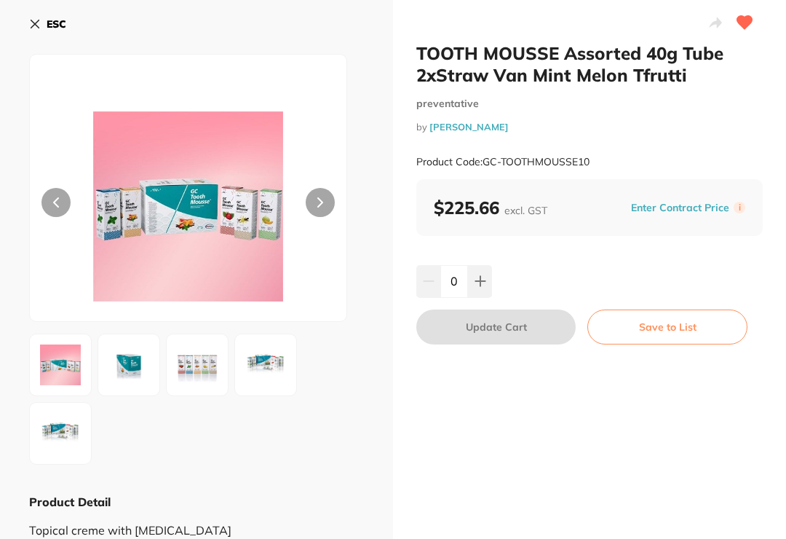
click at [40, 17] on button "ESC" at bounding box center [47, 24] width 37 height 25
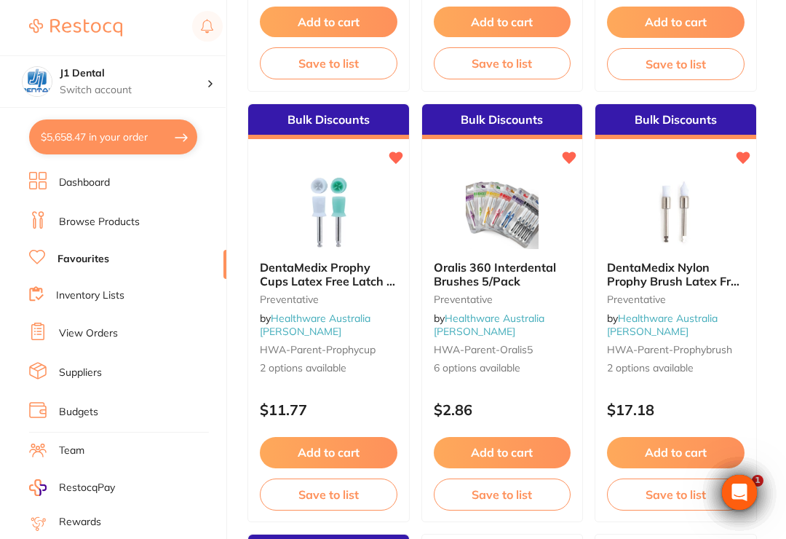
click at [356, 272] on span "DentaMedix Prophy Cups Latex Free Latch 4 webs 100/Box" at bounding box center [327, 281] width 135 height 42
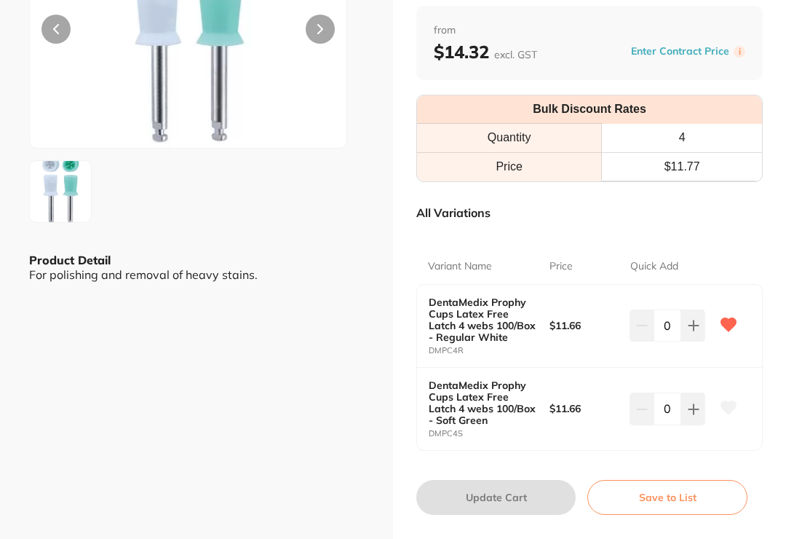
click at [672, 320] on input "0" at bounding box center [668, 325] width 28 height 32
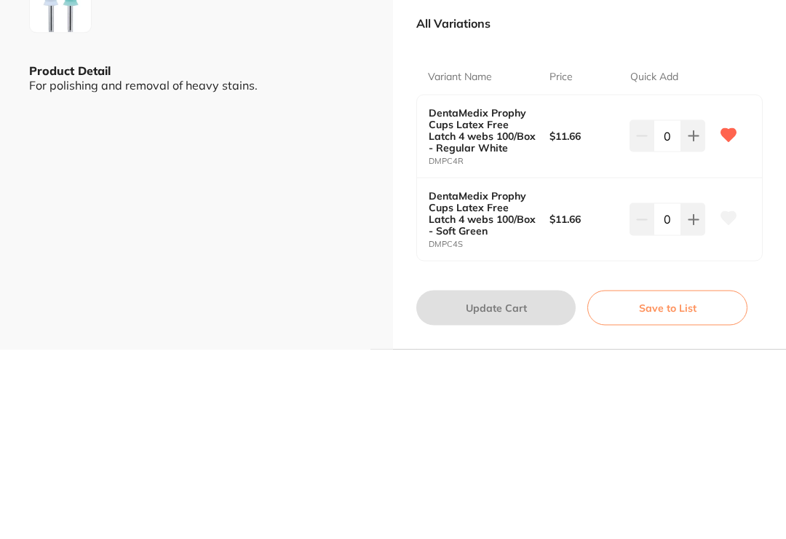
type input "4"
click at [743, 249] on div "Variant Name Price Quick Add" at bounding box center [590, 266] width 347 height 35
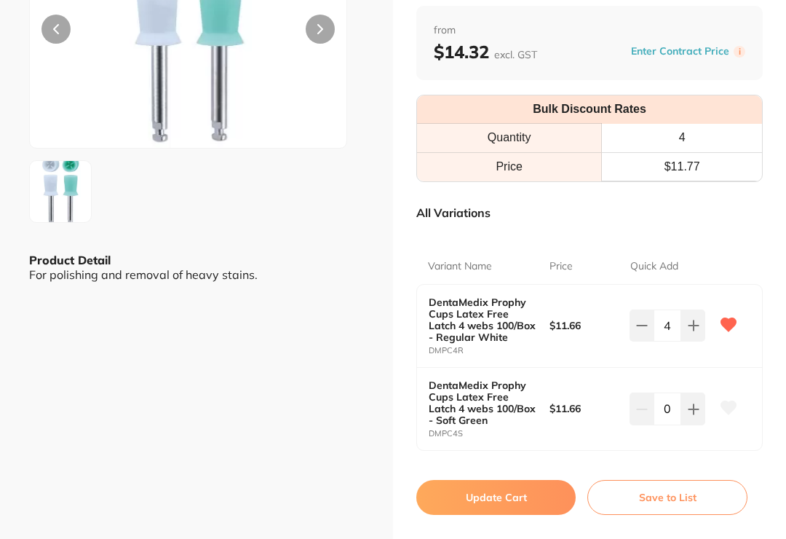
click at [526, 492] on button "Update Cart" at bounding box center [496, 497] width 159 height 35
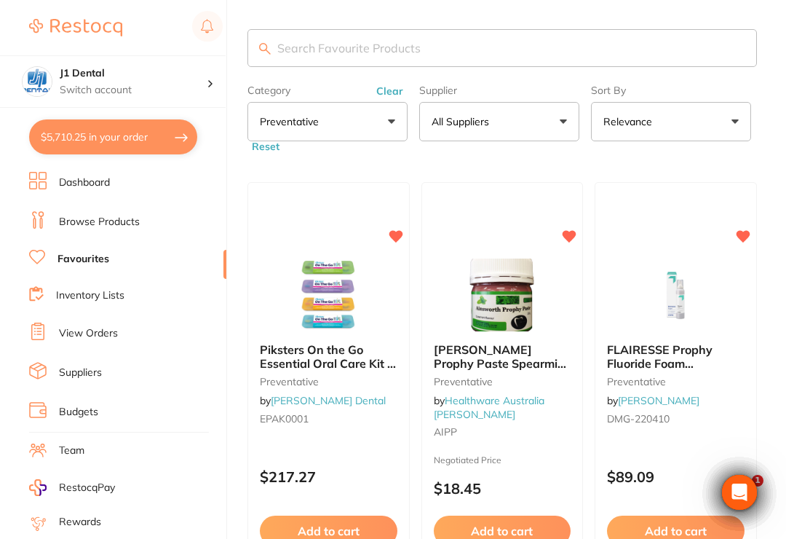
click at [388, 91] on button "Clear" at bounding box center [390, 90] width 36 height 13
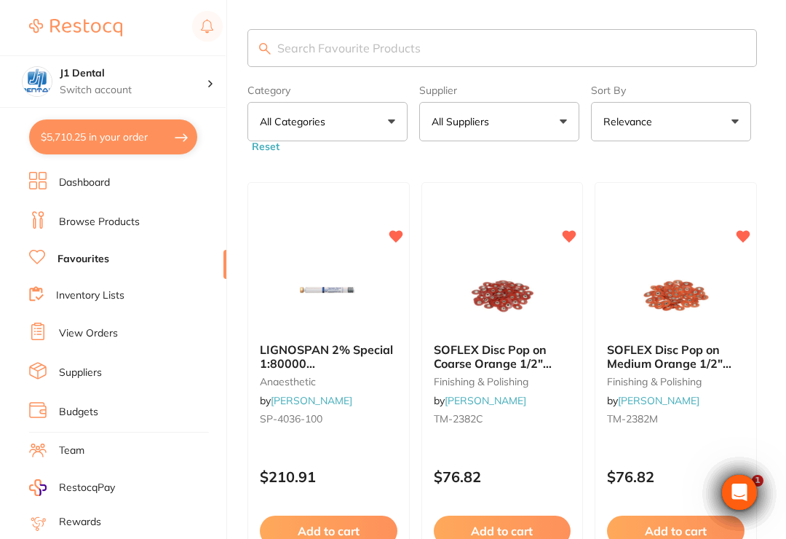
click at [387, 126] on button "All Categories" at bounding box center [328, 121] width 160 height 39
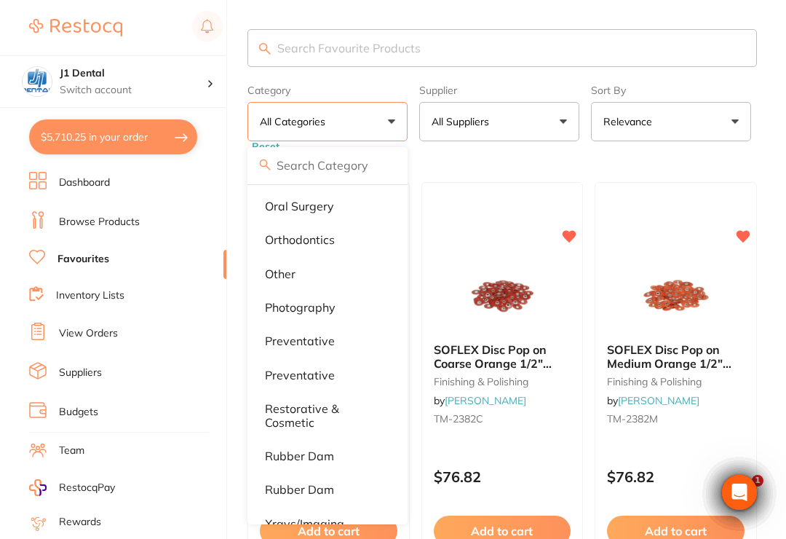
scroll to position [779, 0]
click at [313, 370] on p "Preventative" at bounding box center [300, 375] width 70 height 13
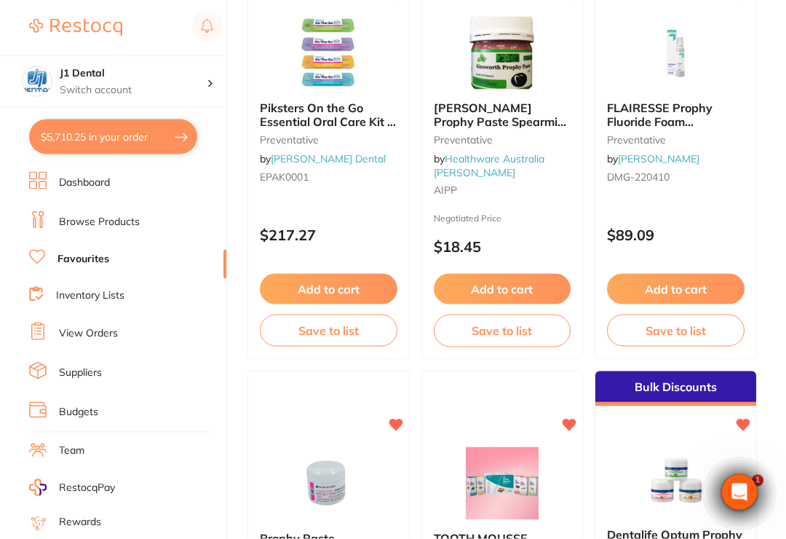
scroll to position [0, 0]
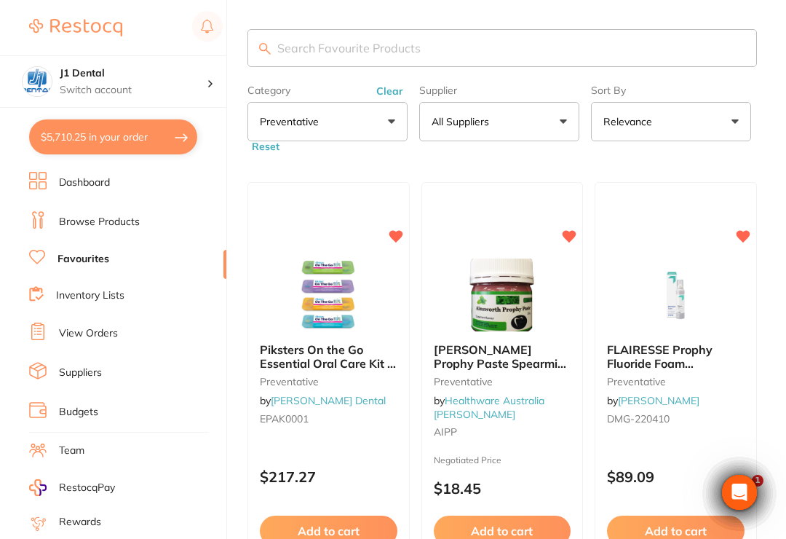
click at [390, 90] on button "Clear" at bounding box center [390, 90] width 36 height 13
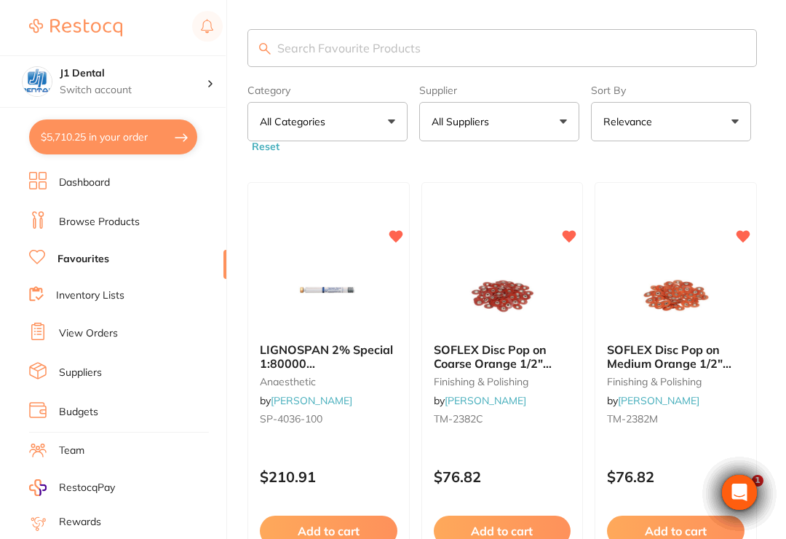
click at [392, 122] on button "All Categories" at bounding box center [328, 121] width 160 height 39
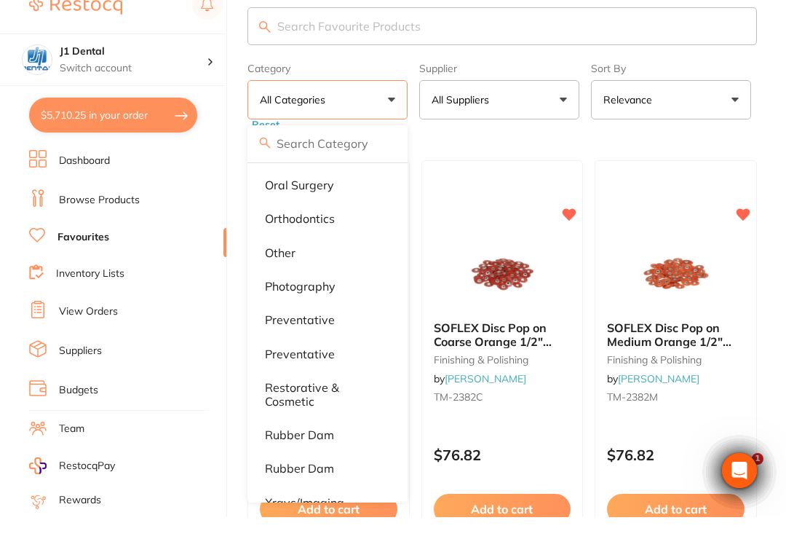
scroll to position [57, 0]
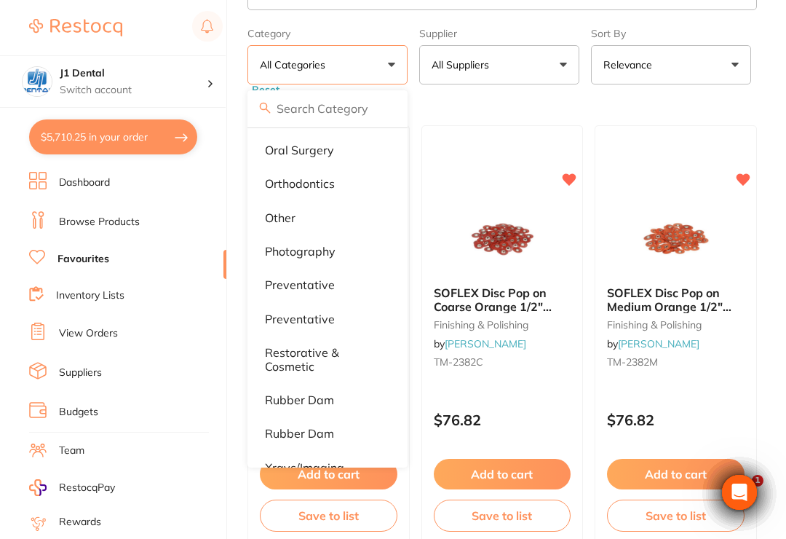
click at [322, 363] on p "restorative & cosmetic" at bounding box center [323, 359] width 117 height 27
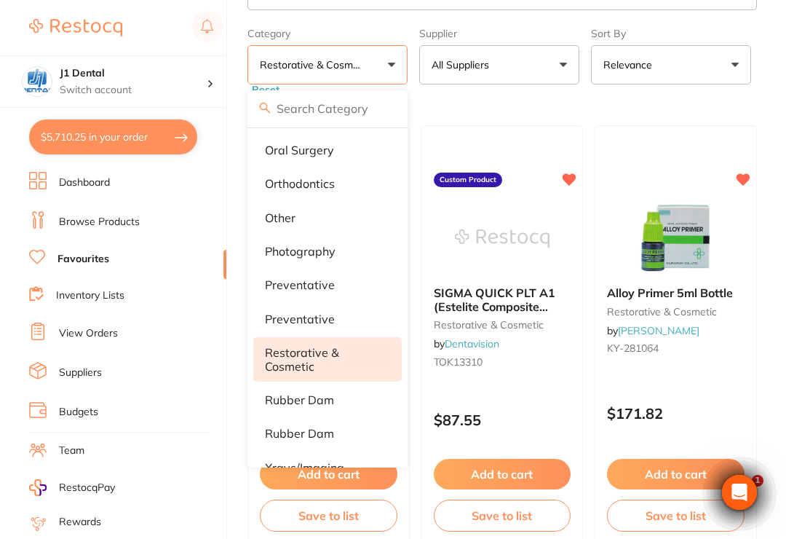
scroll to position [0, 0]
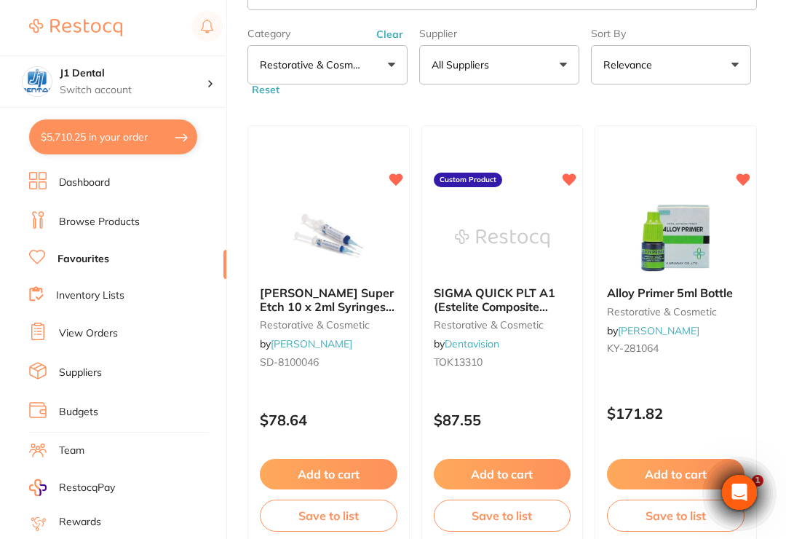
click at [344, 307] on span "[PERSON_NAME] Super Etch 10 x 2ml Syringes and 50 Tips" at bounding box center [327, 306] width 135 height 42
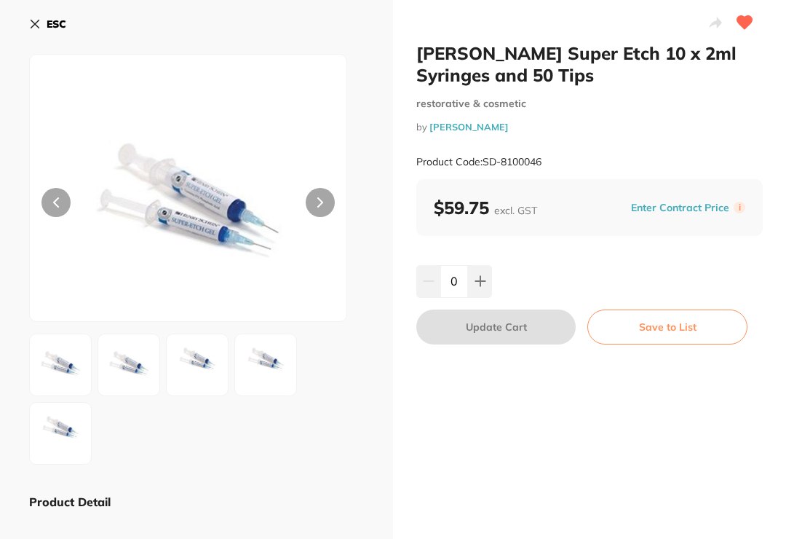
click at [477, 285] on icon at bounding box center [481, 281] width 12 height 12
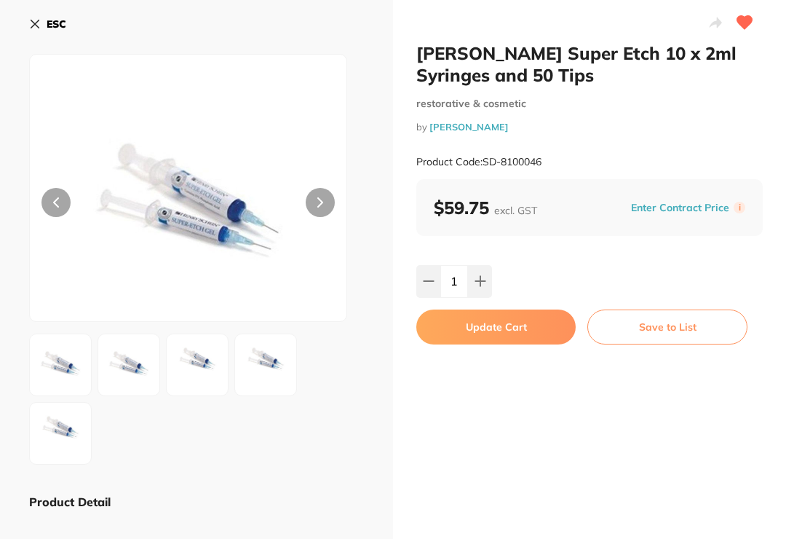
type input "1"
click at [513, 332] on button "Update Cart" at bounding box center [496, 326] width 159 height 35
